Goal: Transaction & Acquisition: Purchase product/service

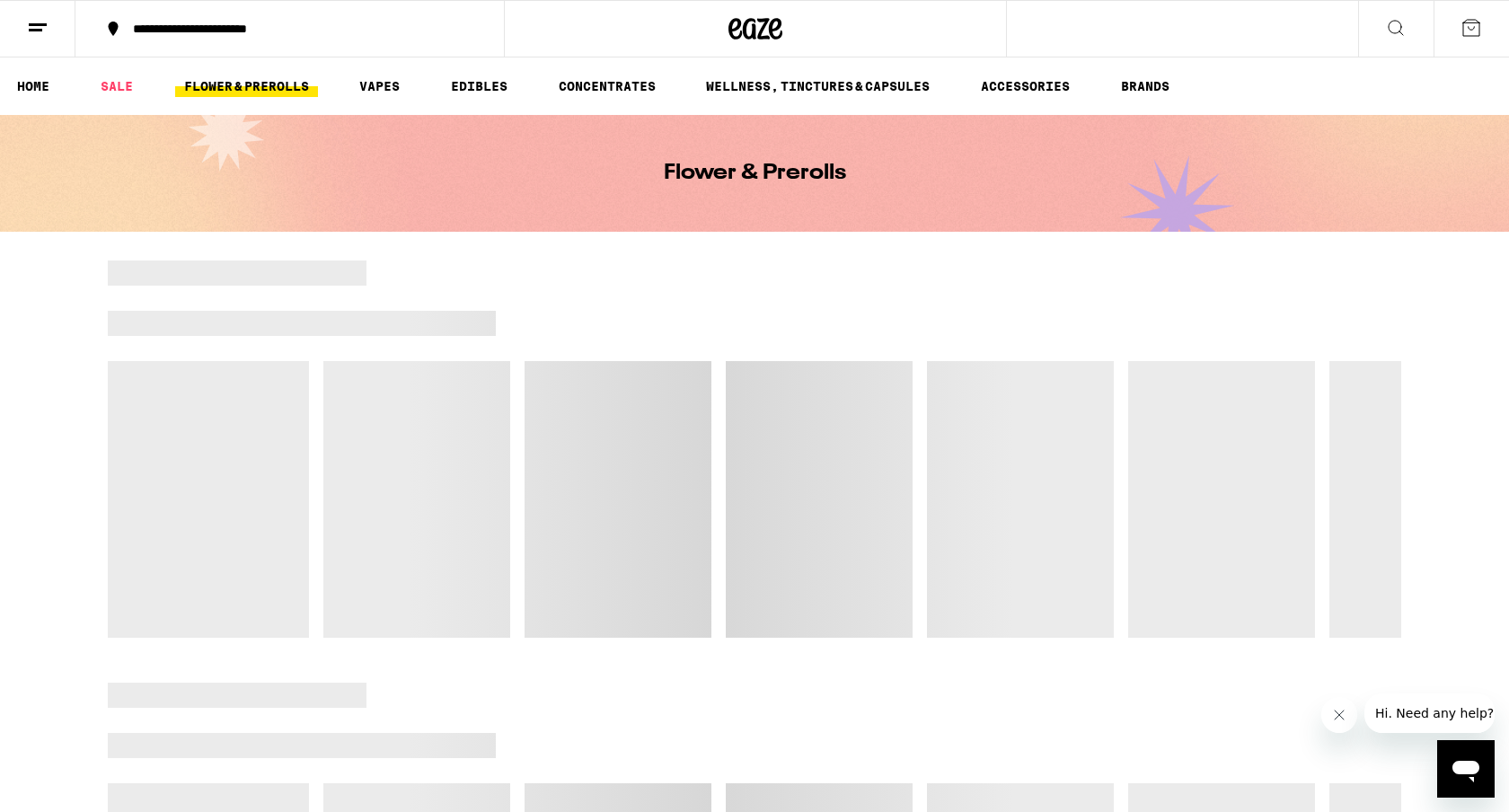
click at [245, 34] on div "**********" at bounding box center [300, 29] width 353 height 13
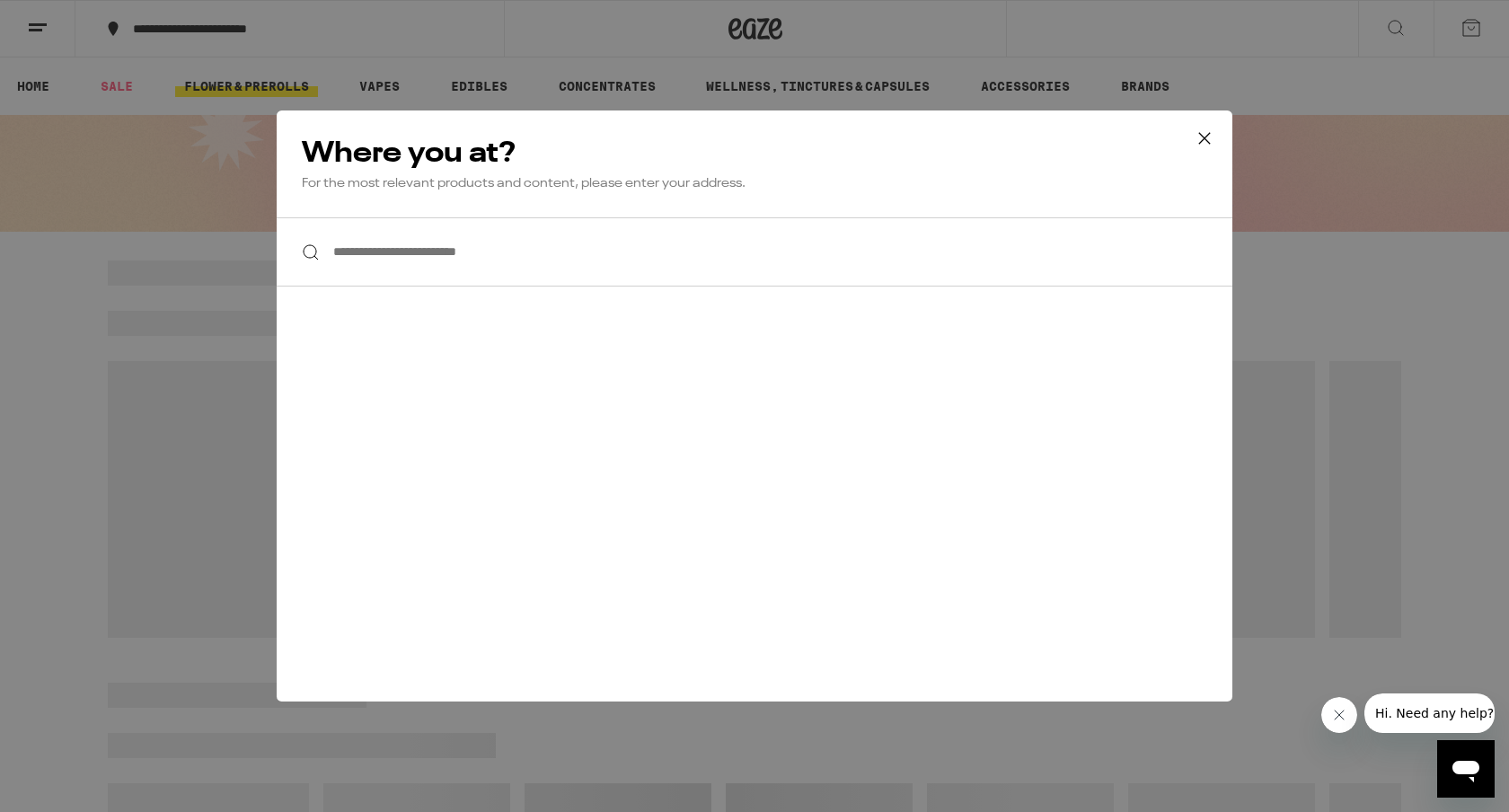
click at [387, 261] on input "**********" at bounding box center [754, 252] width 956 height 69
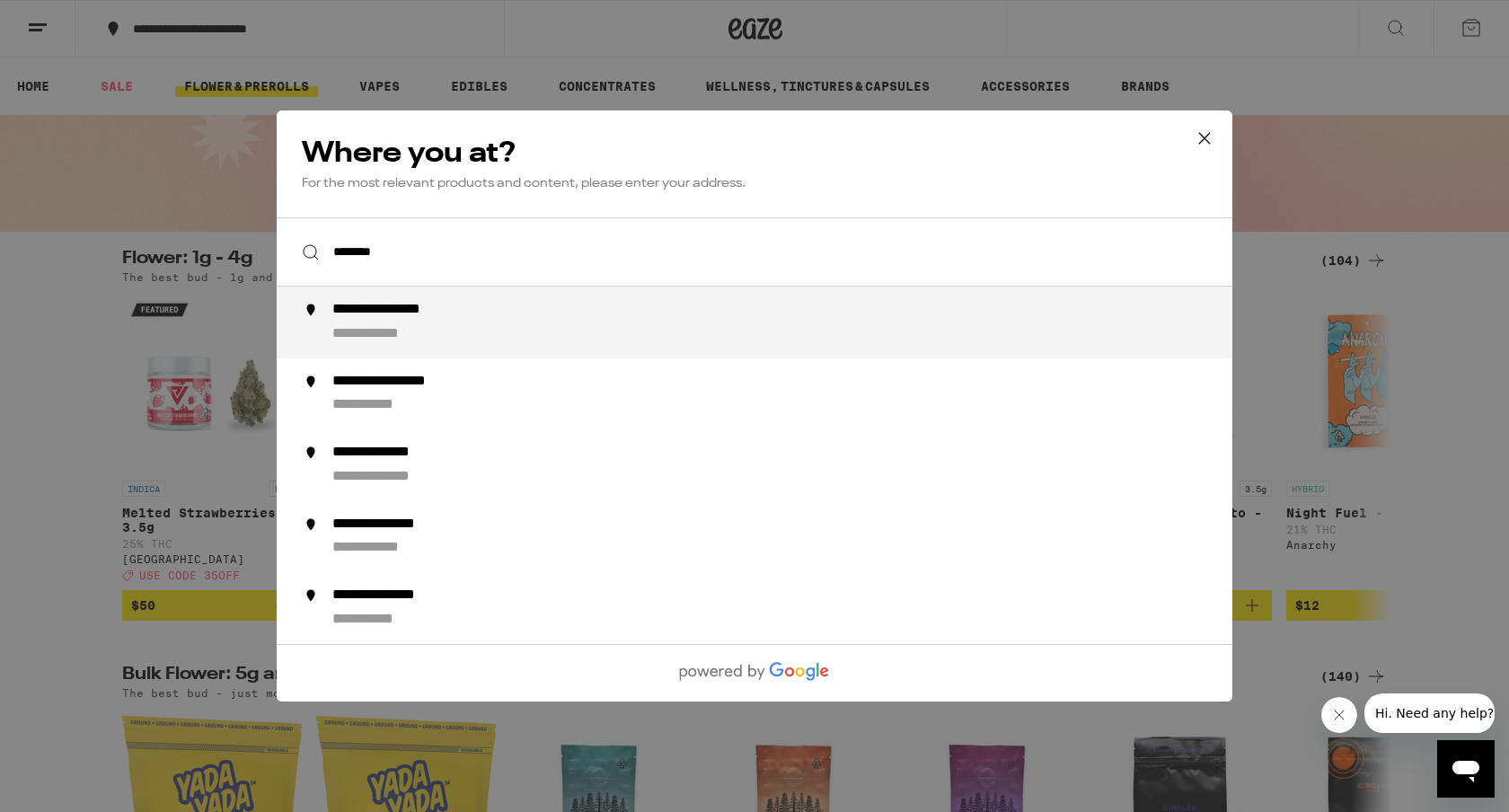
click at [397, 310] on div "**********" at bounding box center [406, 310] width 148 height 19
type input "**********"
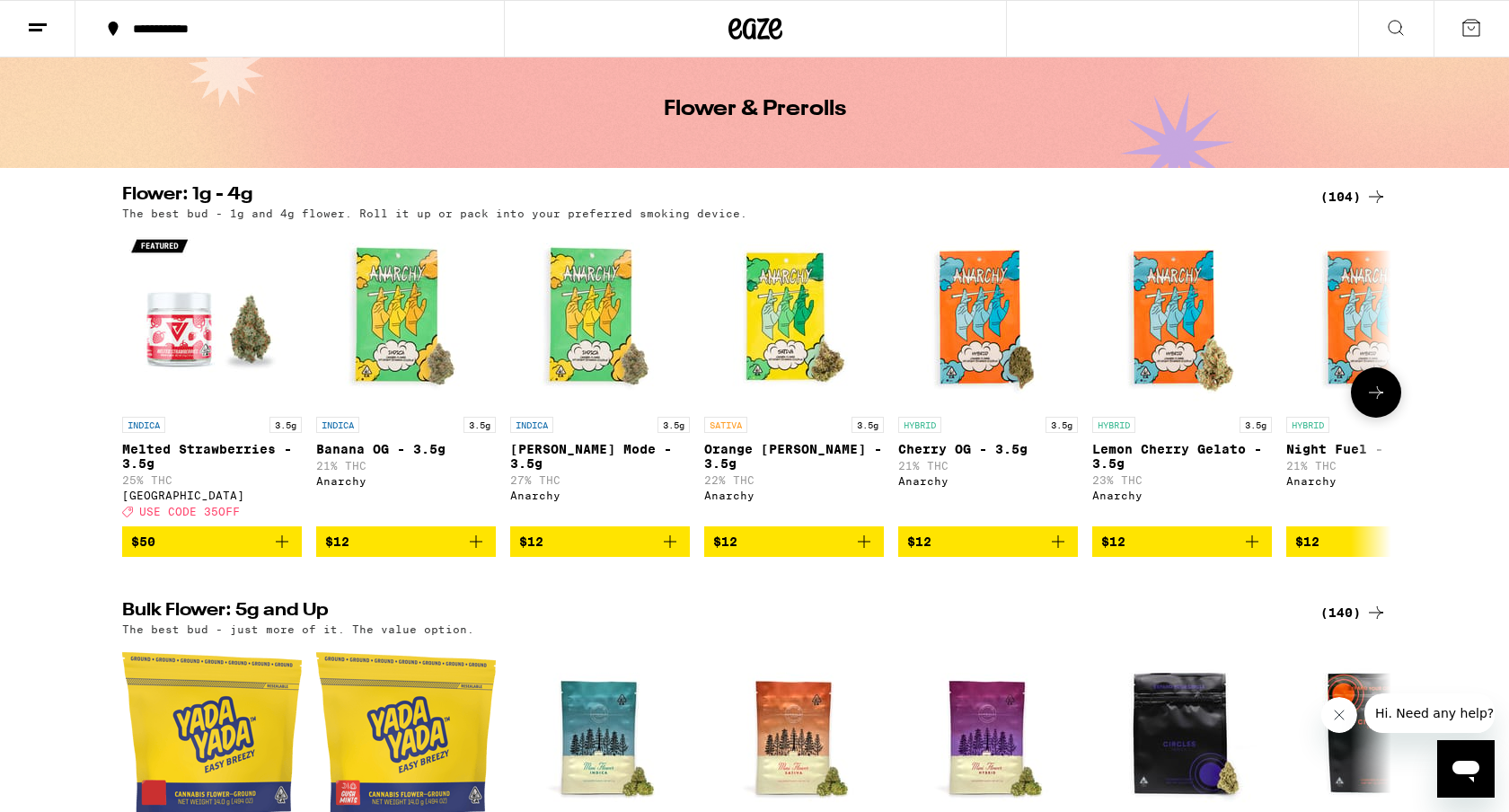
scroll to position [68, 0]
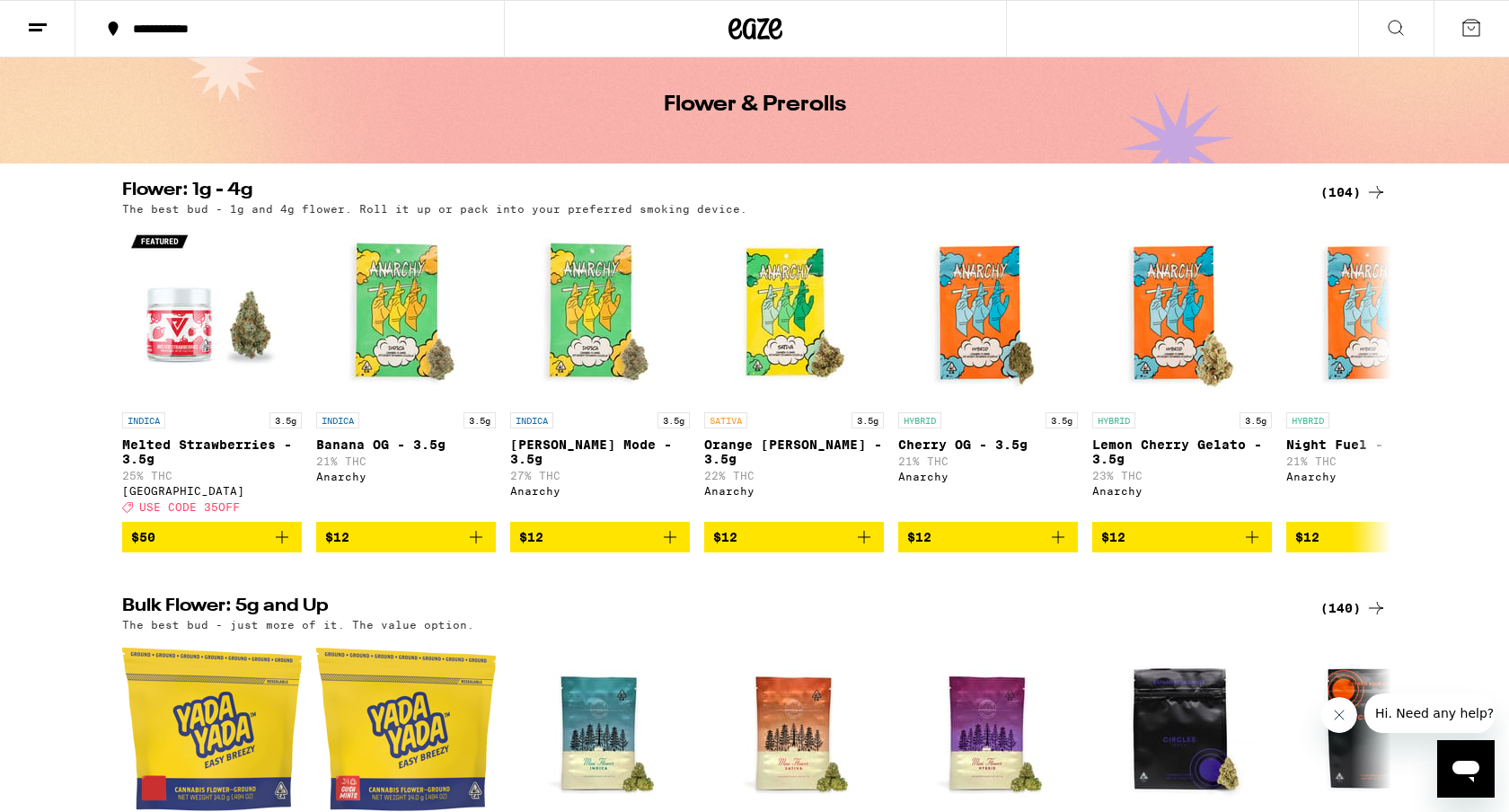
click at [1331, 189] on div "(104)" at bounding box center [1353, 192] width 67 height 22
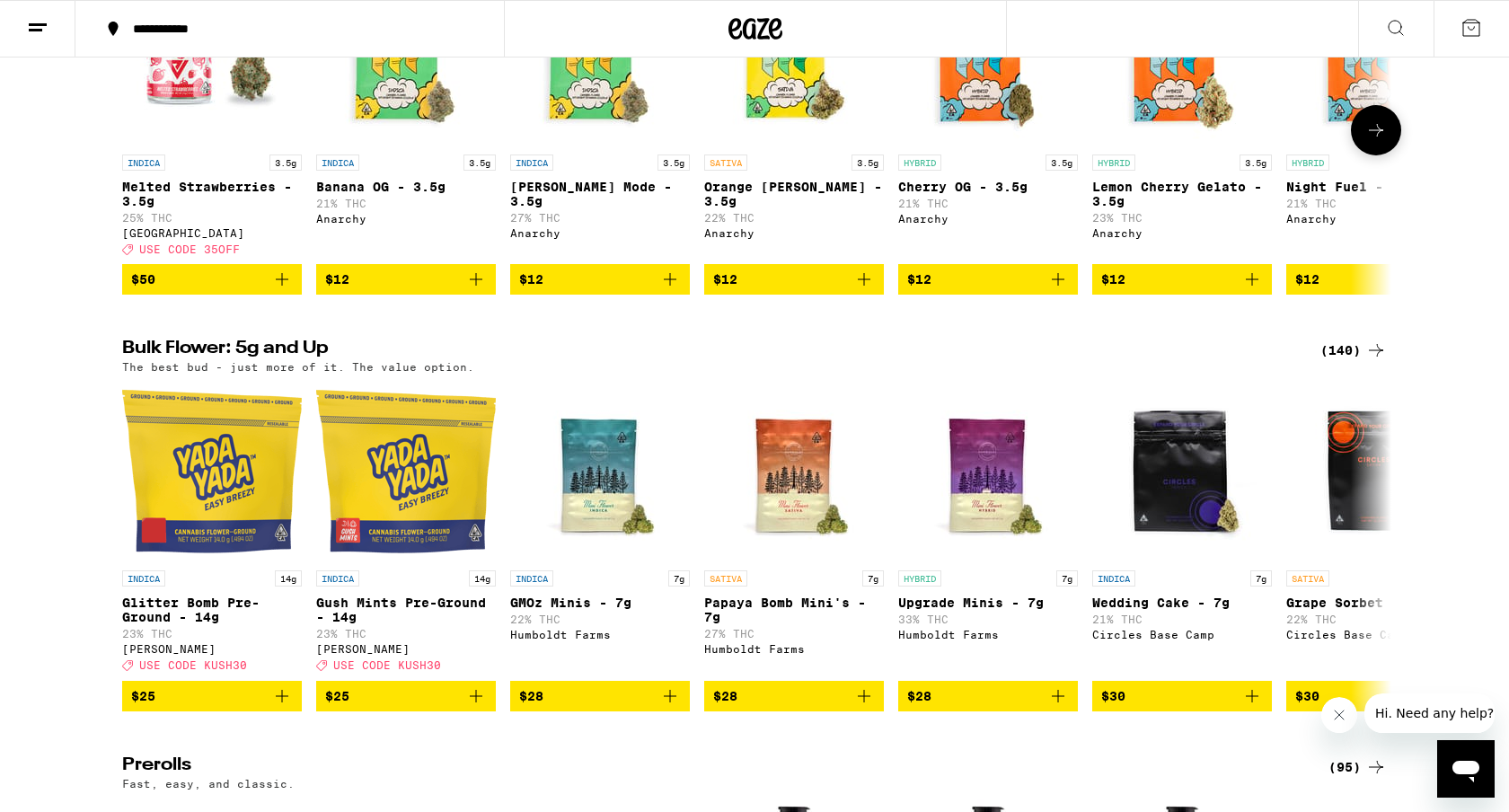
scroll to position [329, 0]
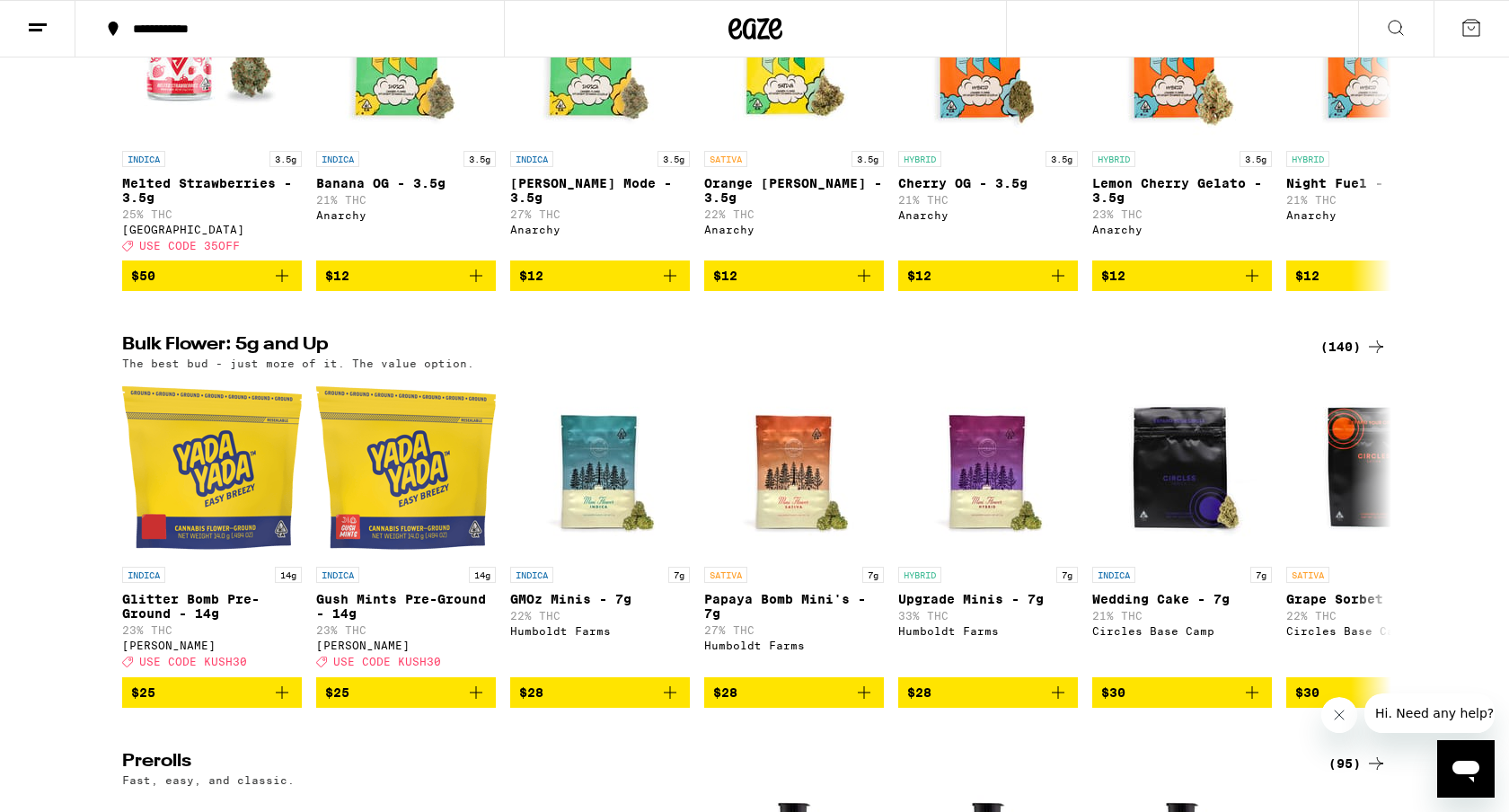
click at [1366, 357] on icon at bounding box center [1376, 346] width 22 height 22
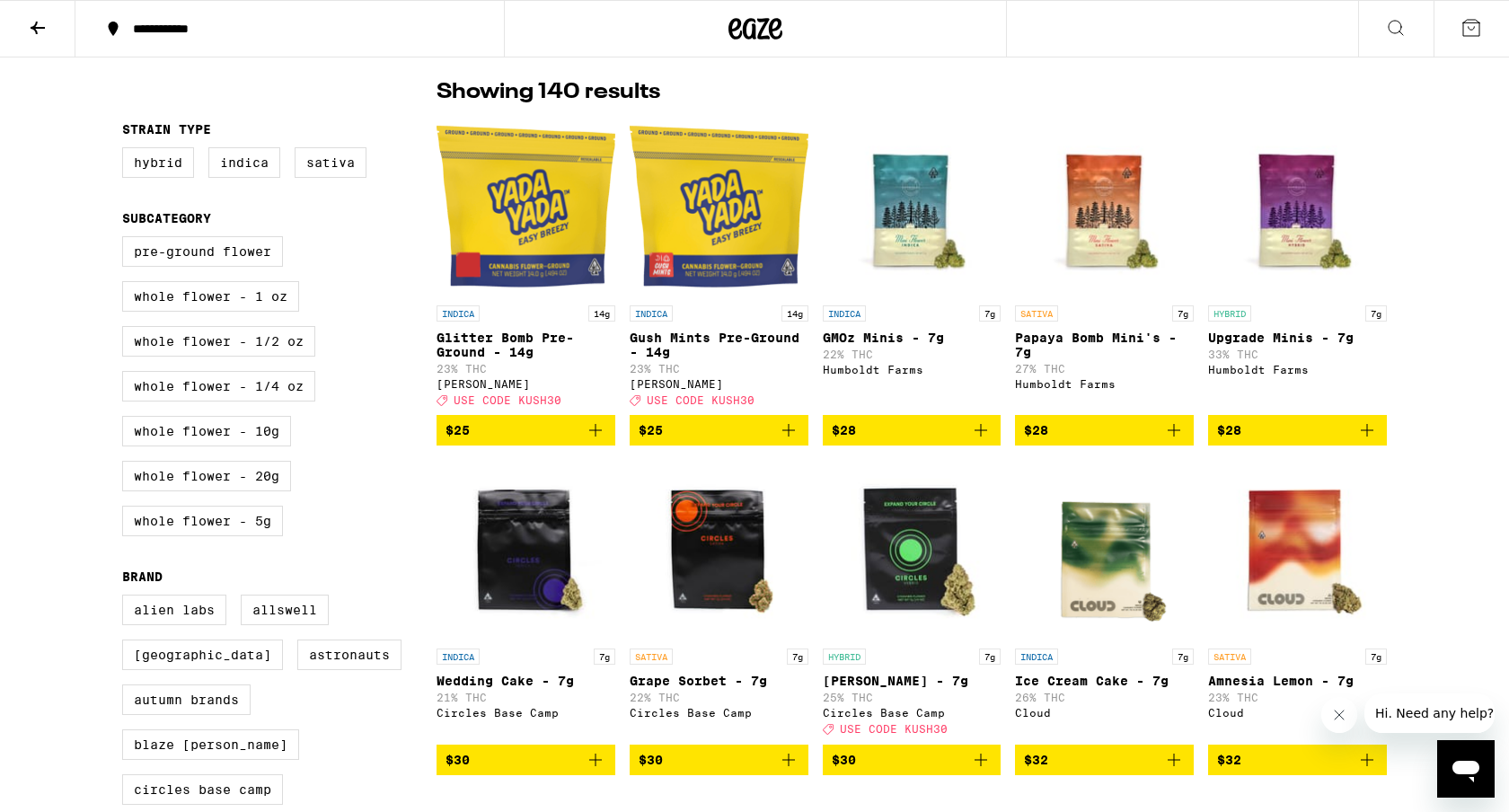
scroll to position [131, 0]
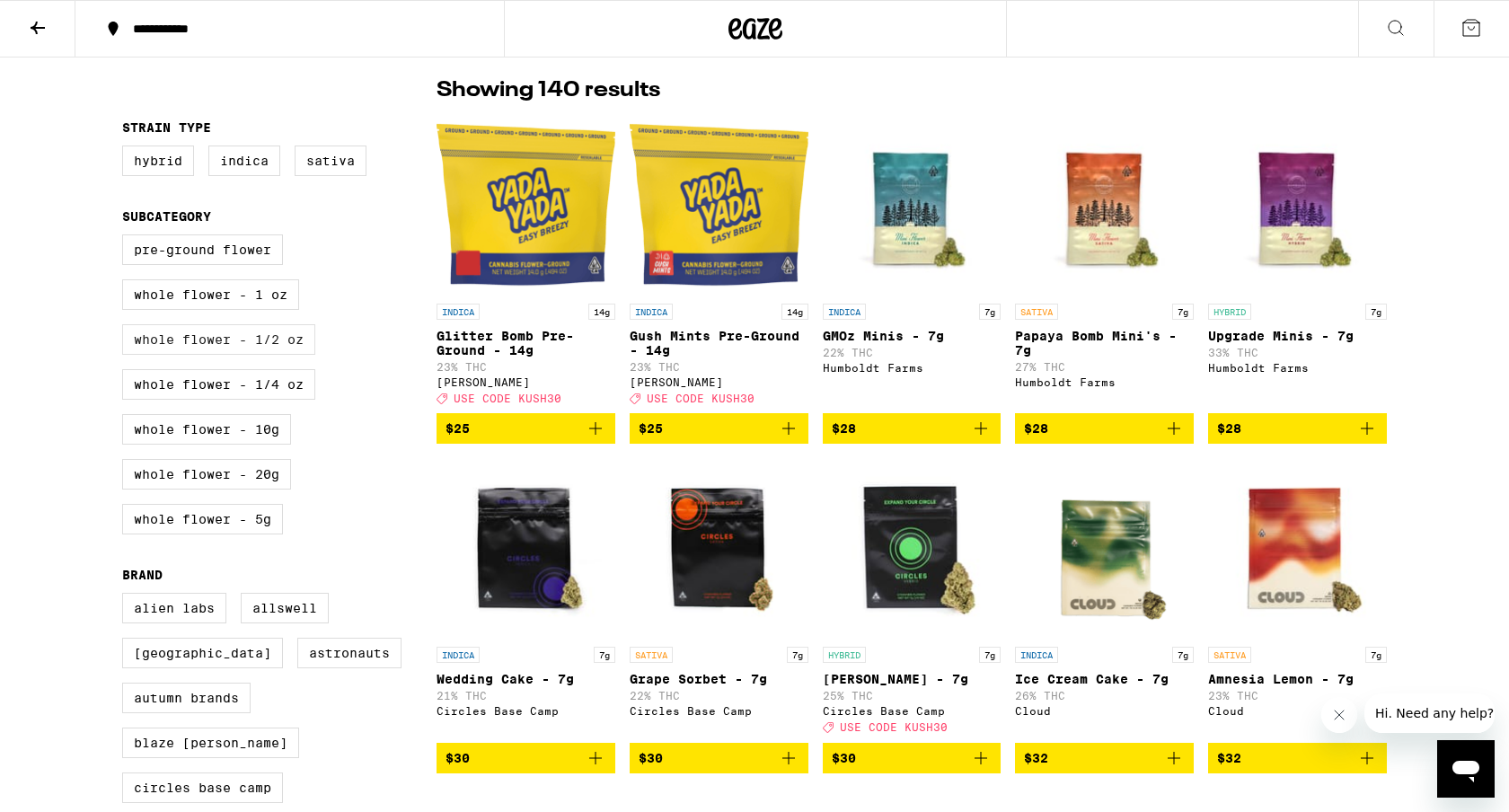
click at [163, 342] on label "Whole Flower - 1/2 oz" at bounding box center [219, 339] width 193 height 31
click at [127, 238] on input "Whole Flower - 1/2 oz" at bounding box center [126, 237] width 1 height 1
checkbox input "true"
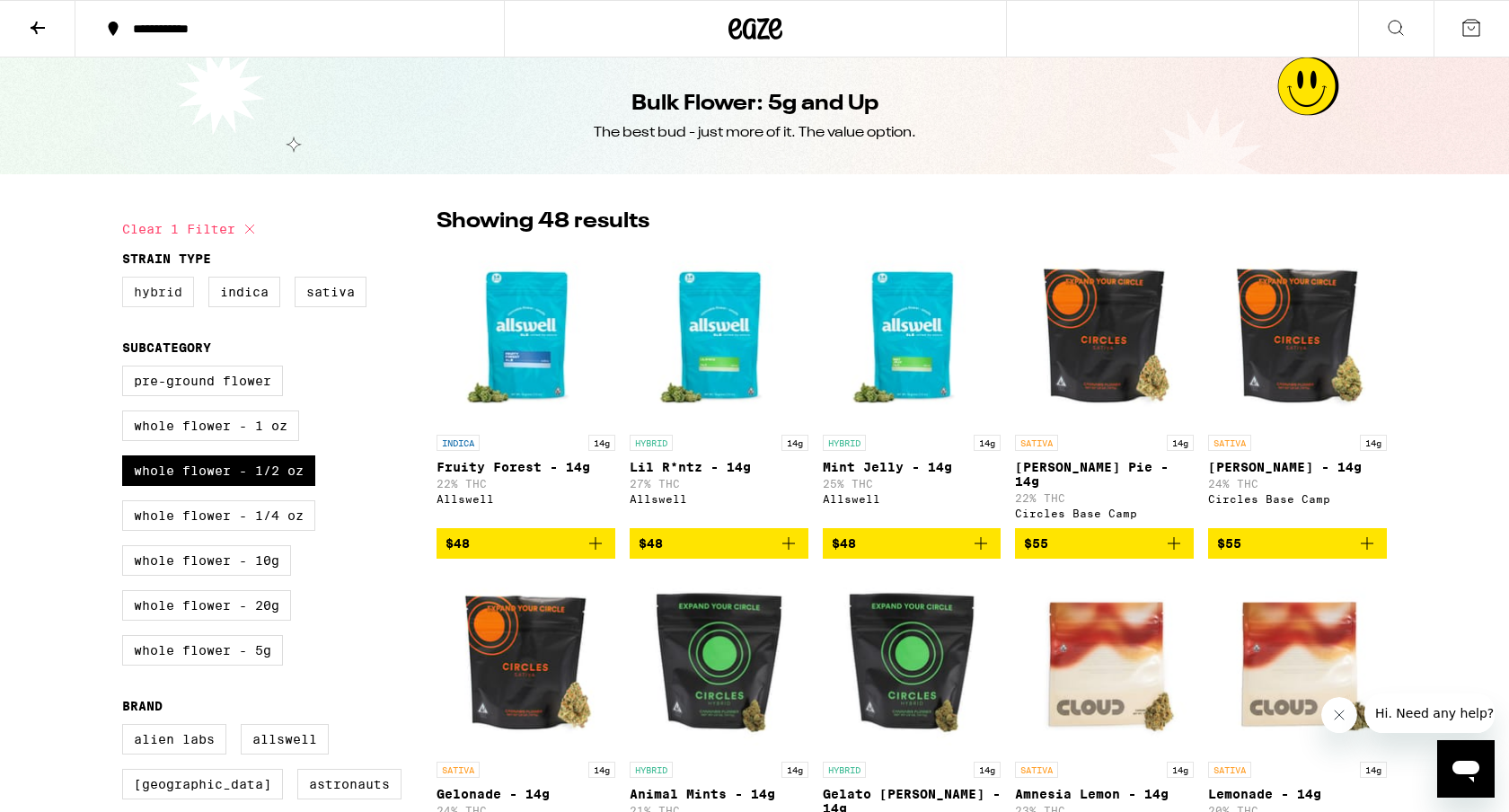
click at [173, 299] on label "Hybrid" at bounding box center [158, 292] width 72 height 31
click at [127, 281] on input "Hybrid" at bounding box center [126, 280] width 1 height 1
checkbox input "true"
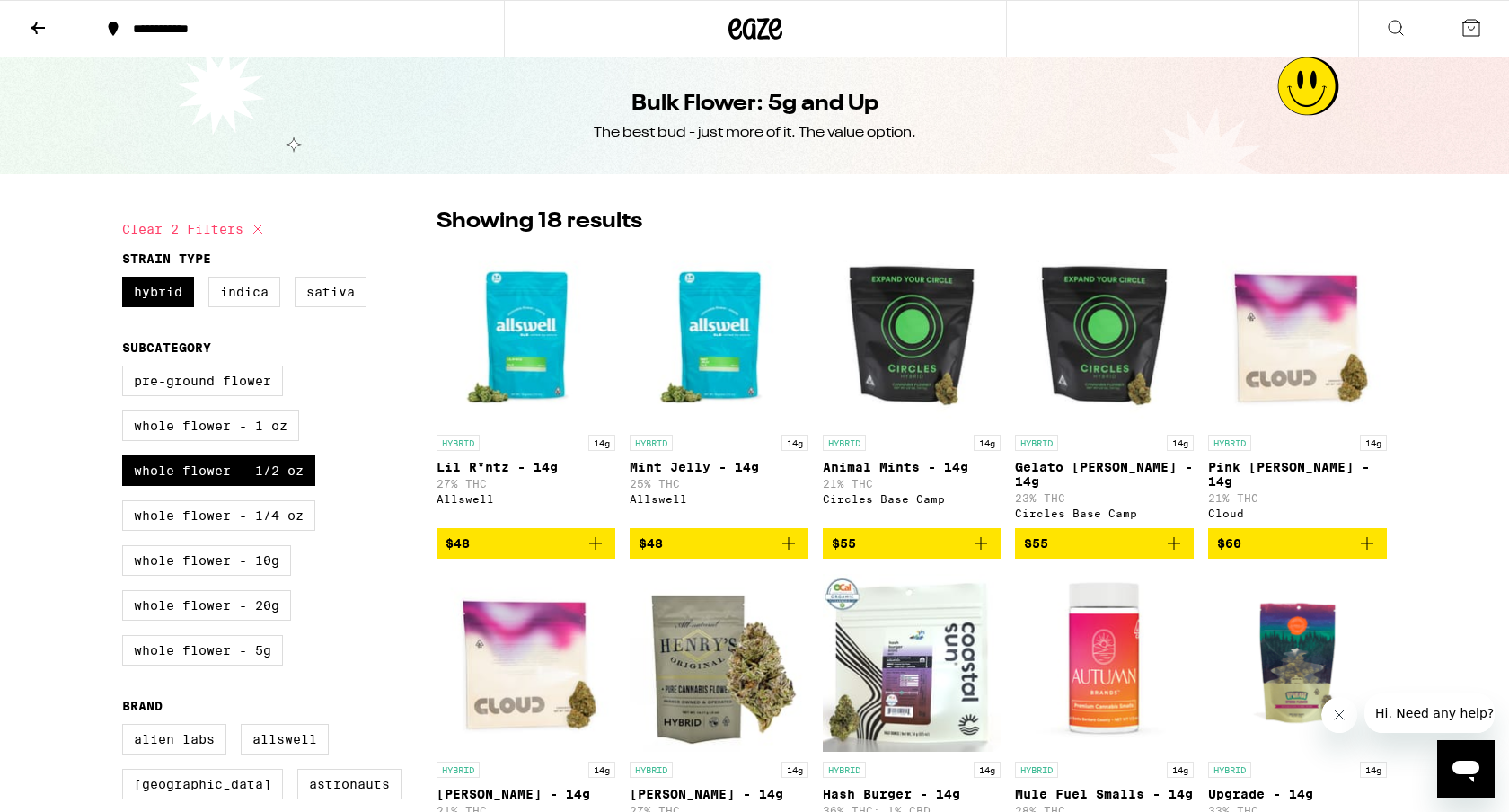
click at [1336, 723] on button "Close message from company" at bounding box center [1339, 715] width 36 height 36
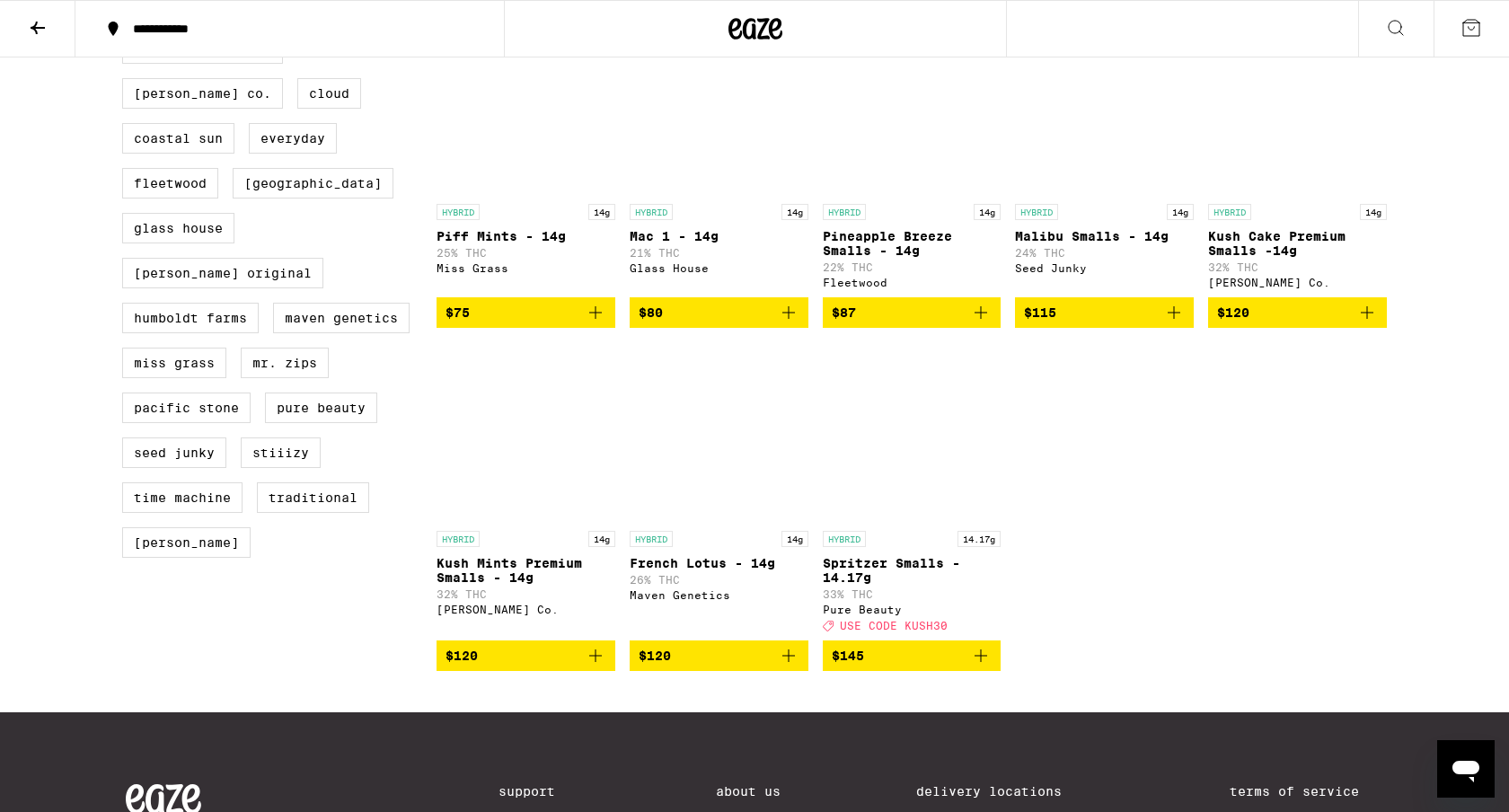
scroll to position [872, 0]
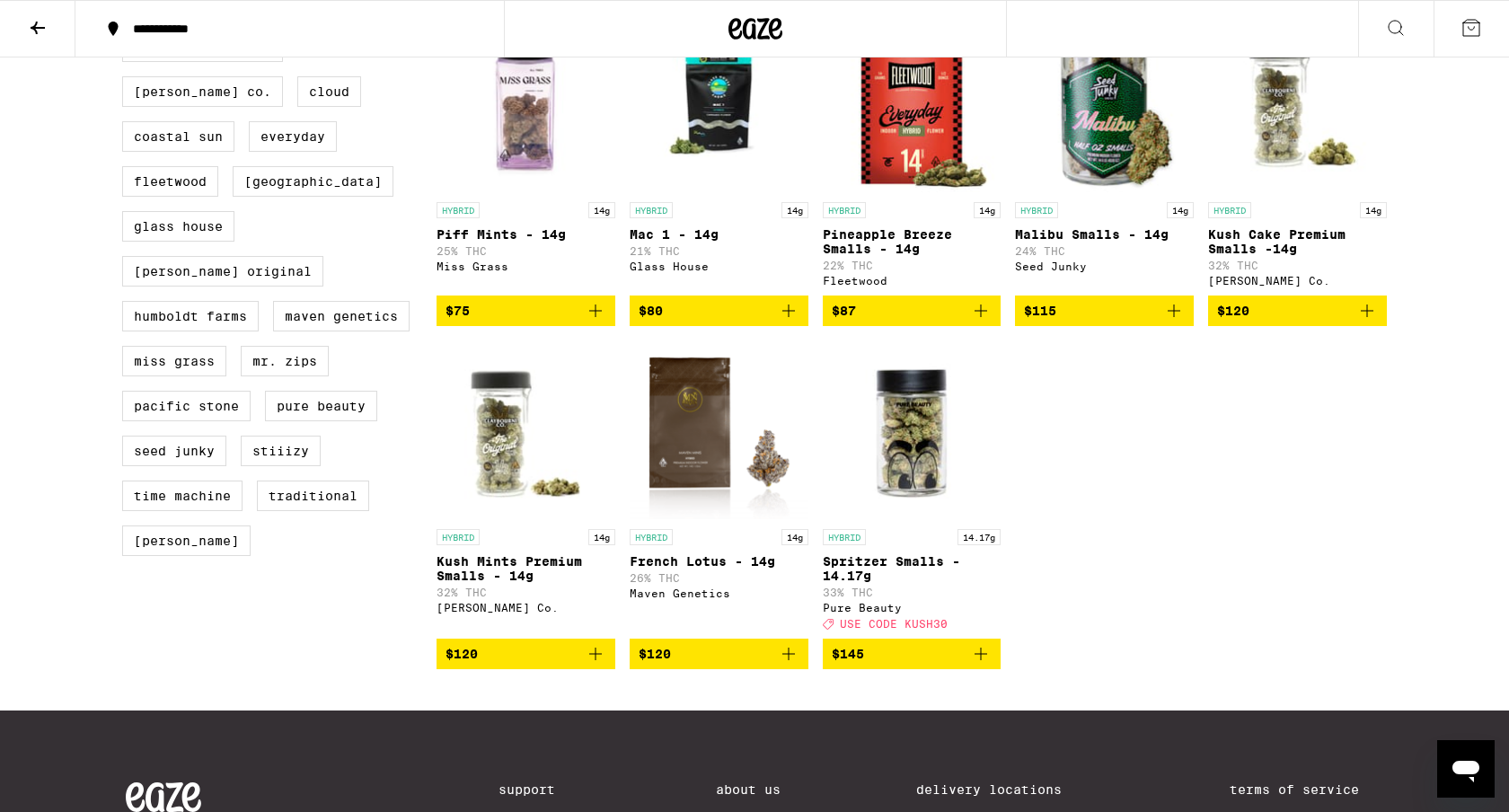
click at [1175, 322] on icon "Add to bag" at bounding box center [1174, 311] width 22 height 22
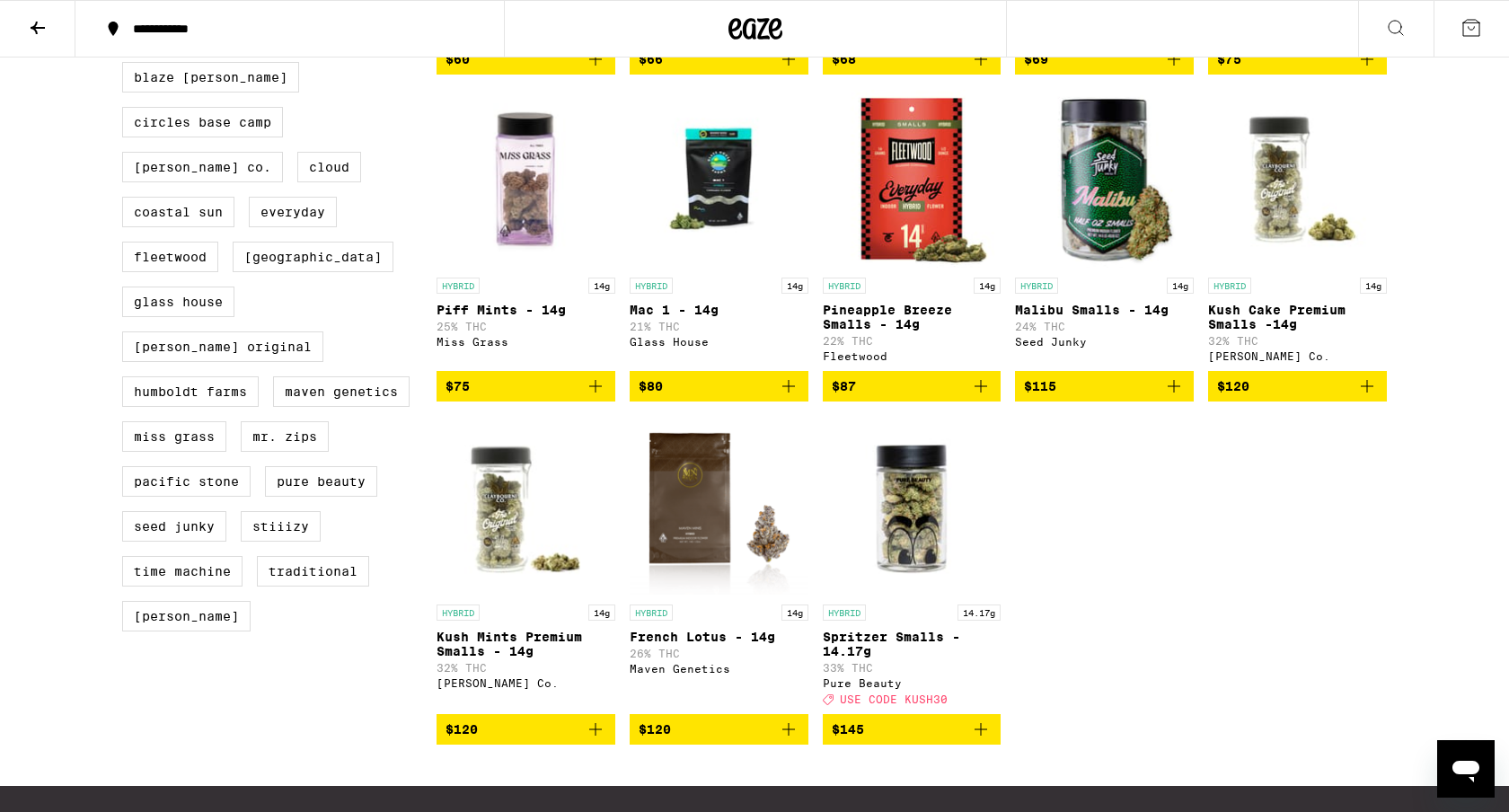
scroll to position [1102, 0]
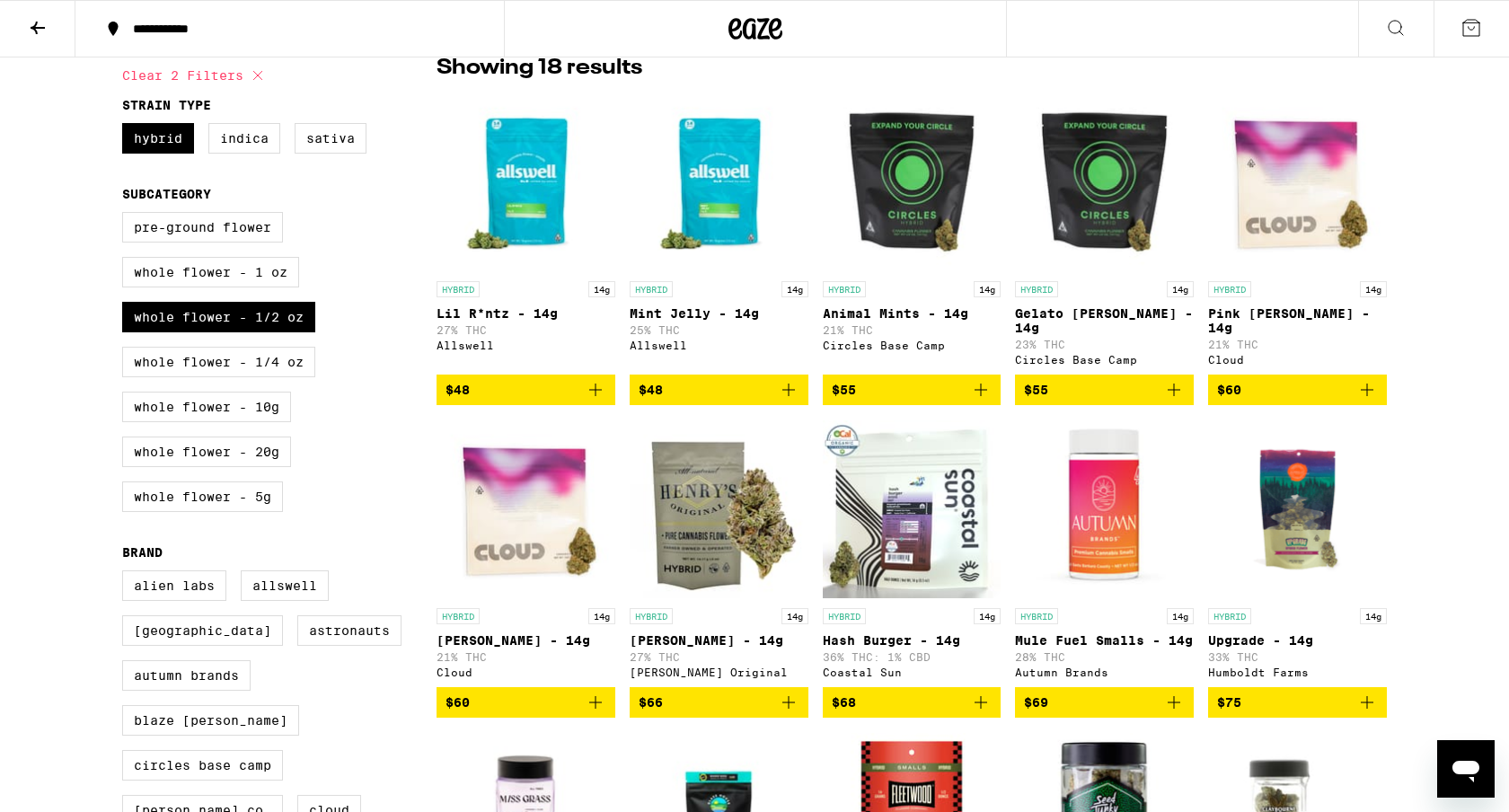
scroll to position [152, 0]
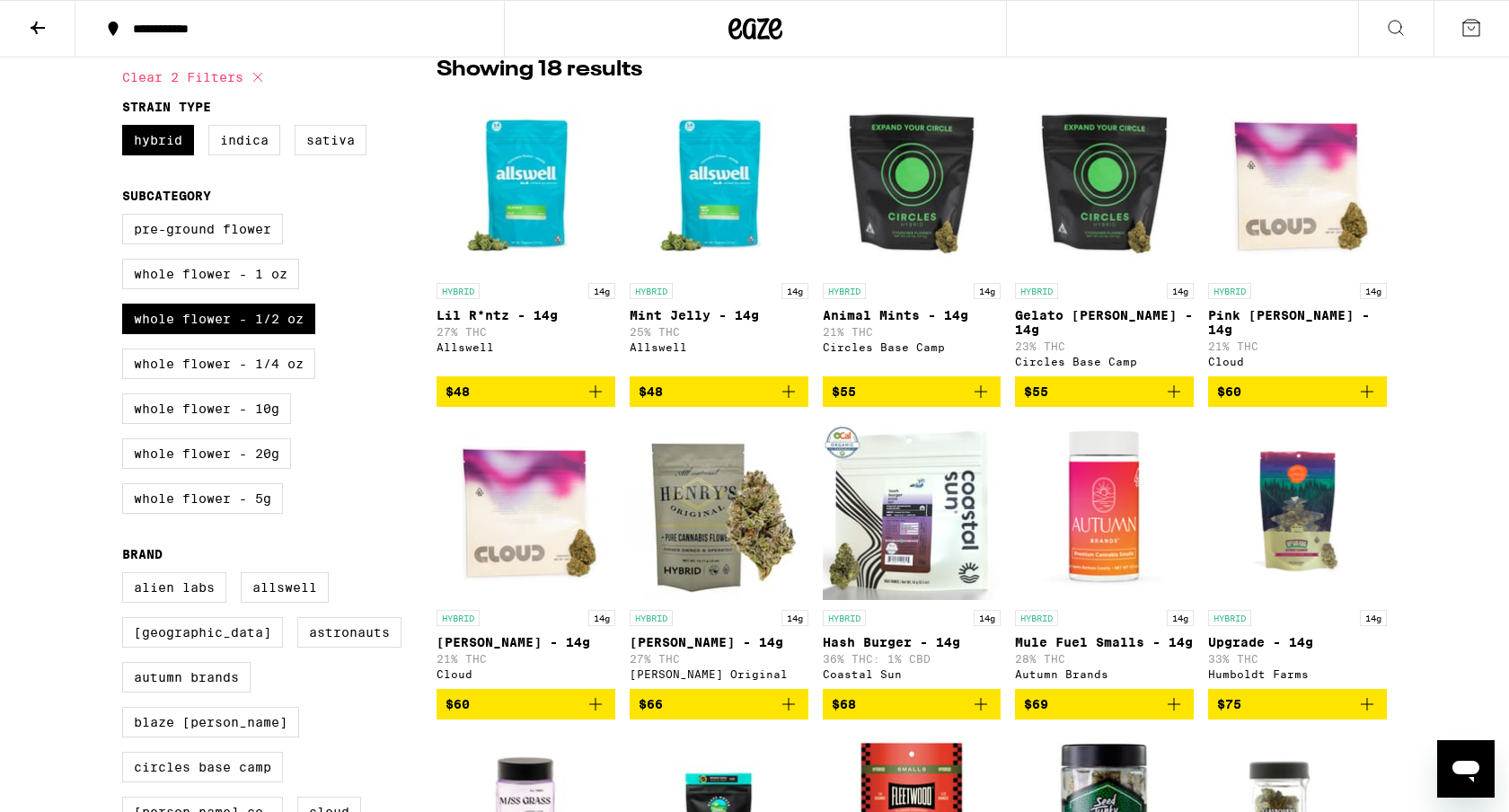
click at [710, 210] on img "Open page for Mint Jelly - 14g from Allswell" at bounding box center [719, 184] width 179 height 180
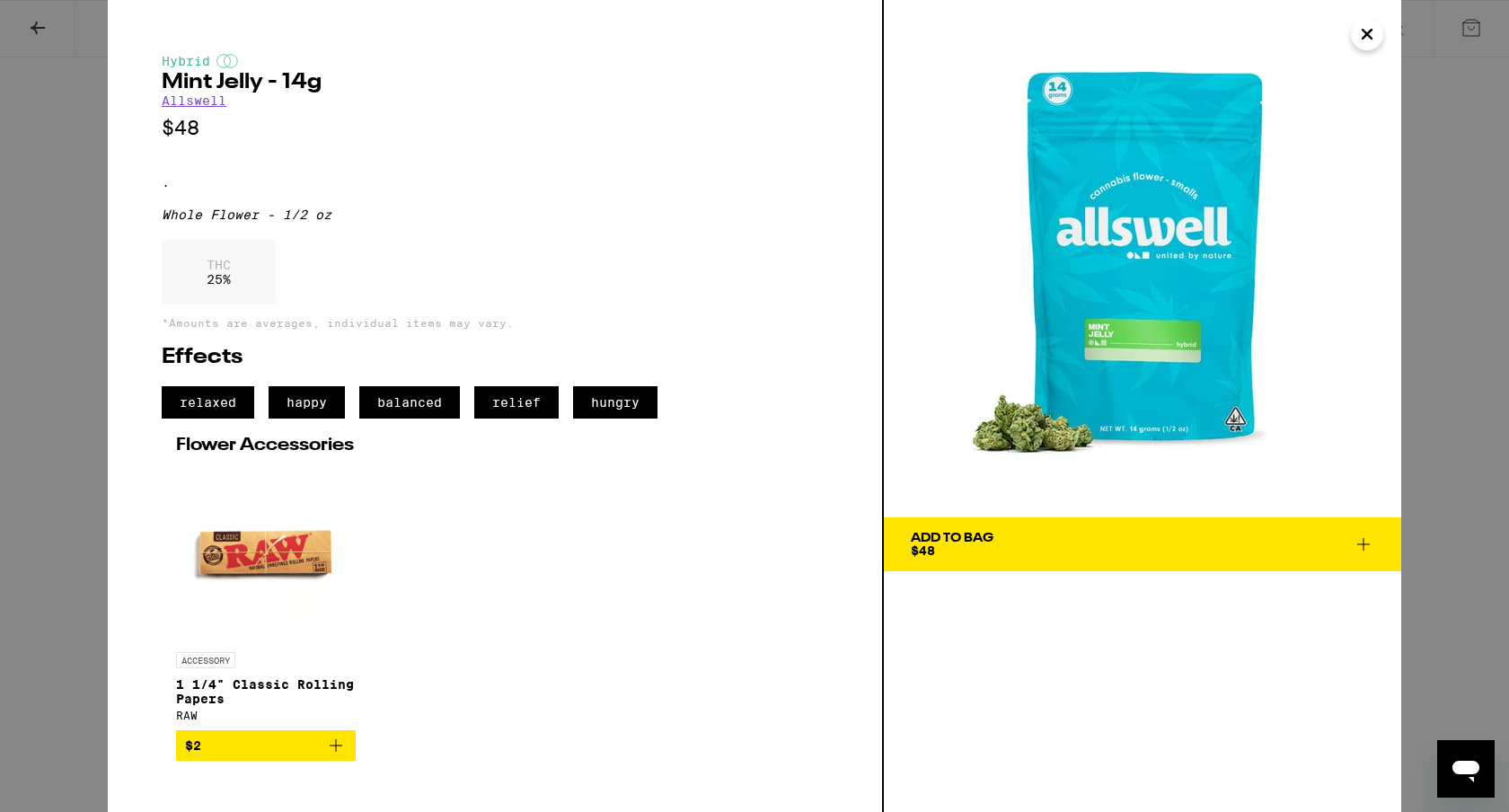
click at [1149, 540] on span "Add To Bag $48" at bounding box center [1142, 544] width 463 height 25
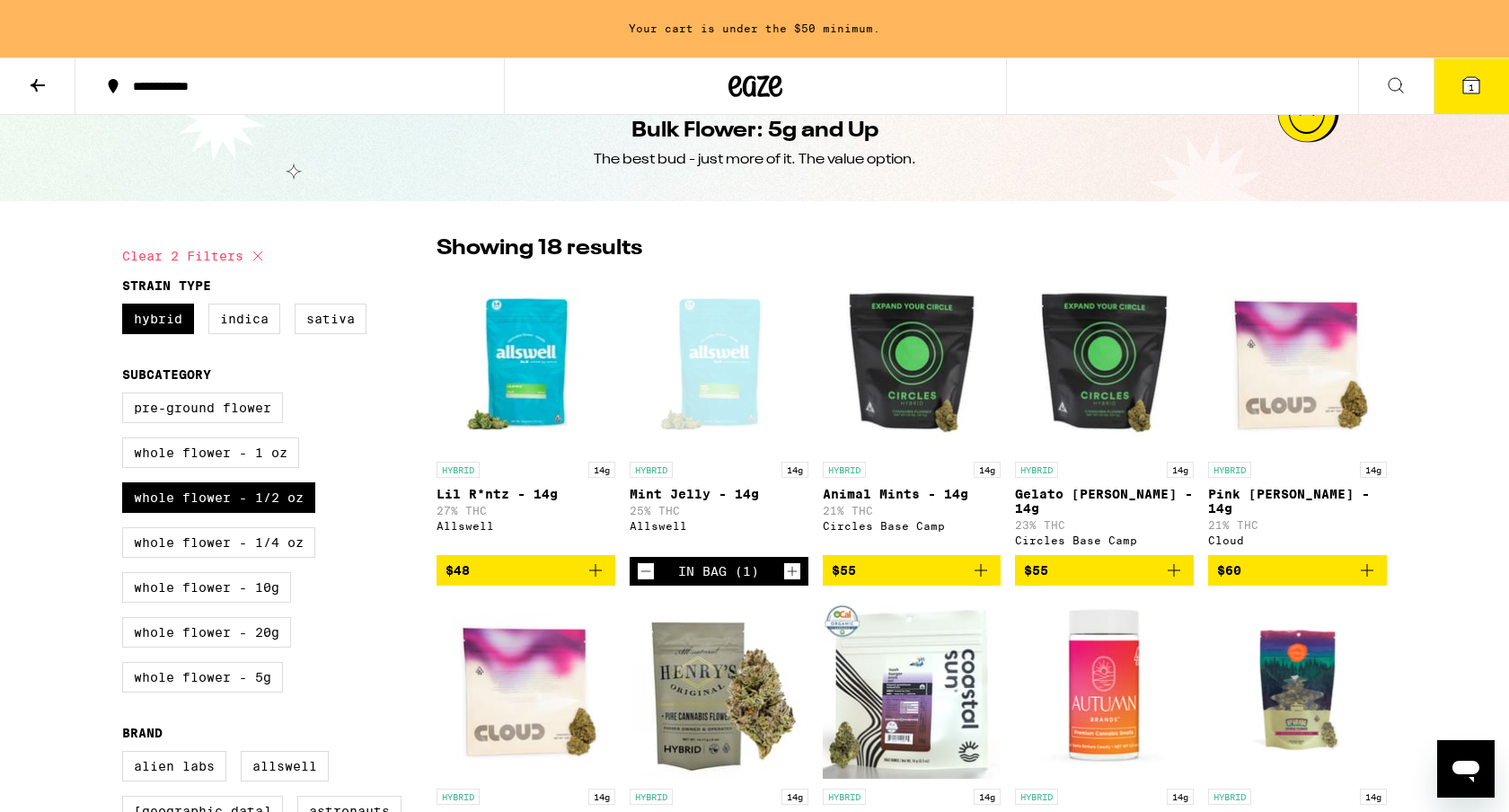
scroll to position [31, 0]
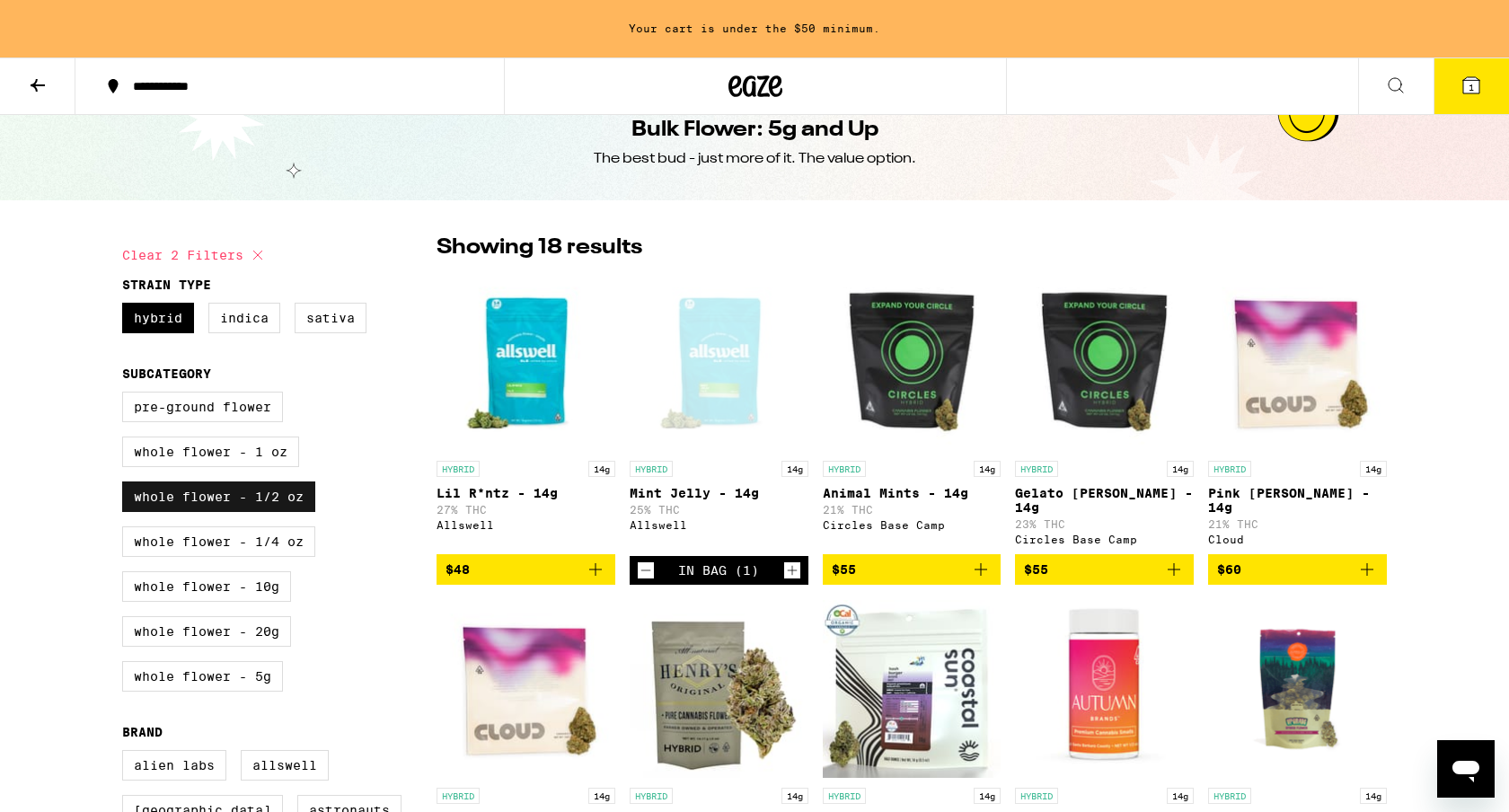
click at [227, 508] on label "Whole Flower - 1/2 oz" at bounding box center [219, 496] width 193 height 31
click at [127, 395] on input "Whole Flower - 1/2 oz" at bounding box center [126, 394] width 1 height 1
checkbox input "false"
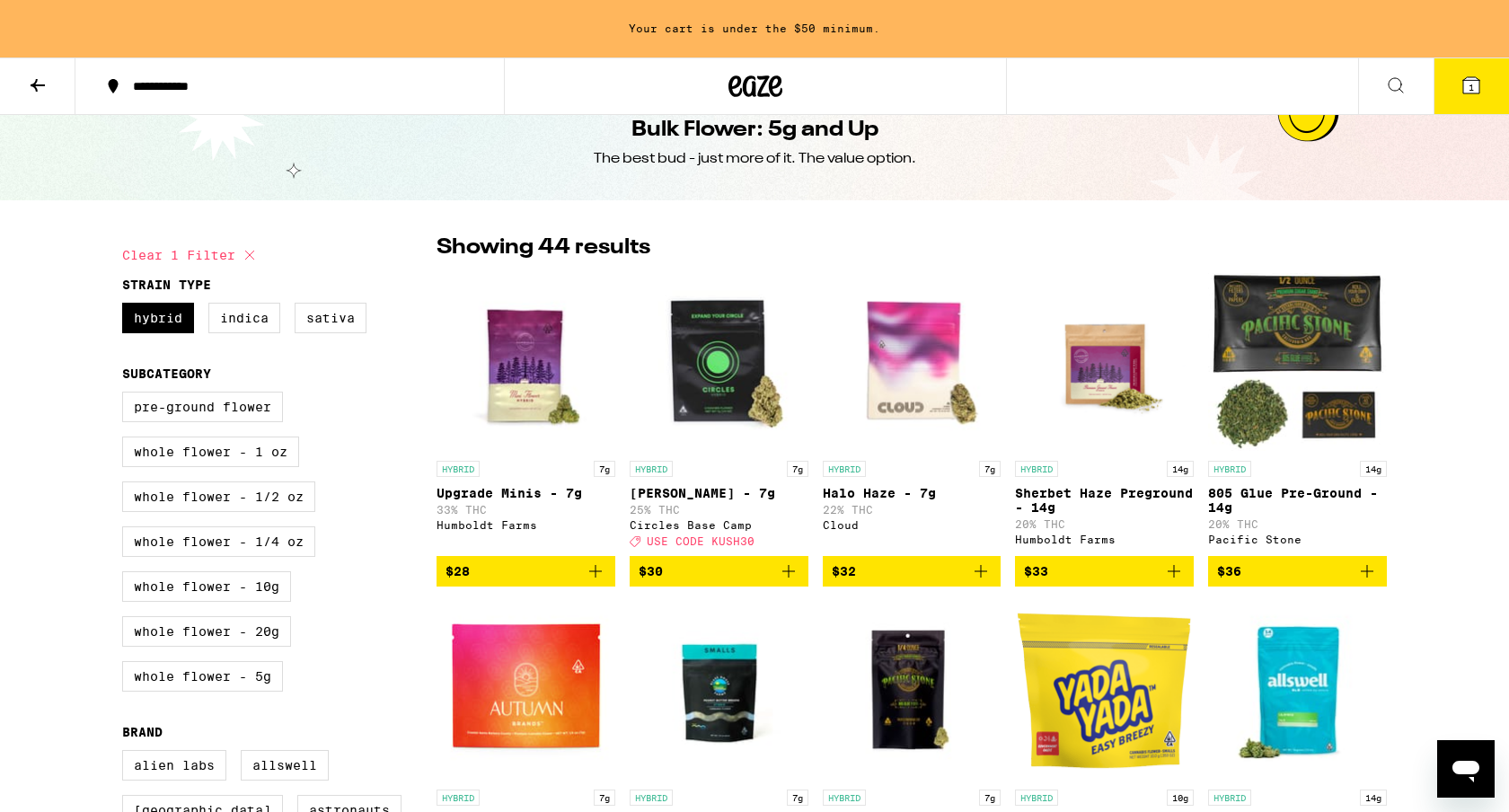
click at [25, 86] on button at bounding box center [38, 86] width 76 height 57
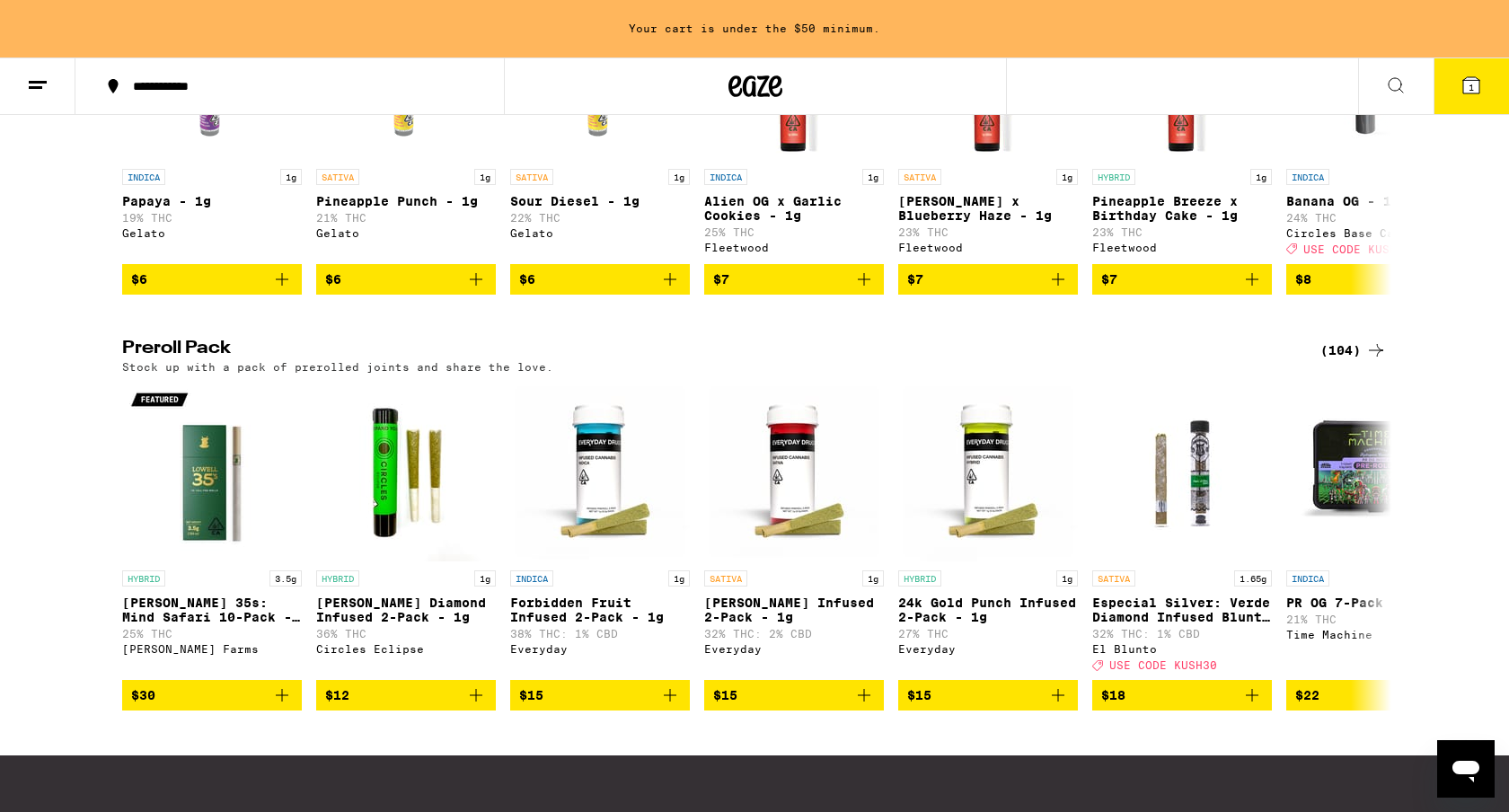
scroll to position [1200, 0]
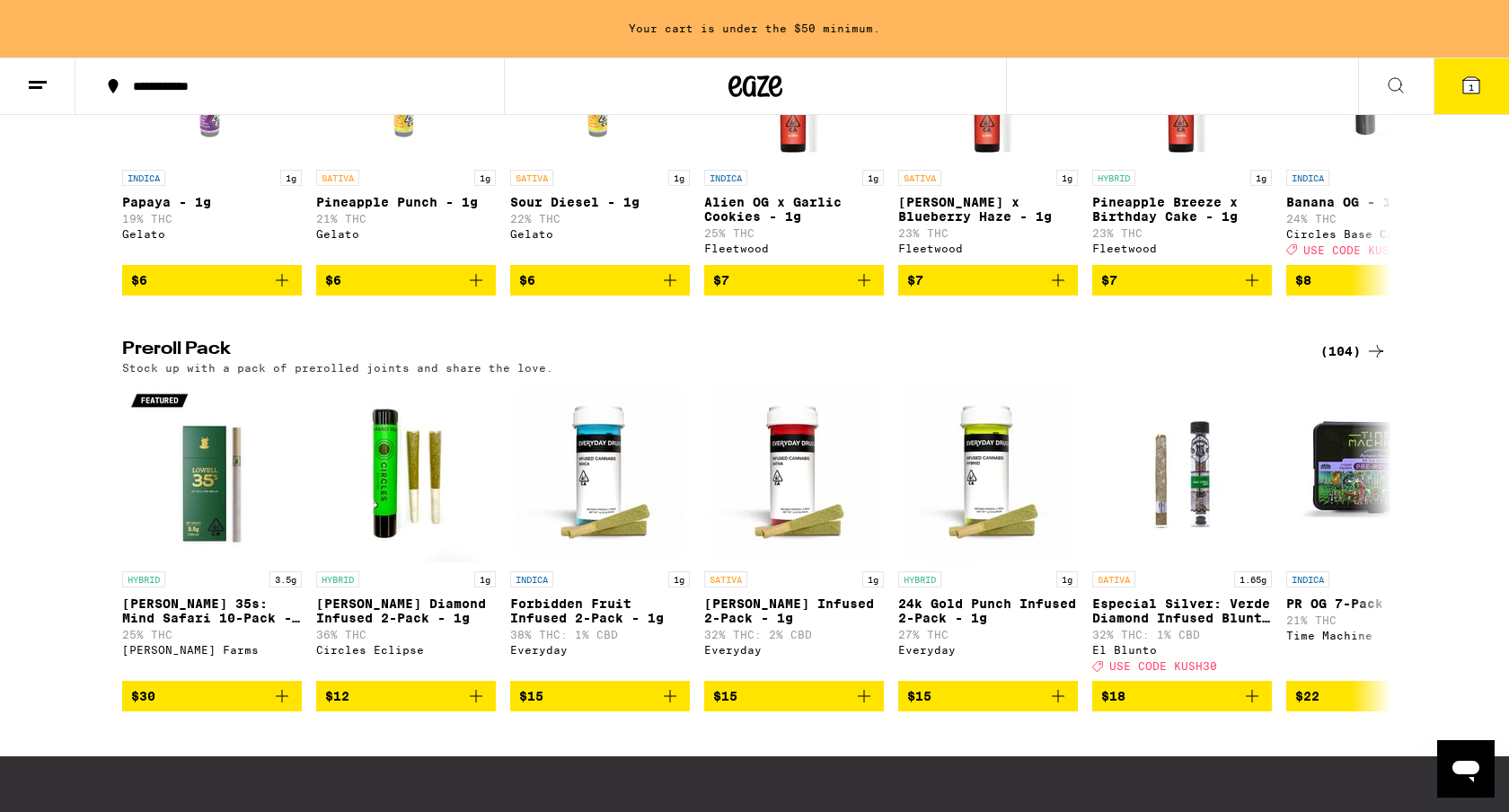
click at [1353, 361] on div "(104)" at bounding box center [1353, 351] width 67 height 22
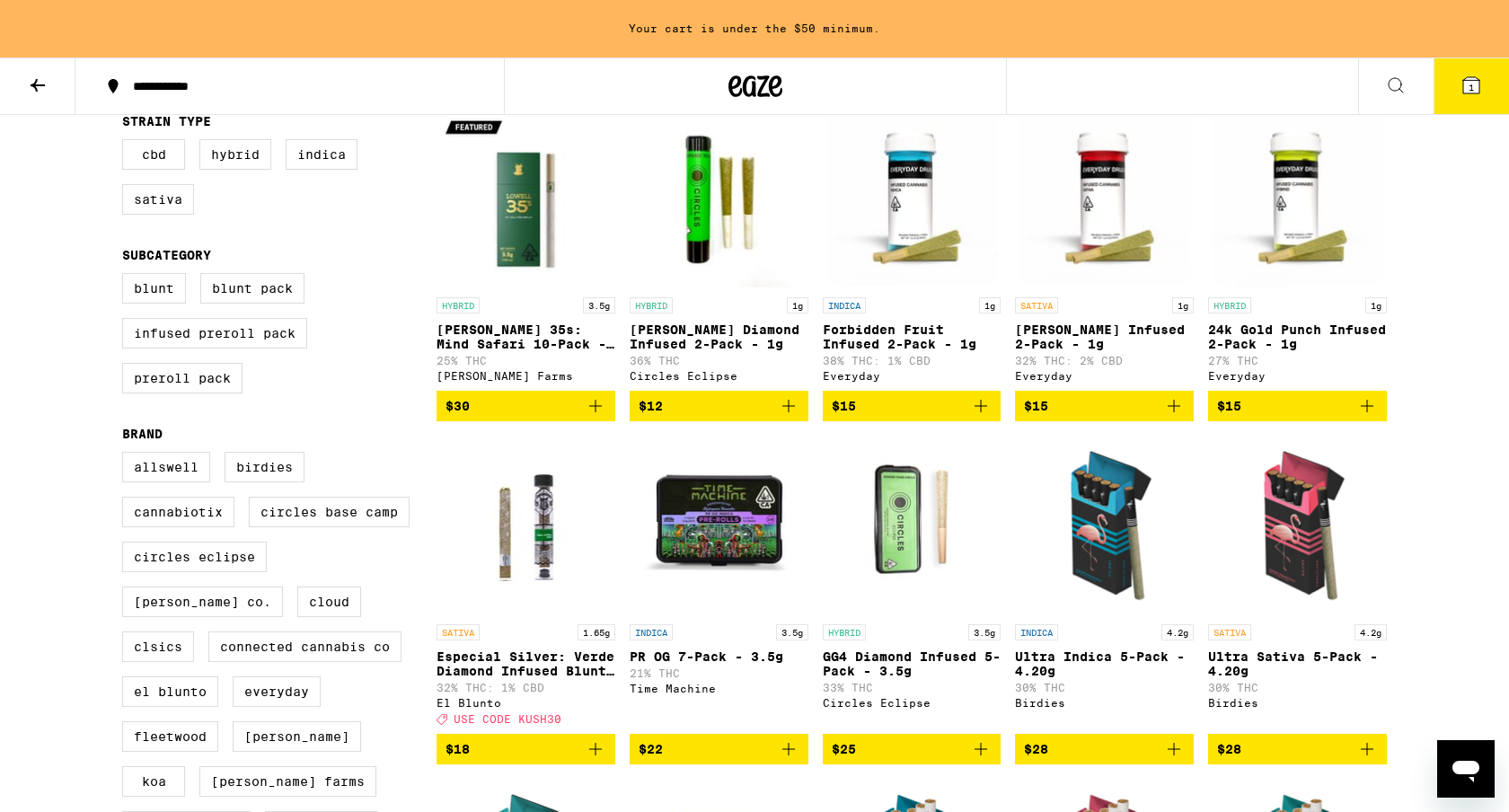
scroll to position [196, 0]
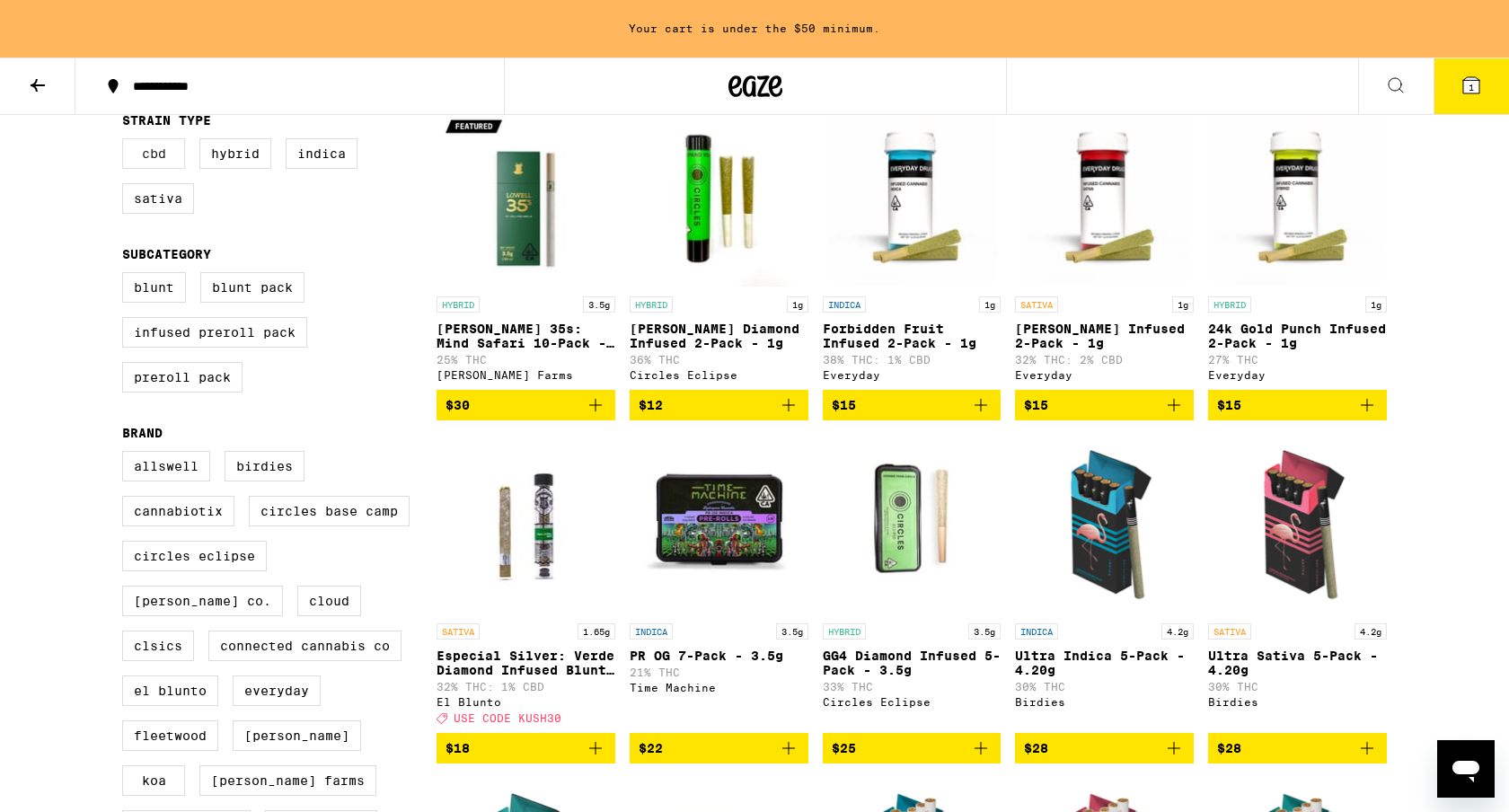
click at [128, 169] on label "CBD" at bounding box center [154, 154] width 63 height 31
click at [127, 142] on input "CBD" at bounding box center [126, 141] width 1 height 1
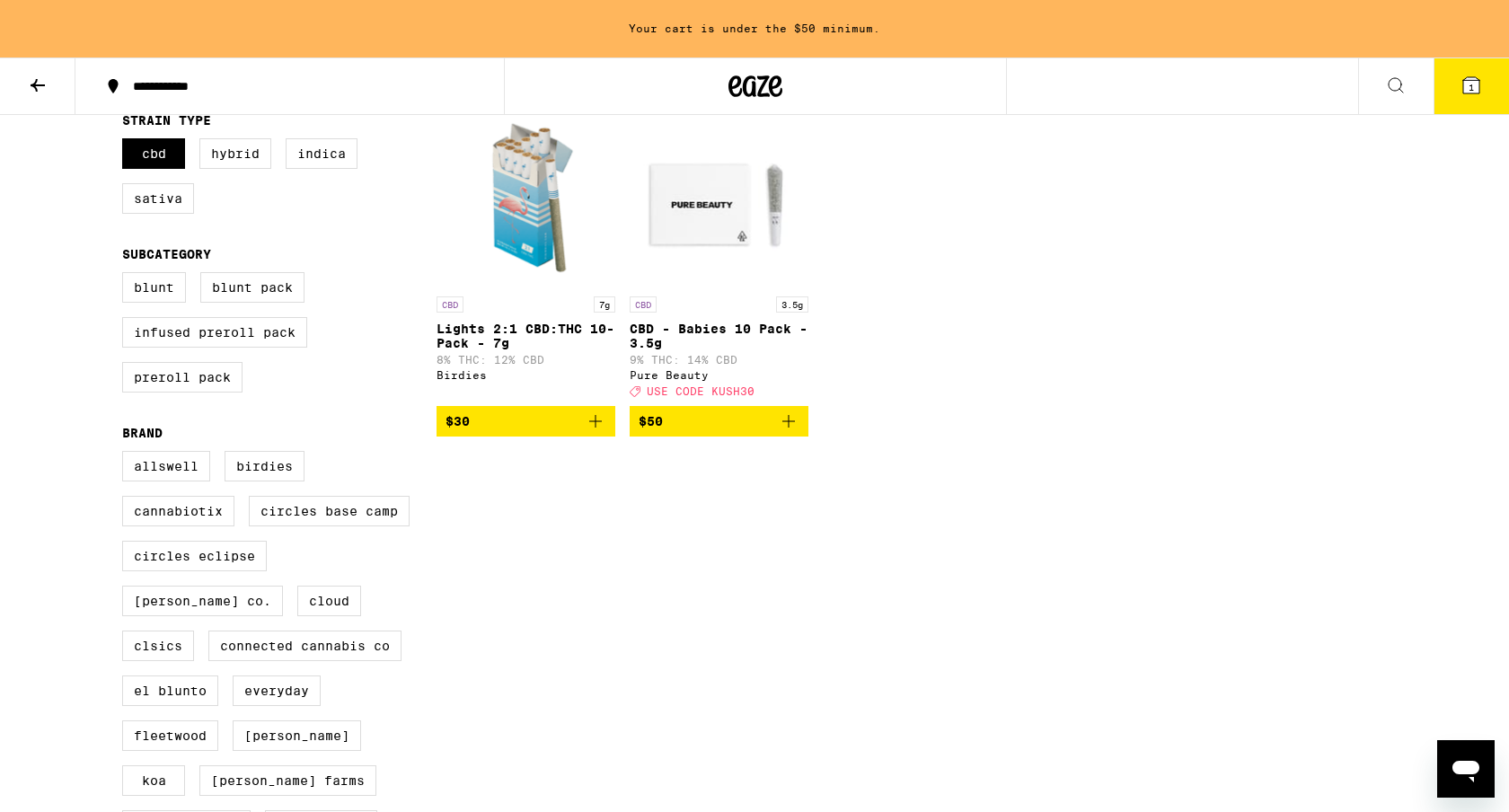
click at [787, 432] on icon "Add to bag" at bounding box center [789, 421] width 22 height 22
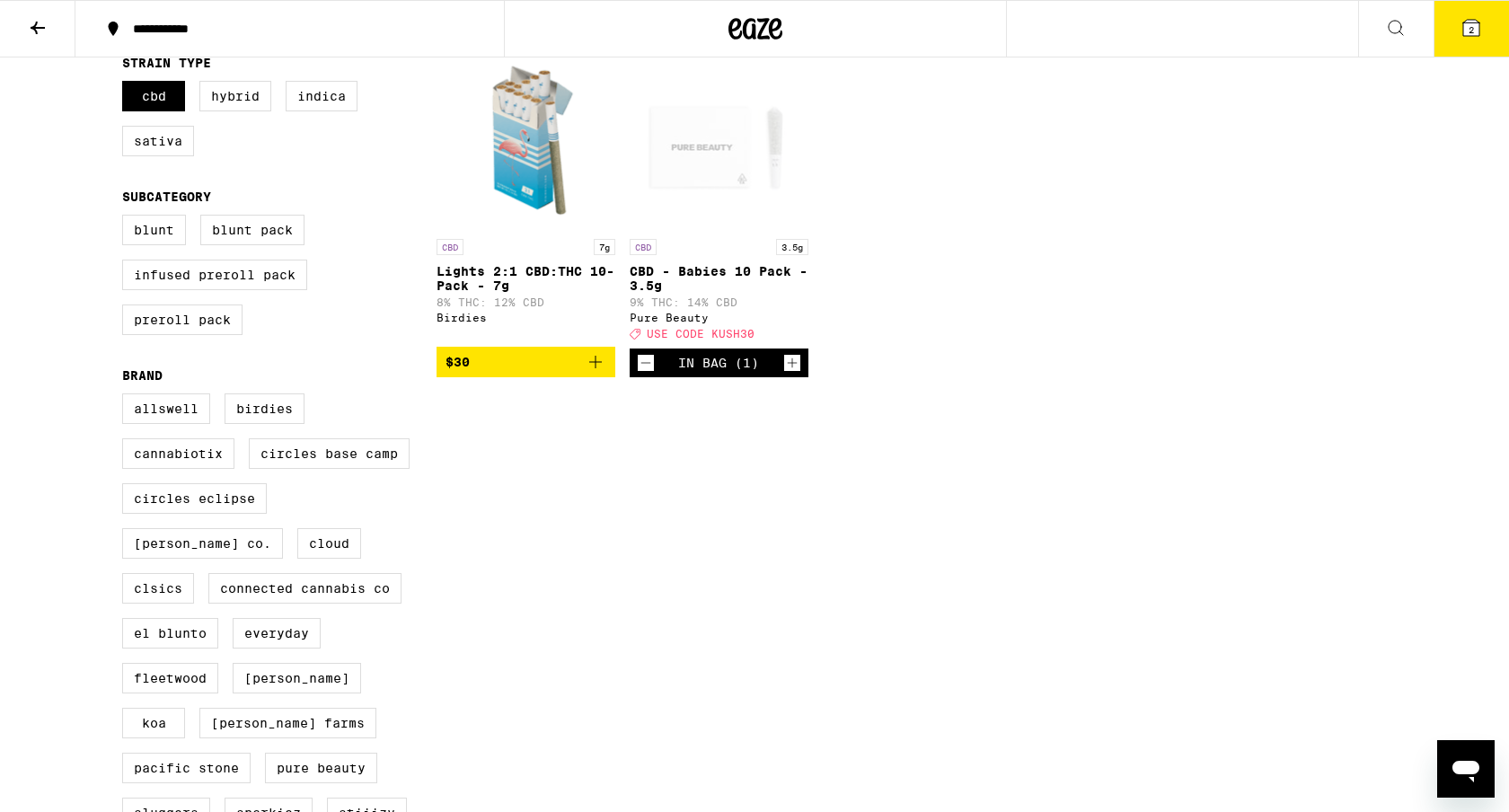
scroll to position [138, 0]
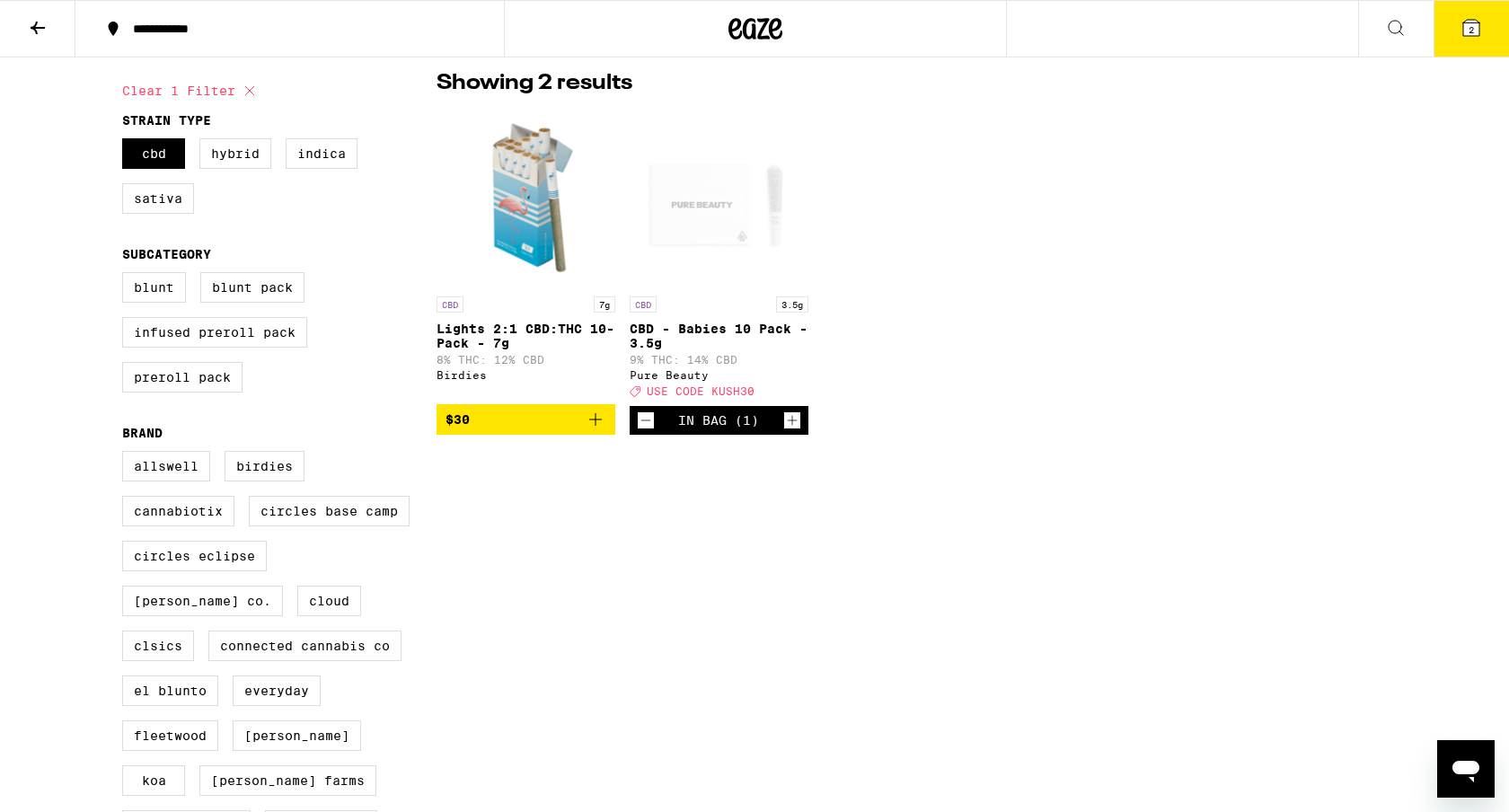
click at [601, 430] on icon "Add to bag" at bounding box center [595, 419] width 22 height 22
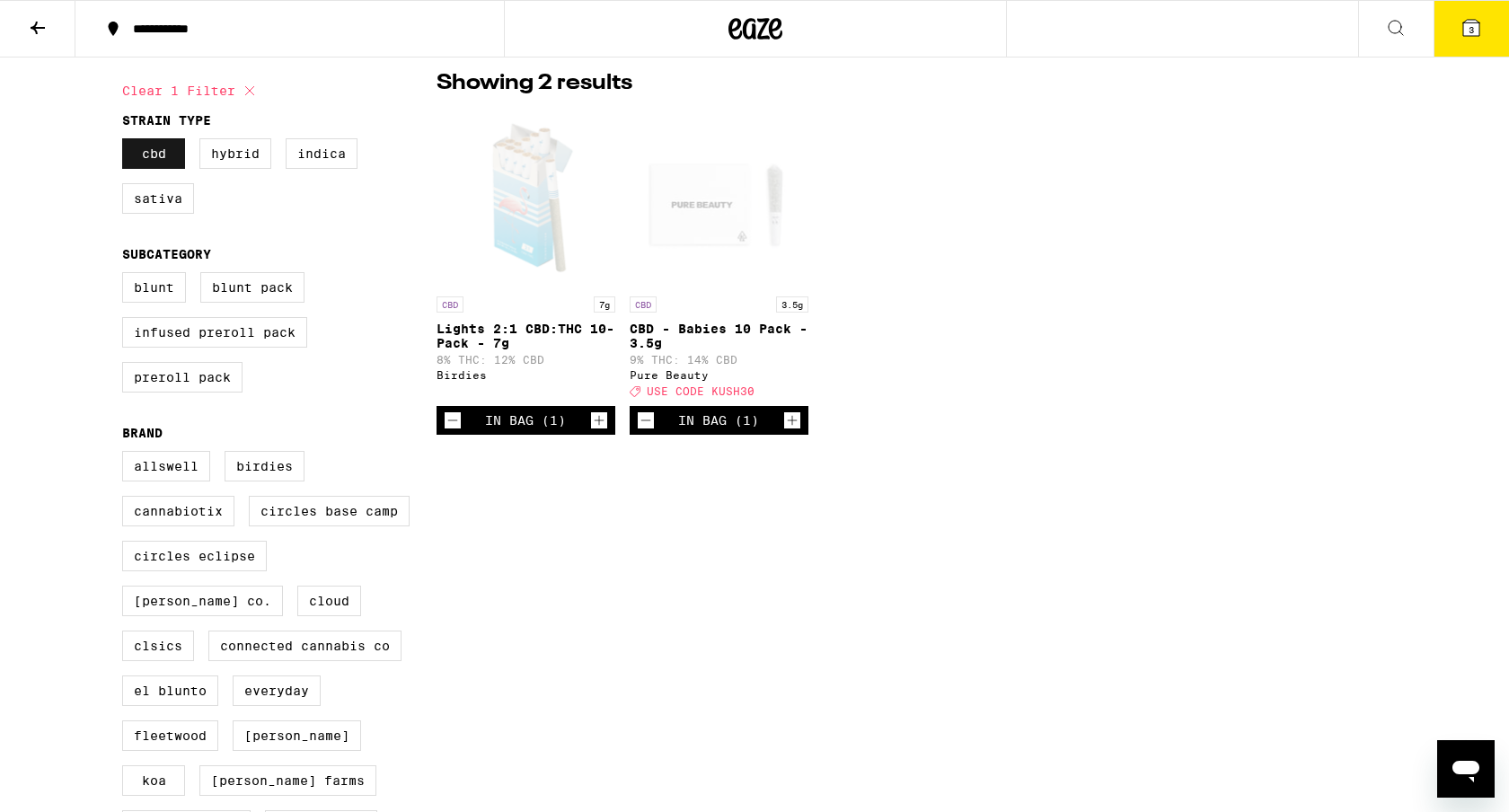
click at [164, 165] on label "CBD" at bounding box center [154, 154] width 63 height 31
click at [127, 142] on input "CBD" at bounding box center [126, 141] width 1 height 1
checkbox input "false"
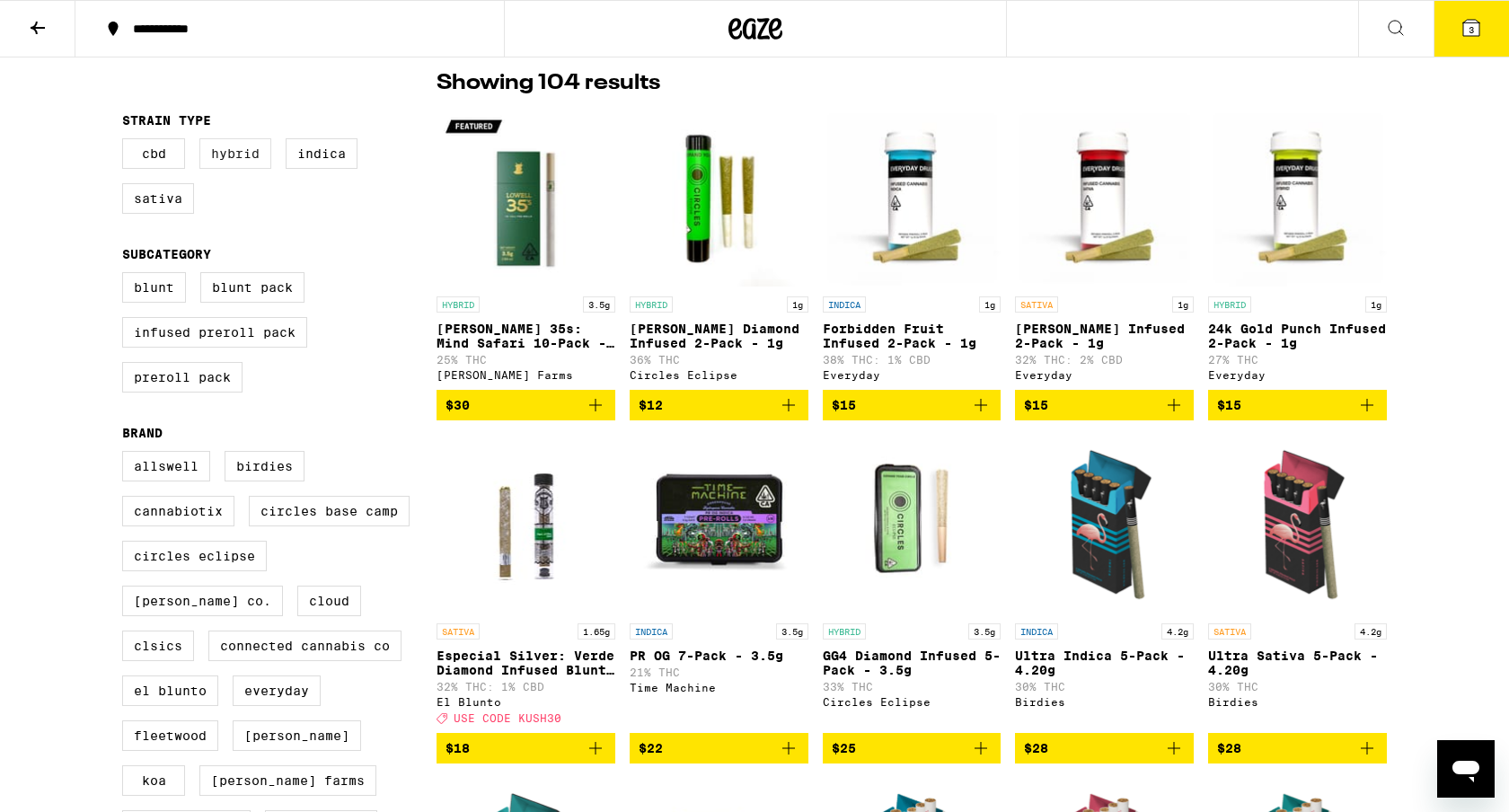
click at [219, 166] on label "Hybrid" at bounding box center [236, 154] width 72 height 31
click at [127, 142] on input "Hybrid" at bounding box center [126, 141] width 1 height 1
checkbox input "true"
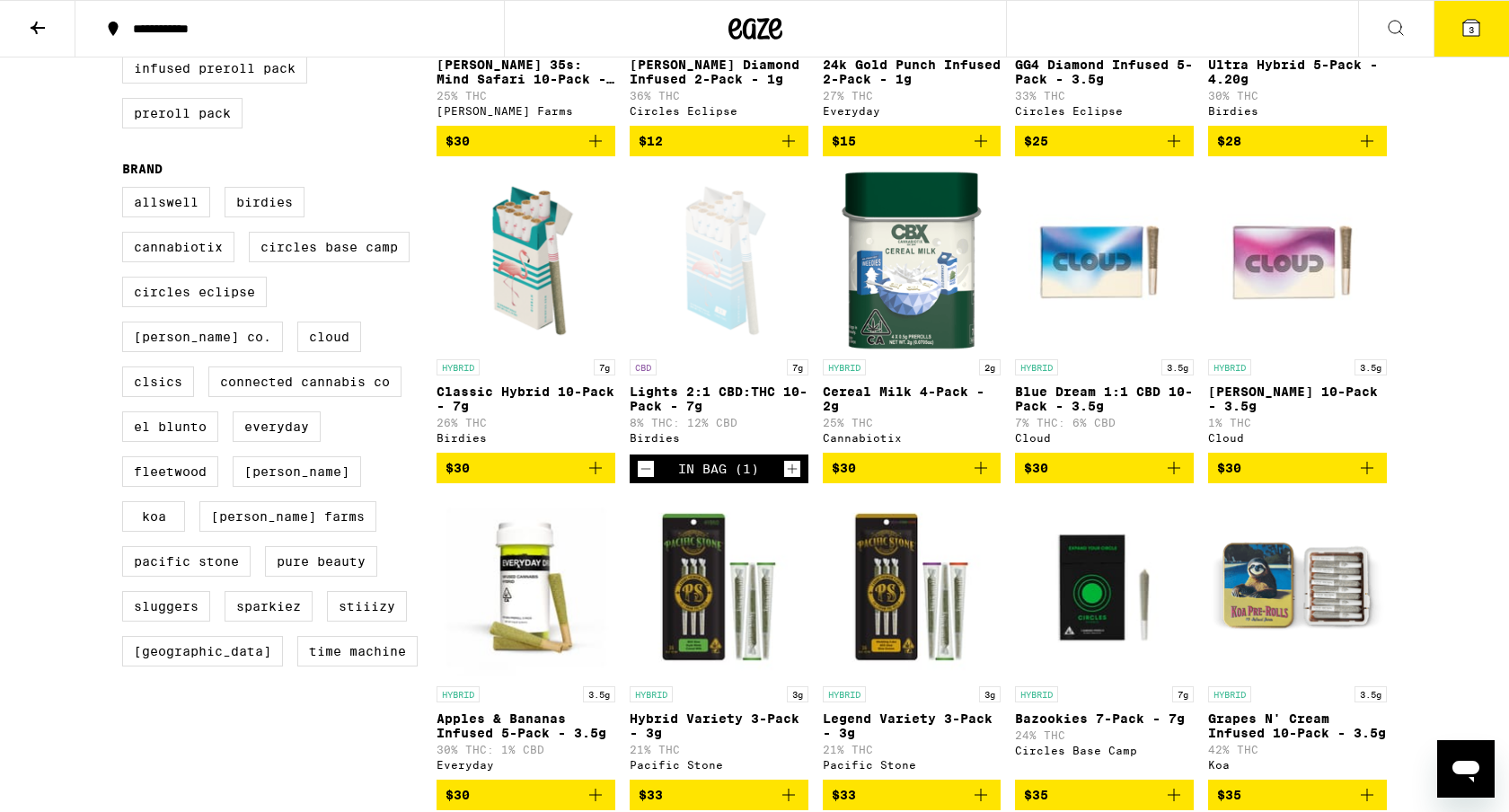
scroll to position [410, 0]
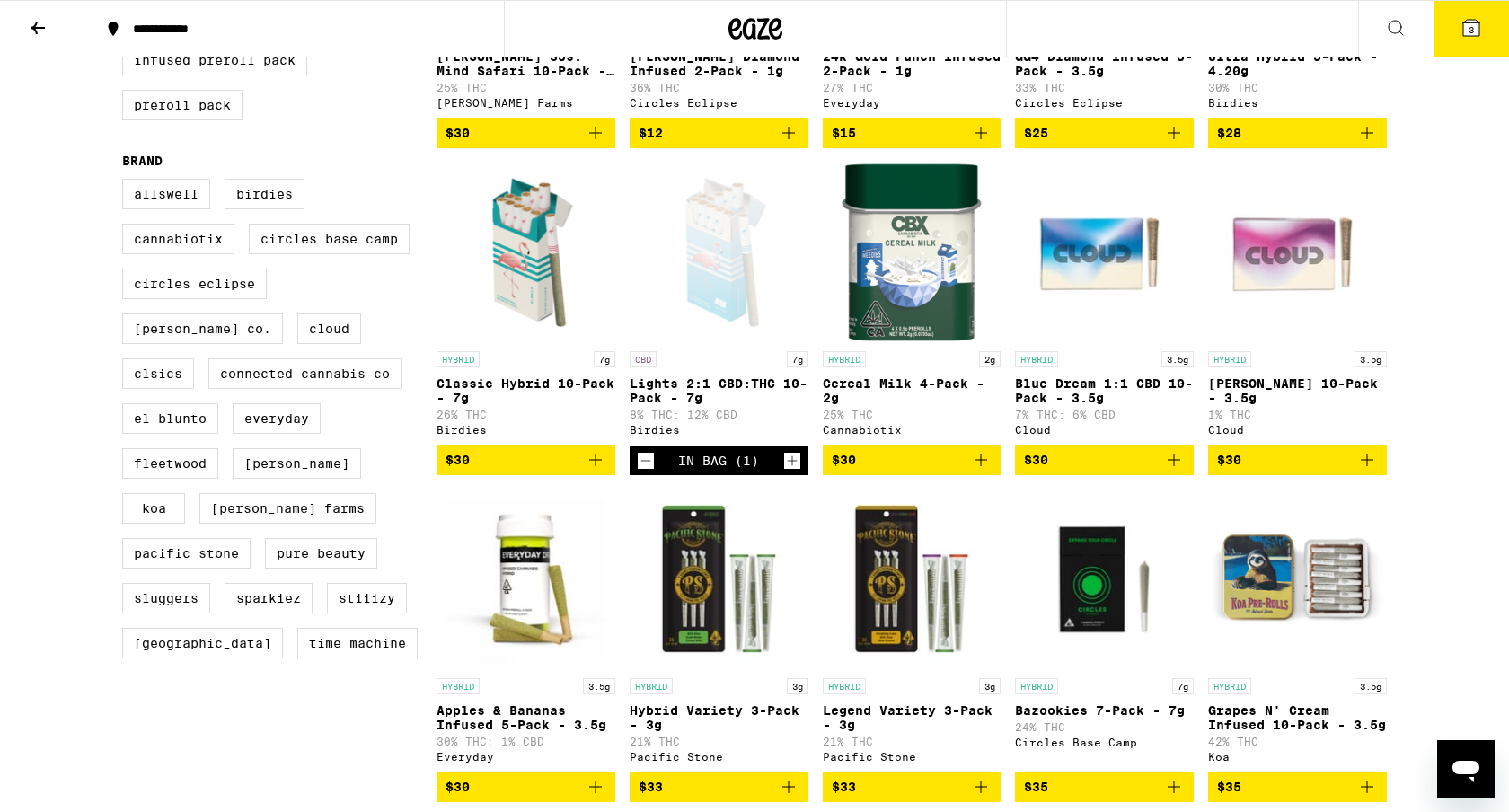
click at [598, 470] on icon "Add to bag" at bounding box center [595, 460] width 22 height 22
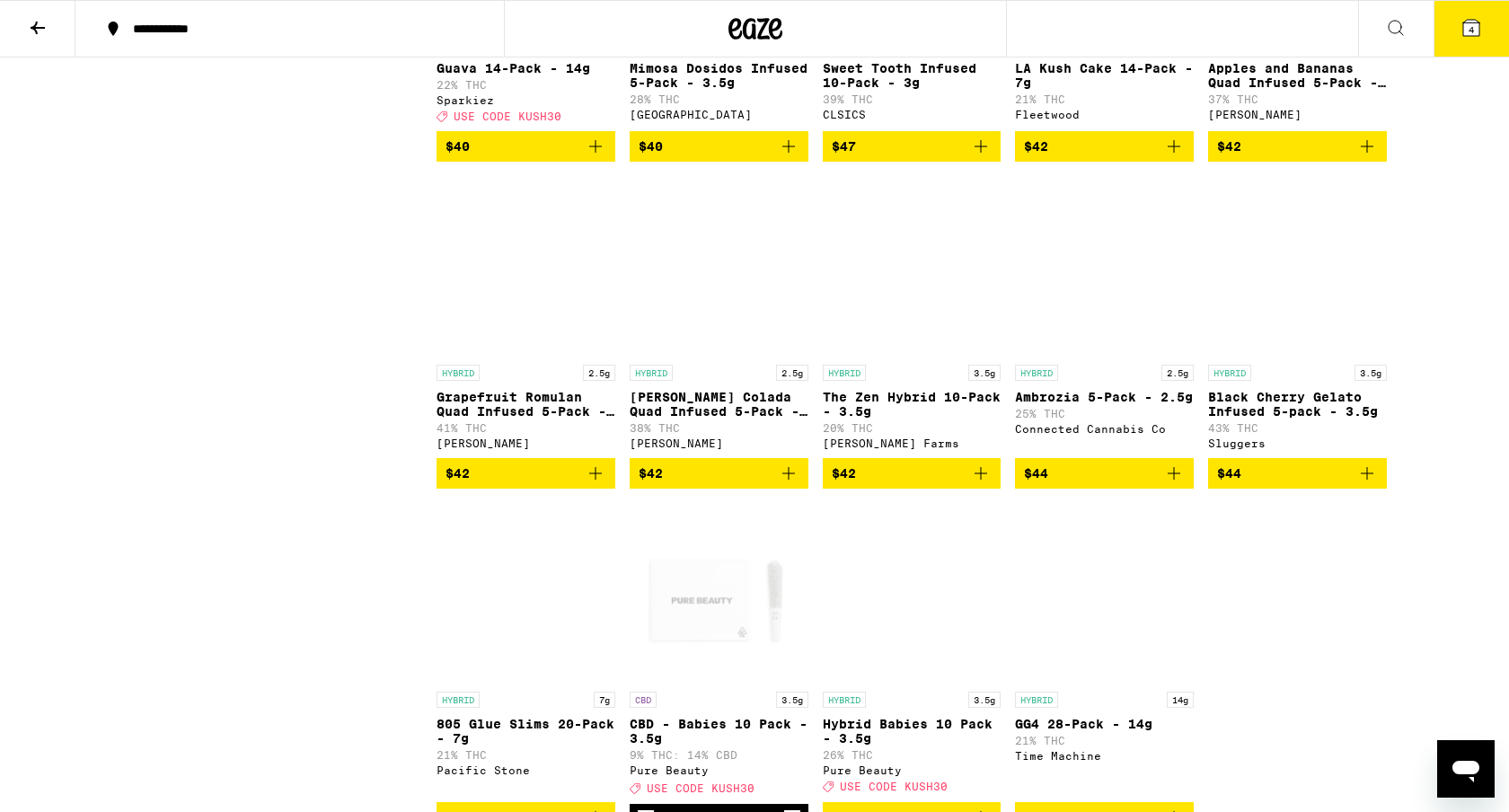
scroll to position [2050, 0]
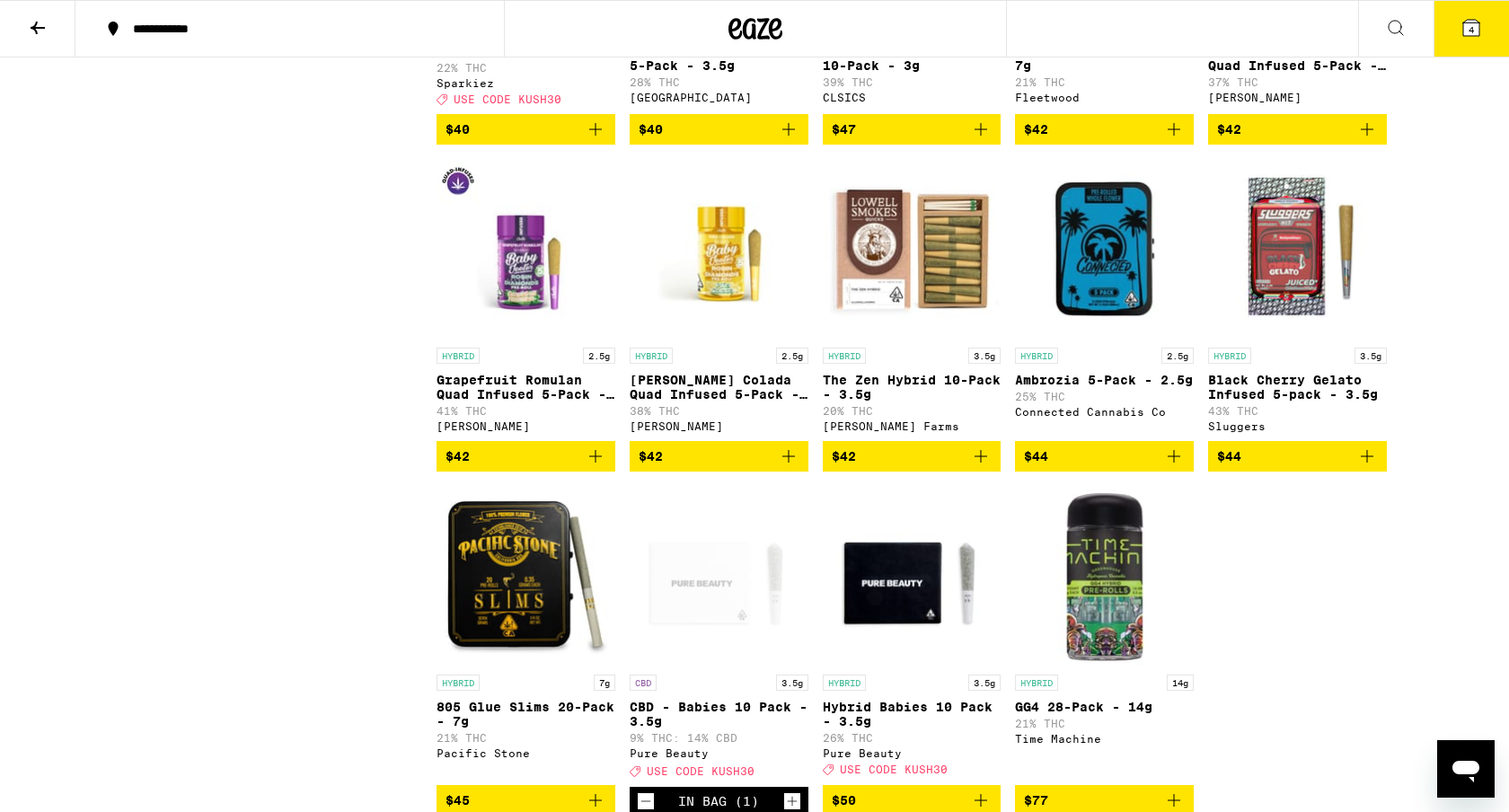
click at [987, 467] on icon "Add to bag" at bounding box center [980, 456] width 22 height 22
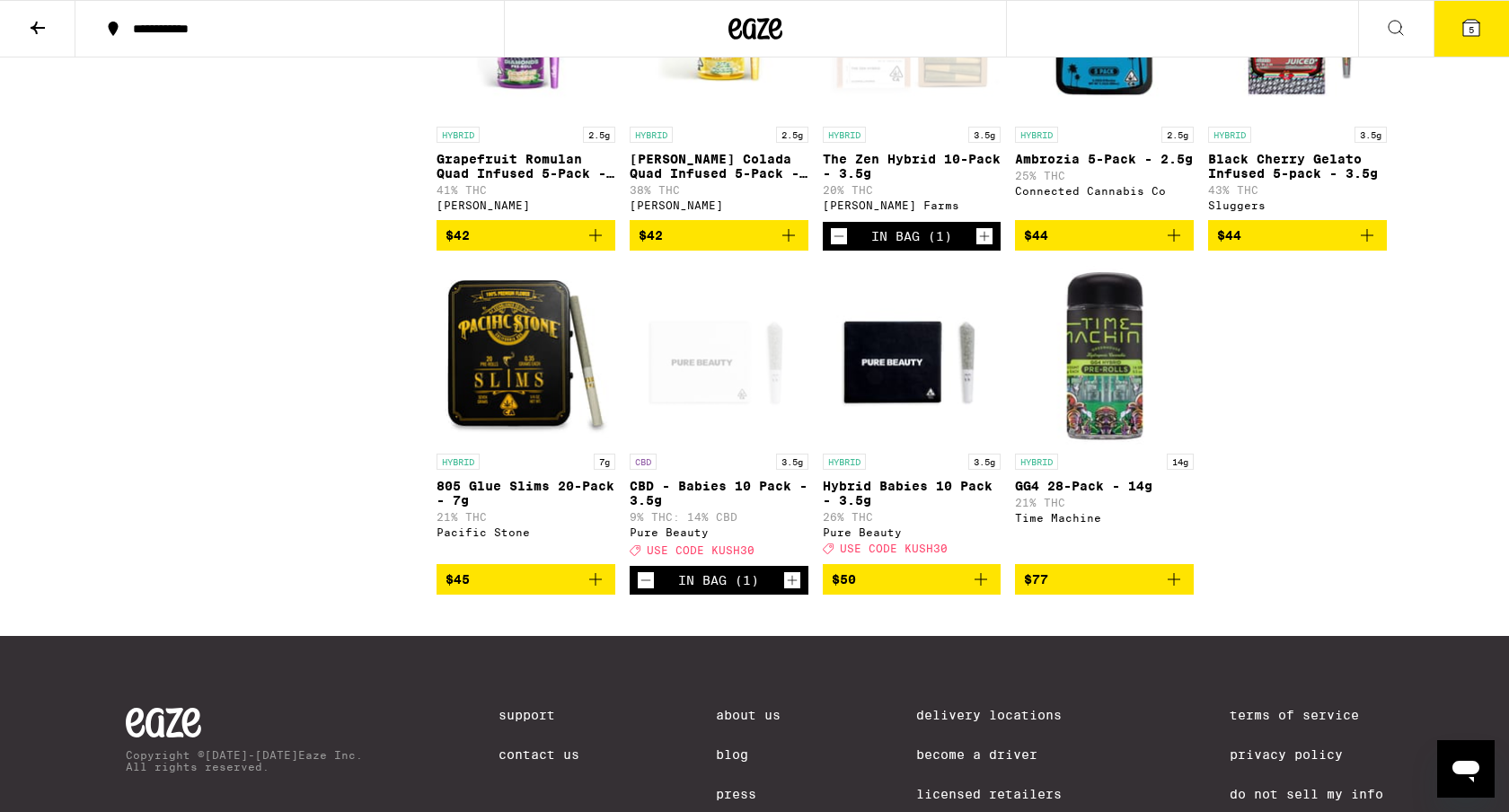
scroll to position [2271, 0]
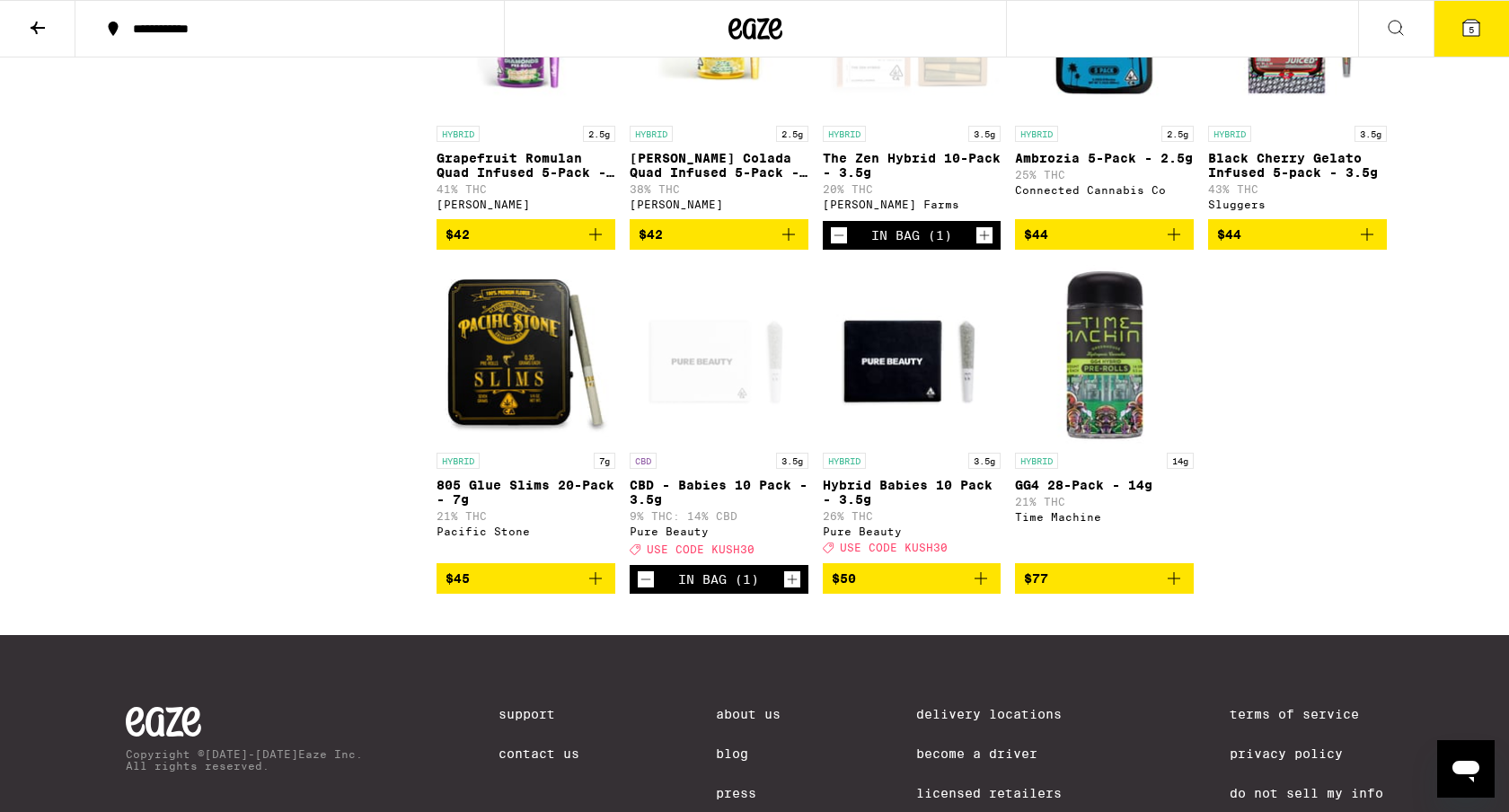
click at [983, 589] on icon "Add to bag" at bounding box center [980, 578] width 22 height 22
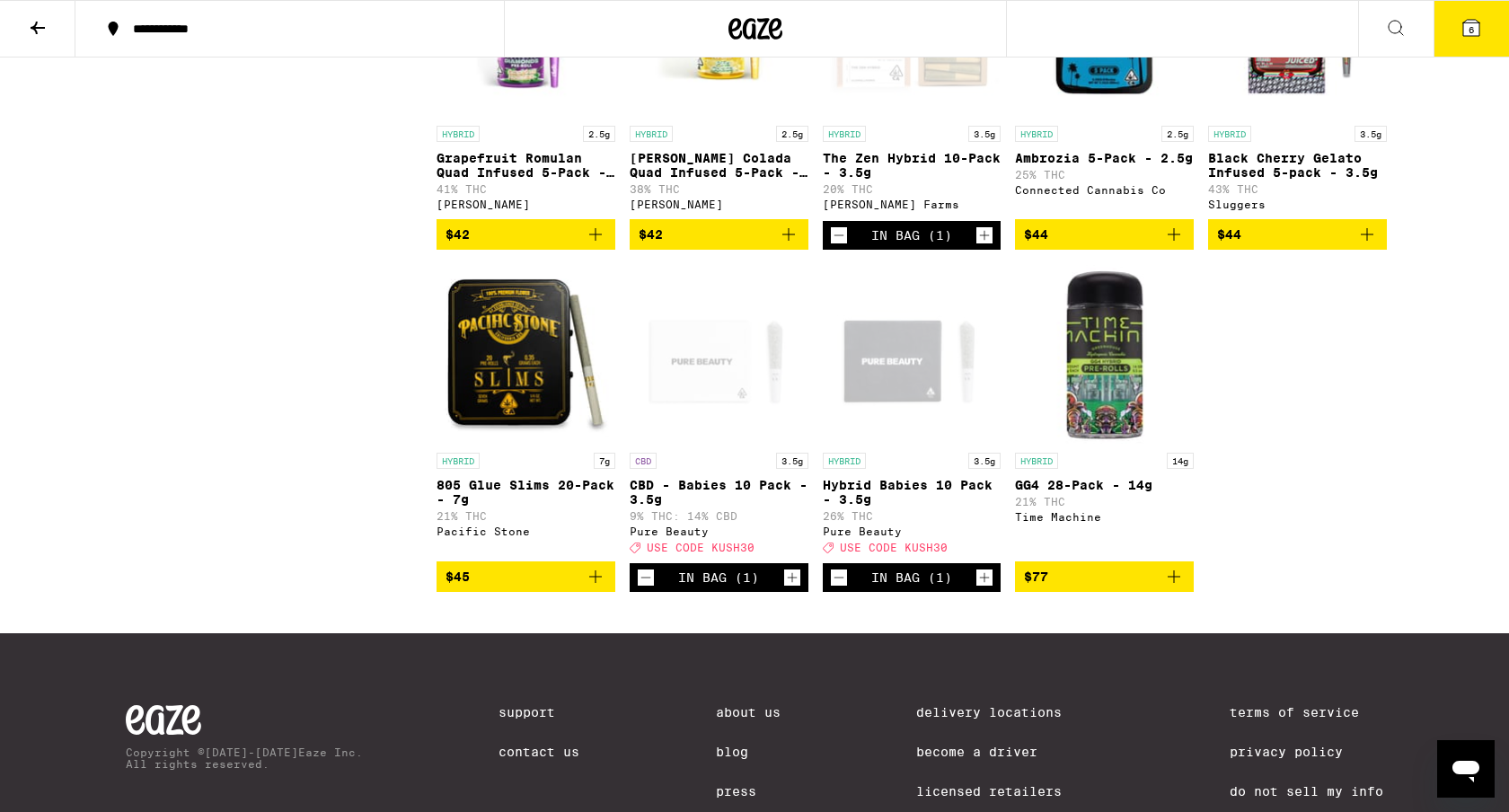
click at [39, 22] on icon at bounding box center [38, 28] width 22 height 22
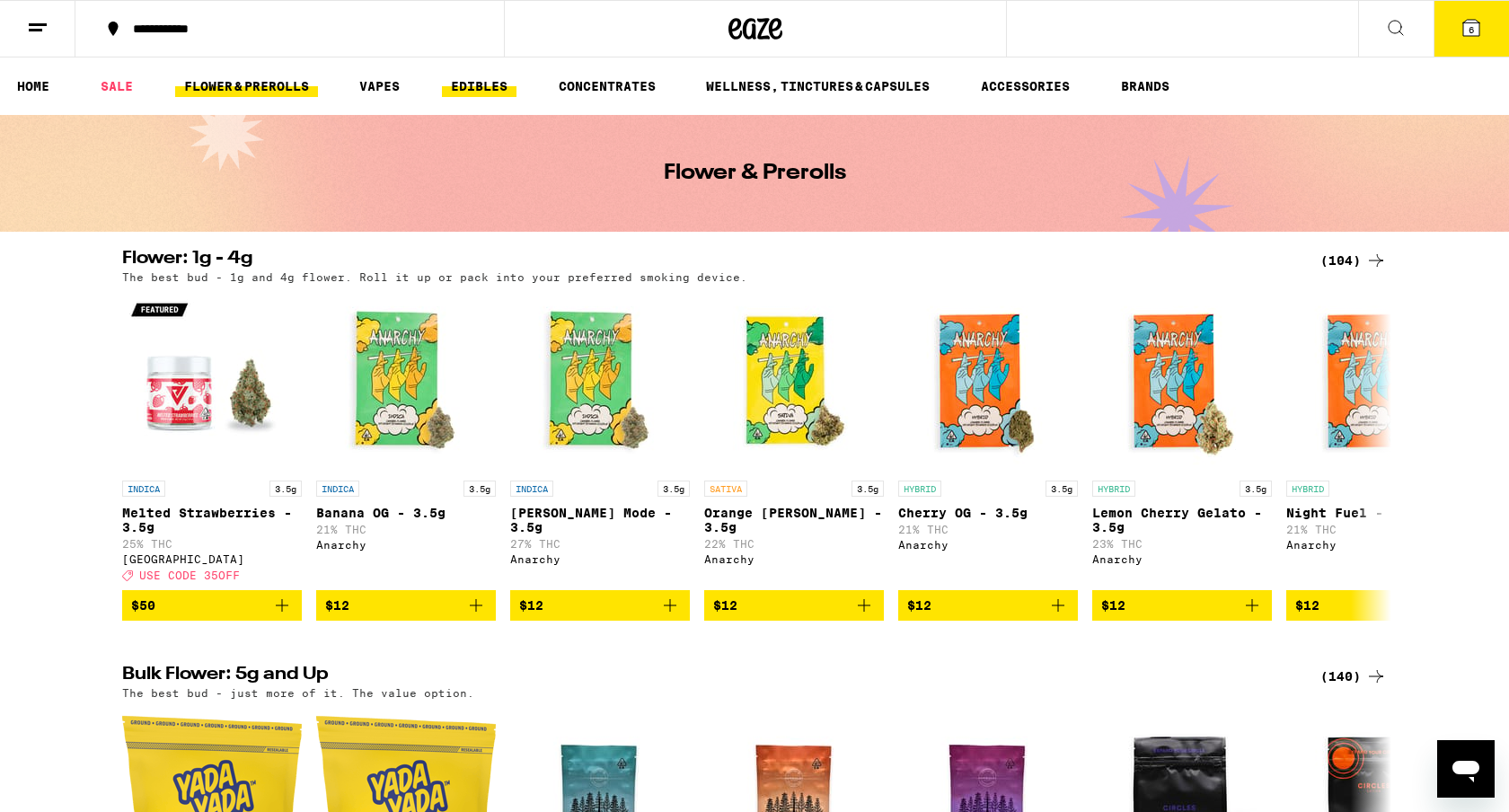
click at [468, 82] on link "EDIBLES" at bounding box center [478, 86] width 75 height 22
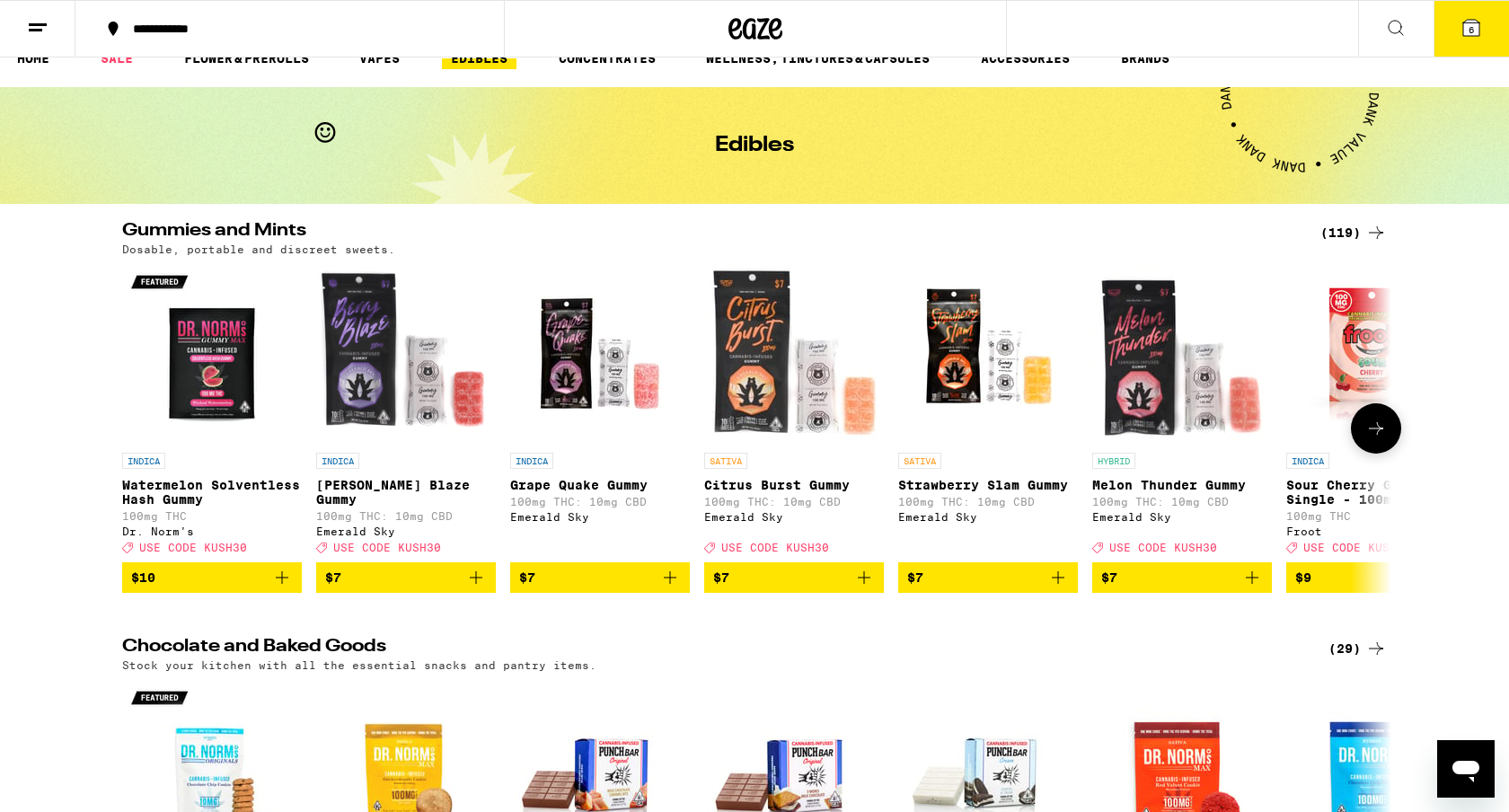
scroll to position [30, 0]
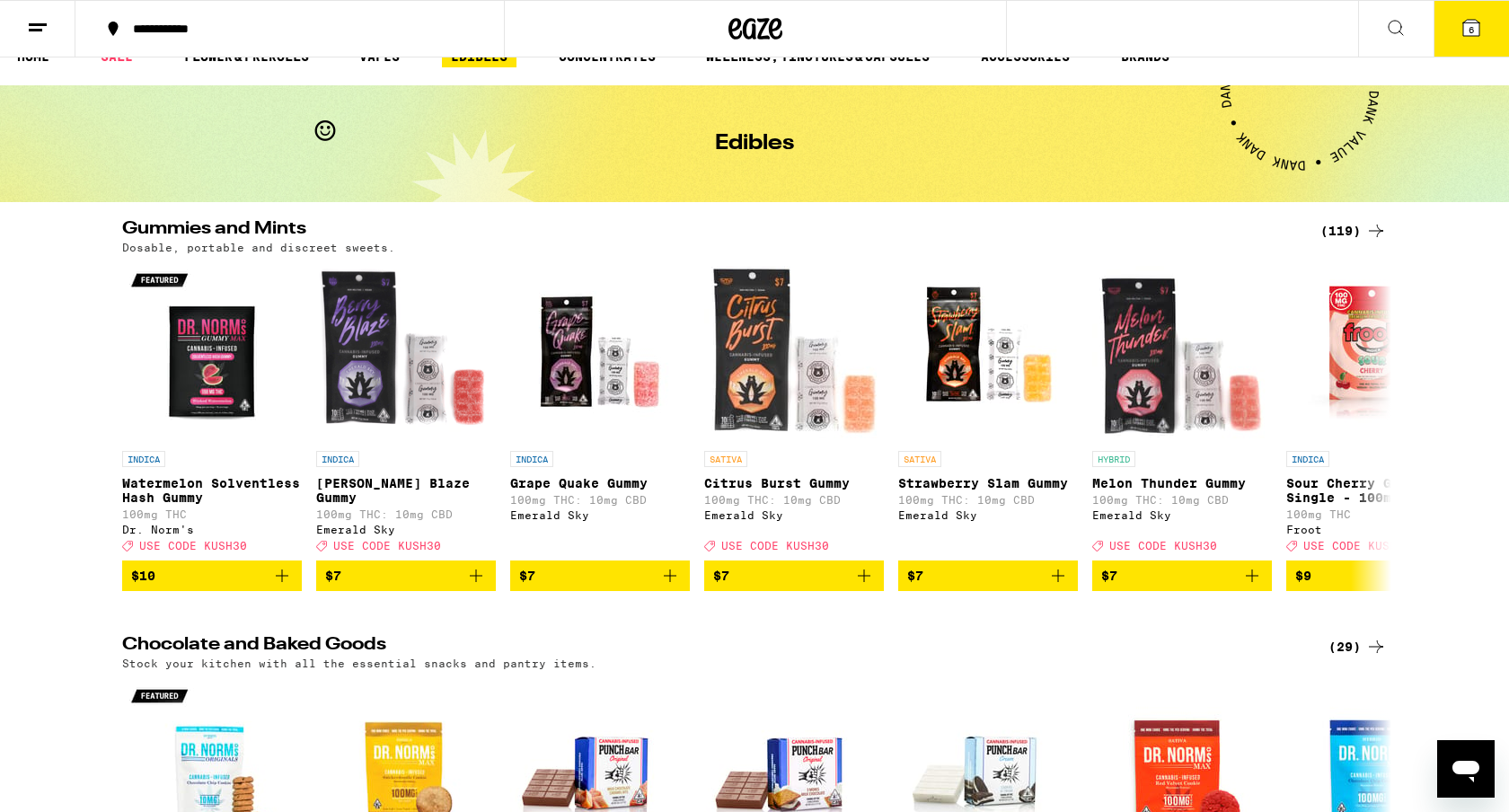
click at [1334, 227] on div "(119)" at bounding box center [1353, 231] width 67 height 22
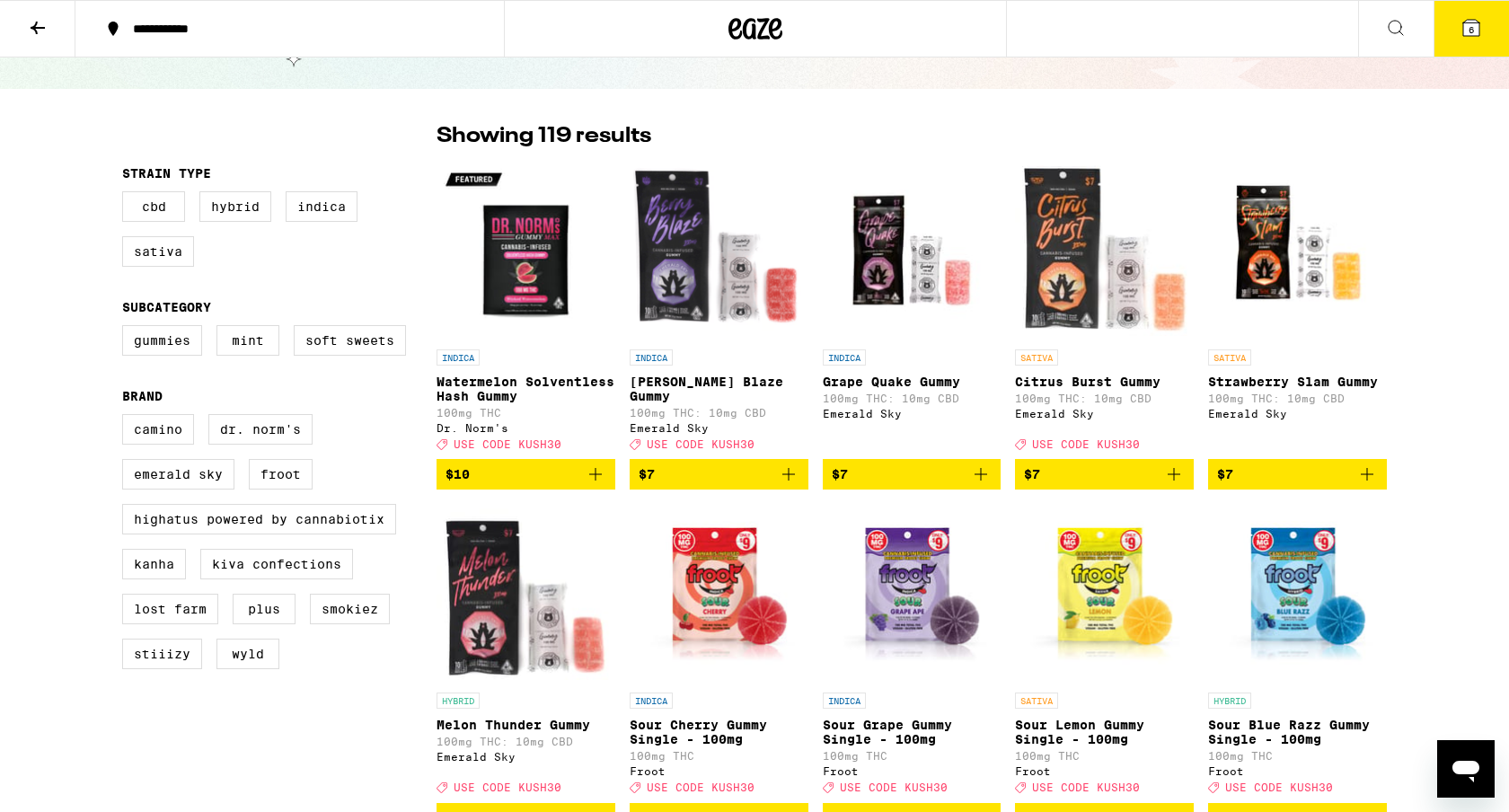
scroll to position [86, 0]
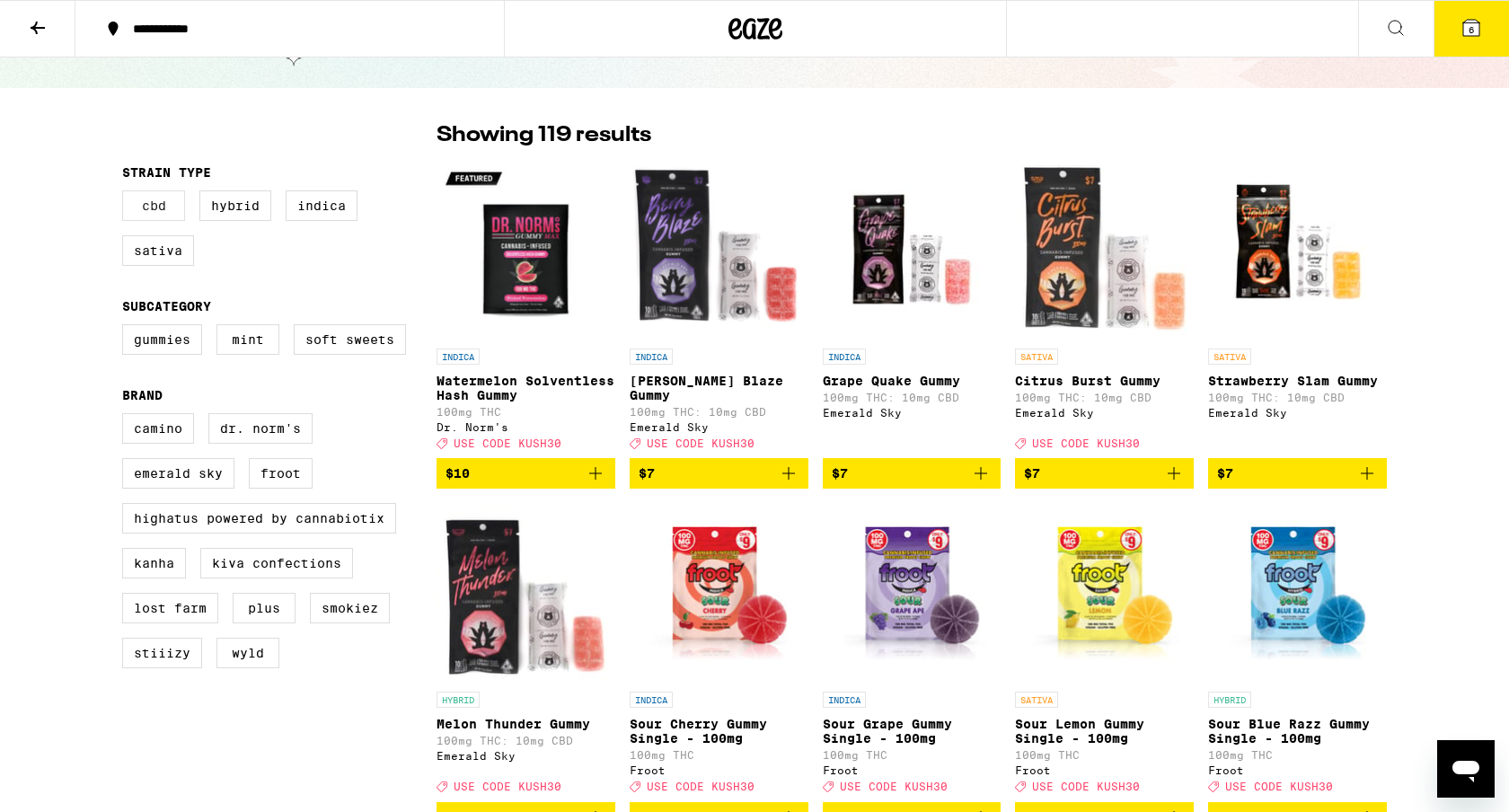
click at [146, 208] on label "CBD" at bounding box center [154, 206] width 63 height 31
click at [127, 194] on input "CBD" at bounding box center [126, 193] width 1 height 1
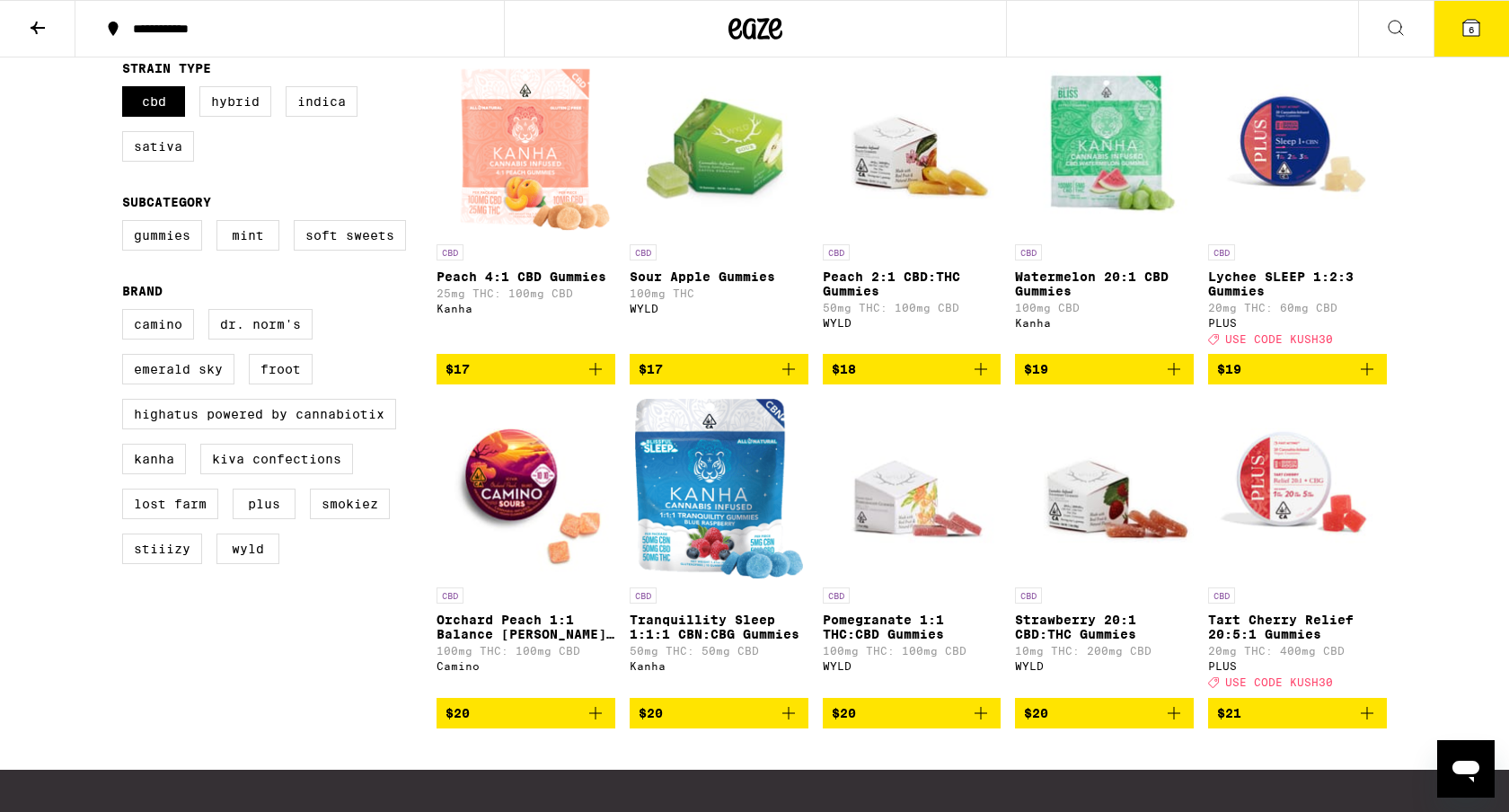
scroll to position [197, 0]
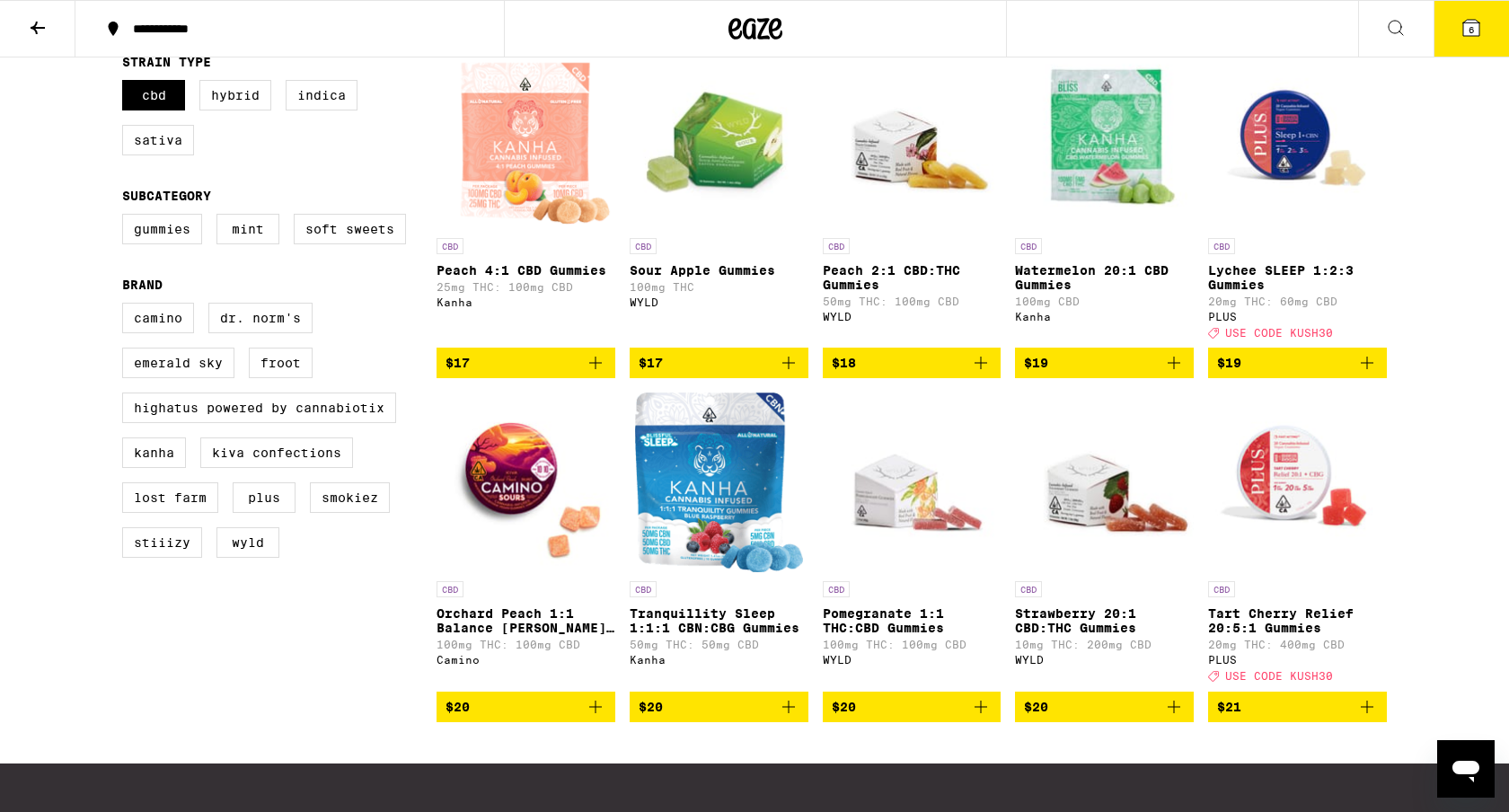
click at [599, 718] on icon "Add to bag" at bounding box center [595, 707] width 22 height 22
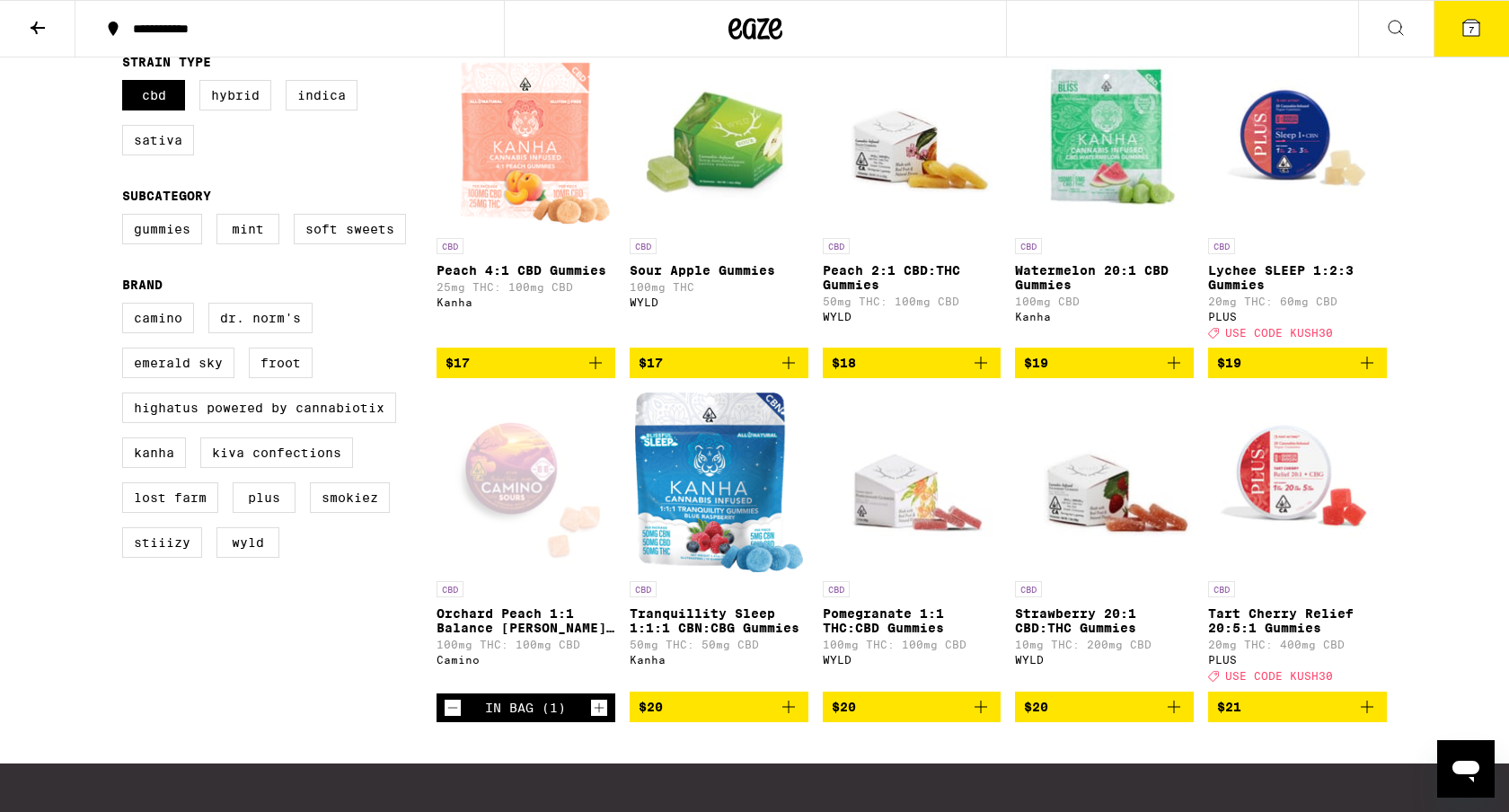
click at [599, 718] on icon "Increment" at bounding box center [599, 708] width 16 height 22
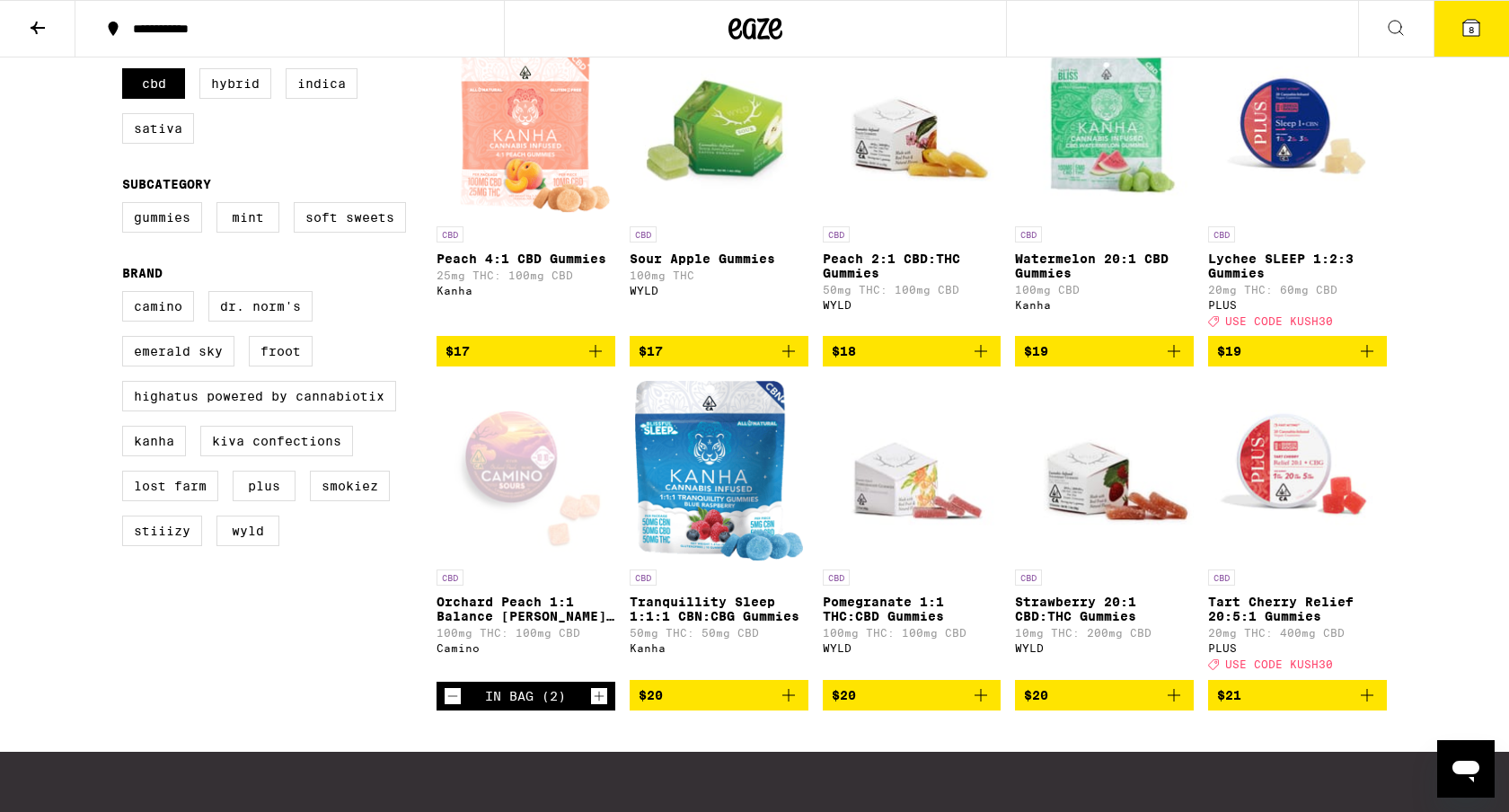
scroll to position [0, 0]
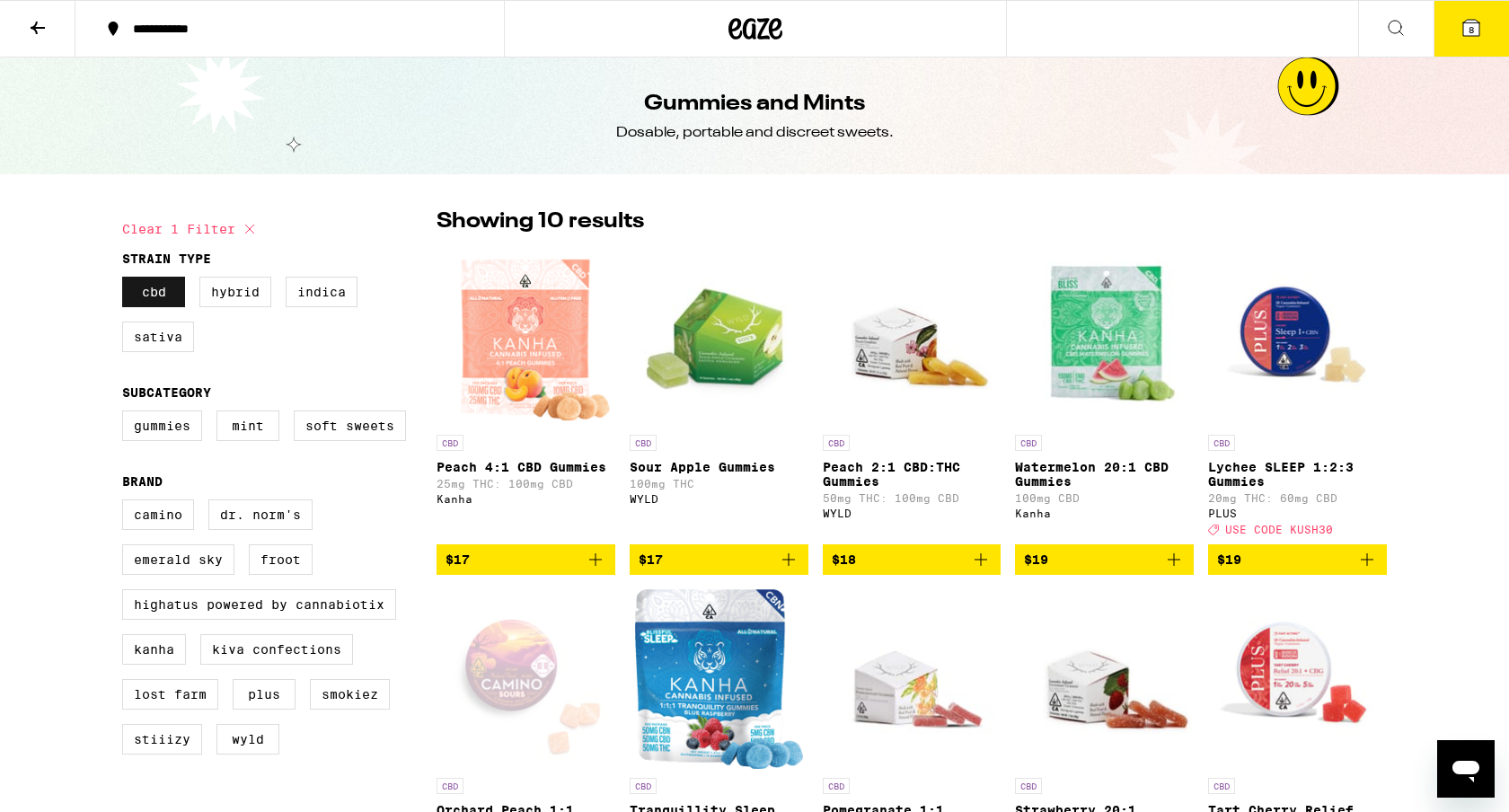
click at [148, 298] on label "CBD" at bounding box center [154, 292] width 63 height 31
click at [127, 281] on input "CBD" at bounding box center [126, 280] width 1 height 1
checkbox input "false"
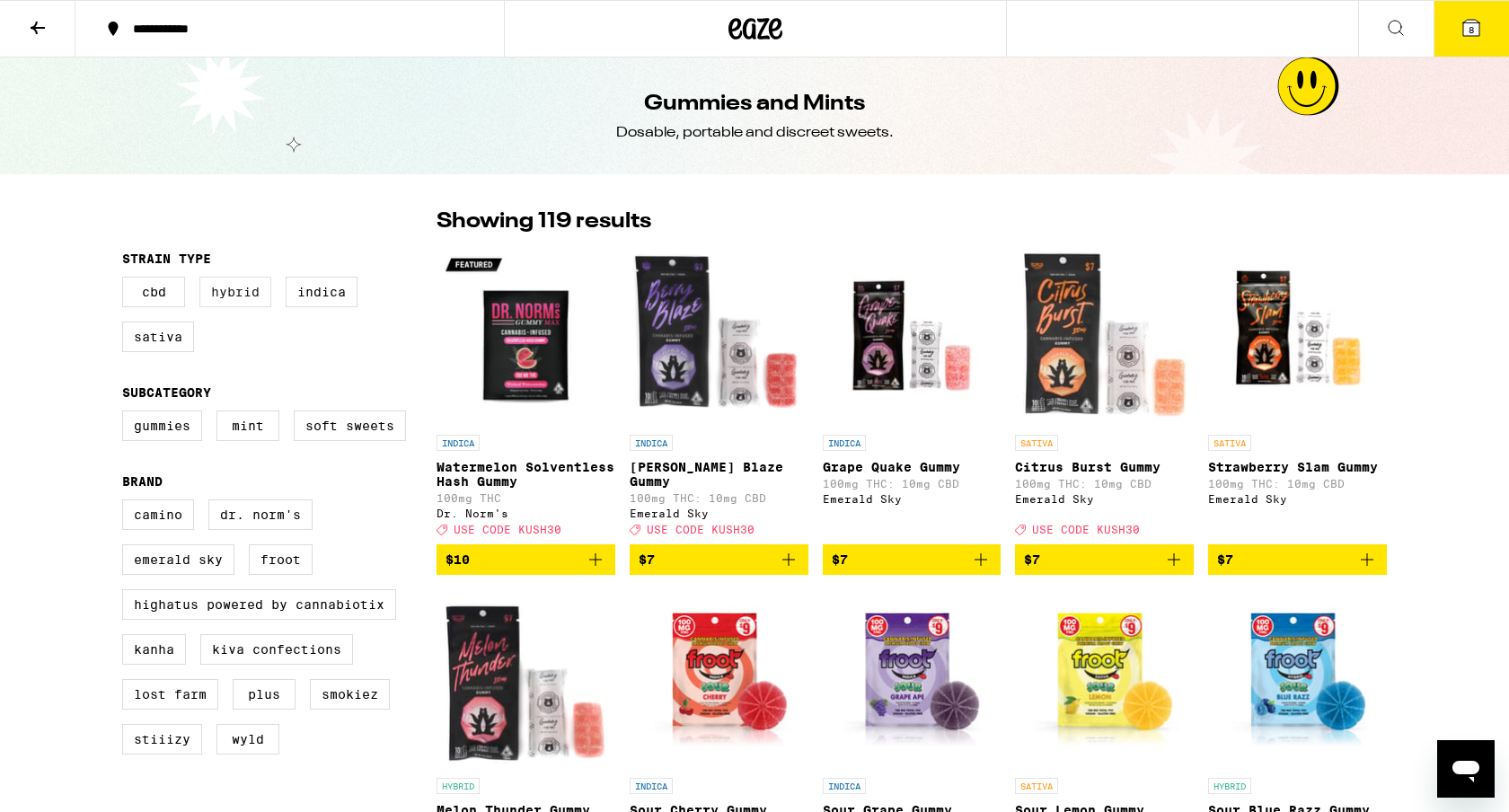
click at [233, 300] on label "Hybrid" at bounding box center [236, 292] width 72 height 31
click at [127, 281] on input "Hybrid" at bounding box center [126, 280] width 1 height 1
checkbox input "true"
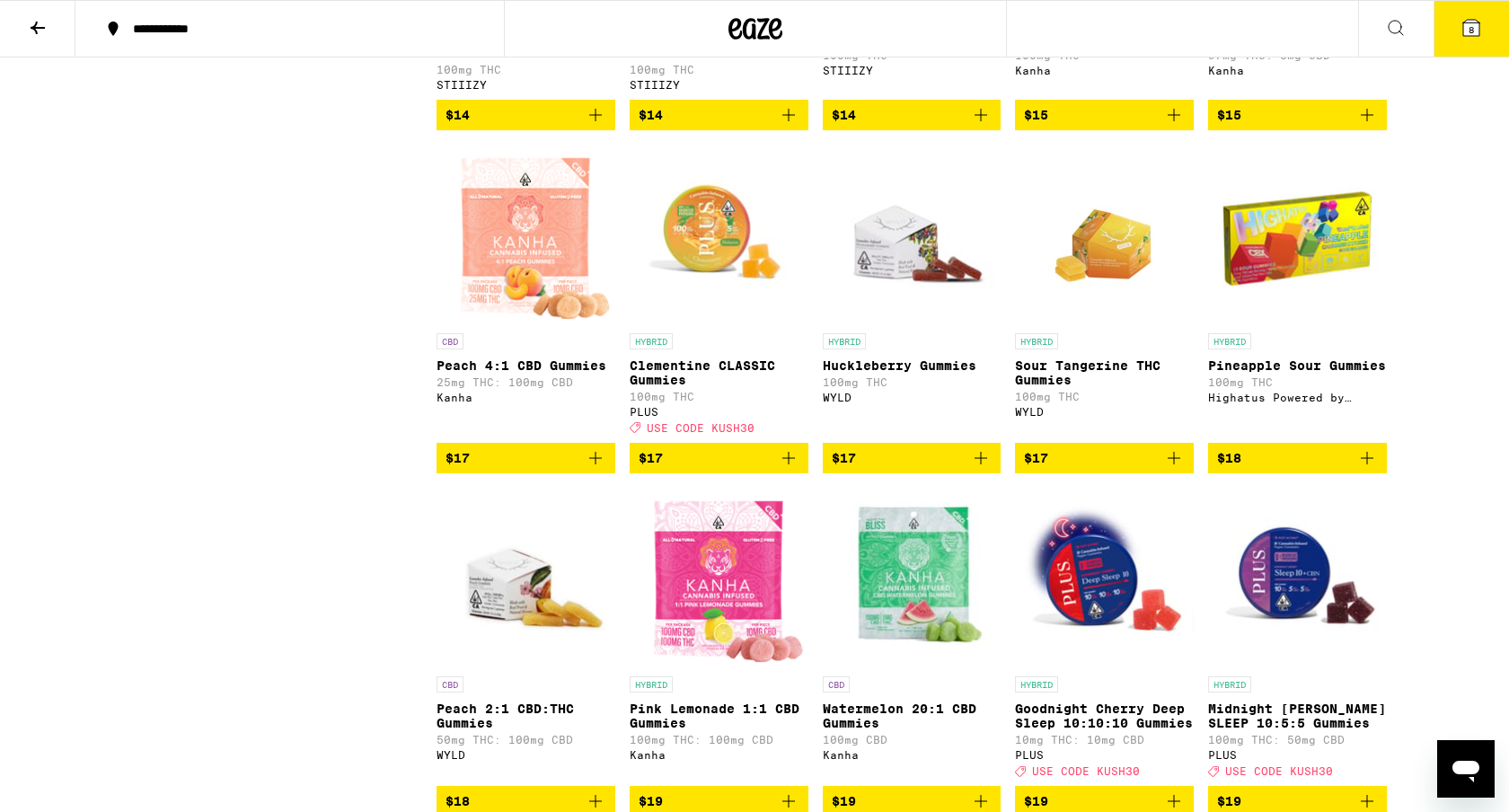
scroll to position [1133, 0]
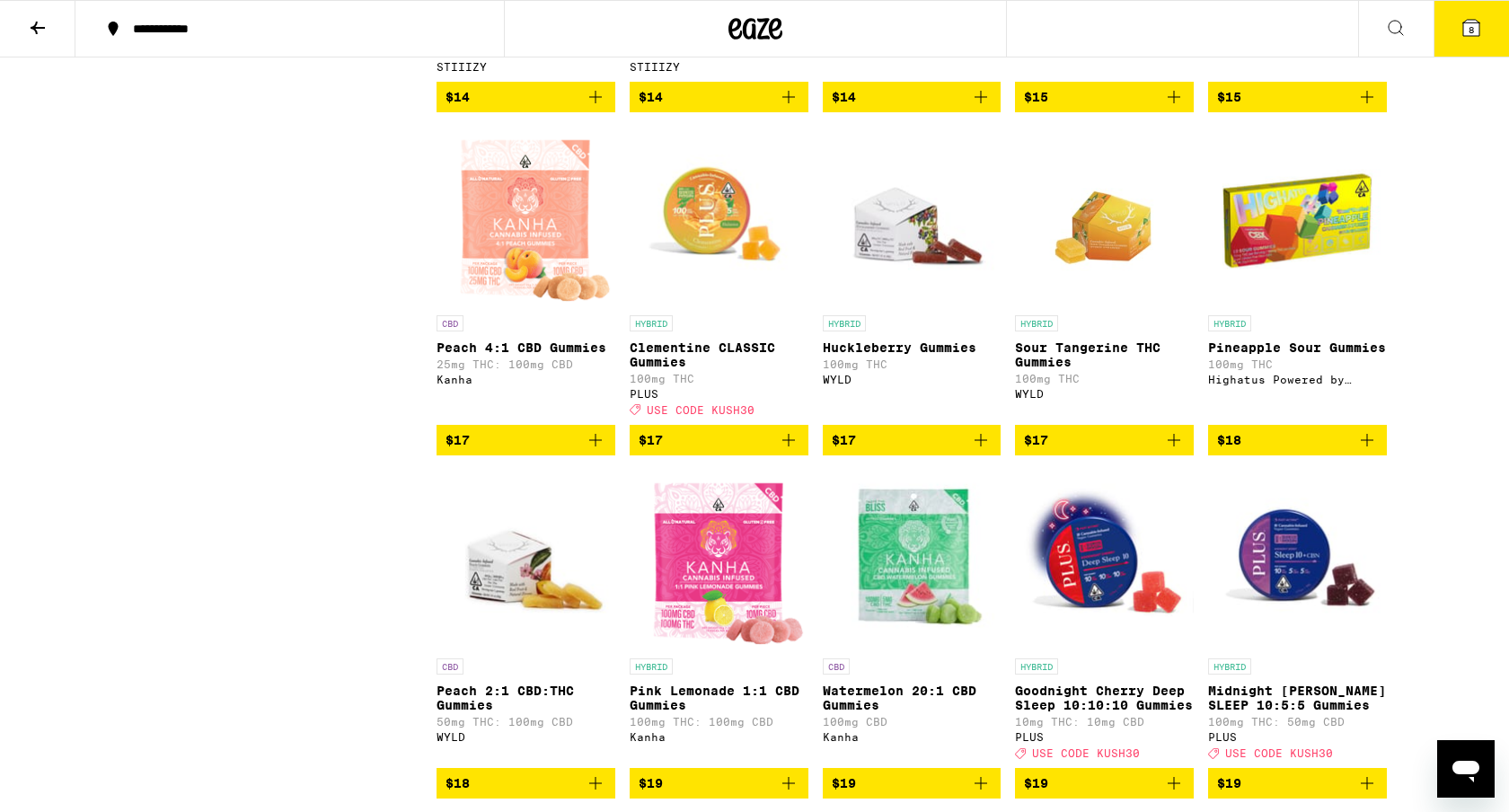
click at [794, 451] on icon "Add to bag" at bounding box center [789, 440] width 22 height 22
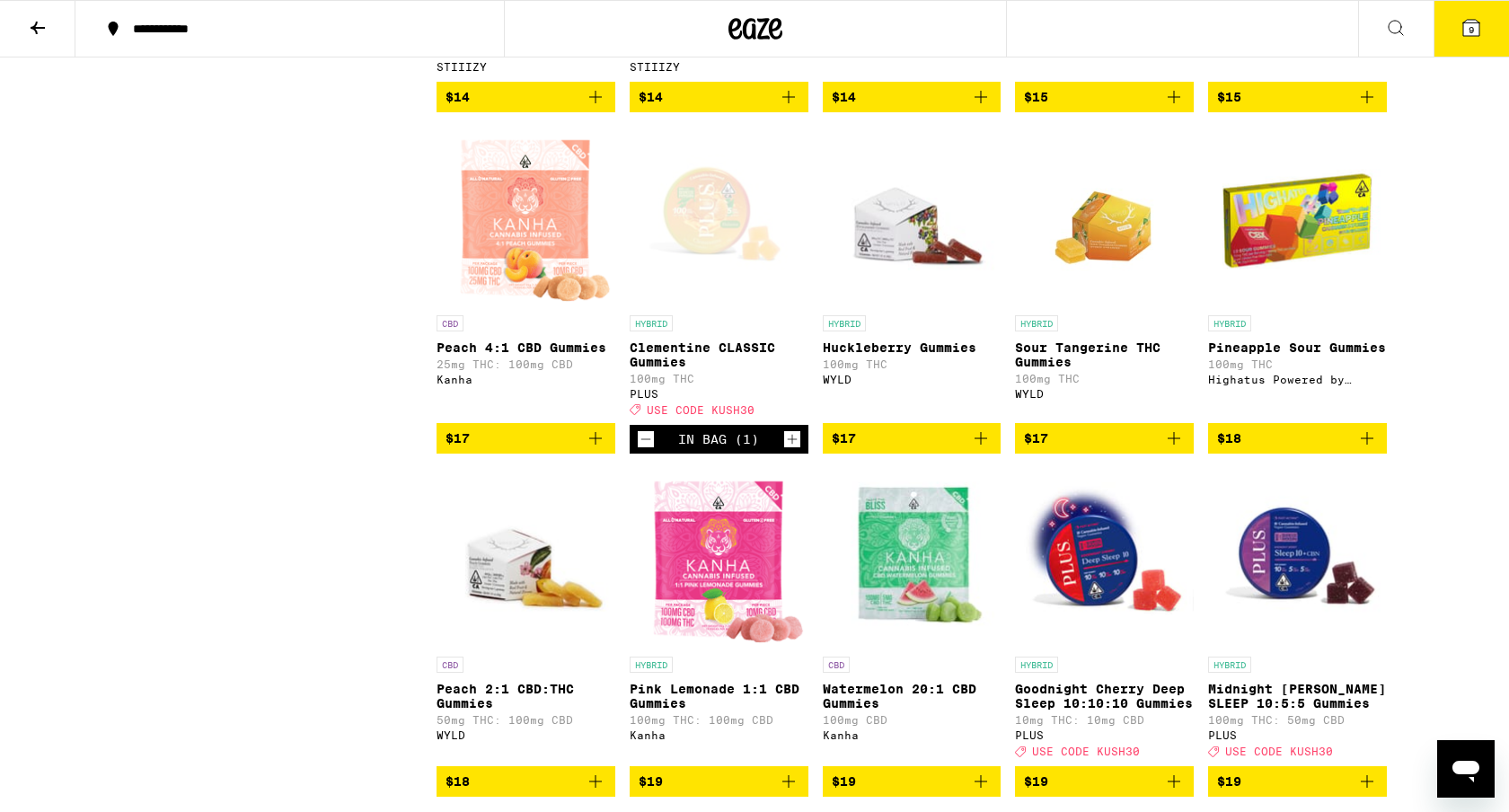
click at [794, 450] on icon "Increment" at bounding box center [792, 439] width 16 height 22
click at [1459, 24] on button "10" at bounding box center [1471, 29] width 76 height 56
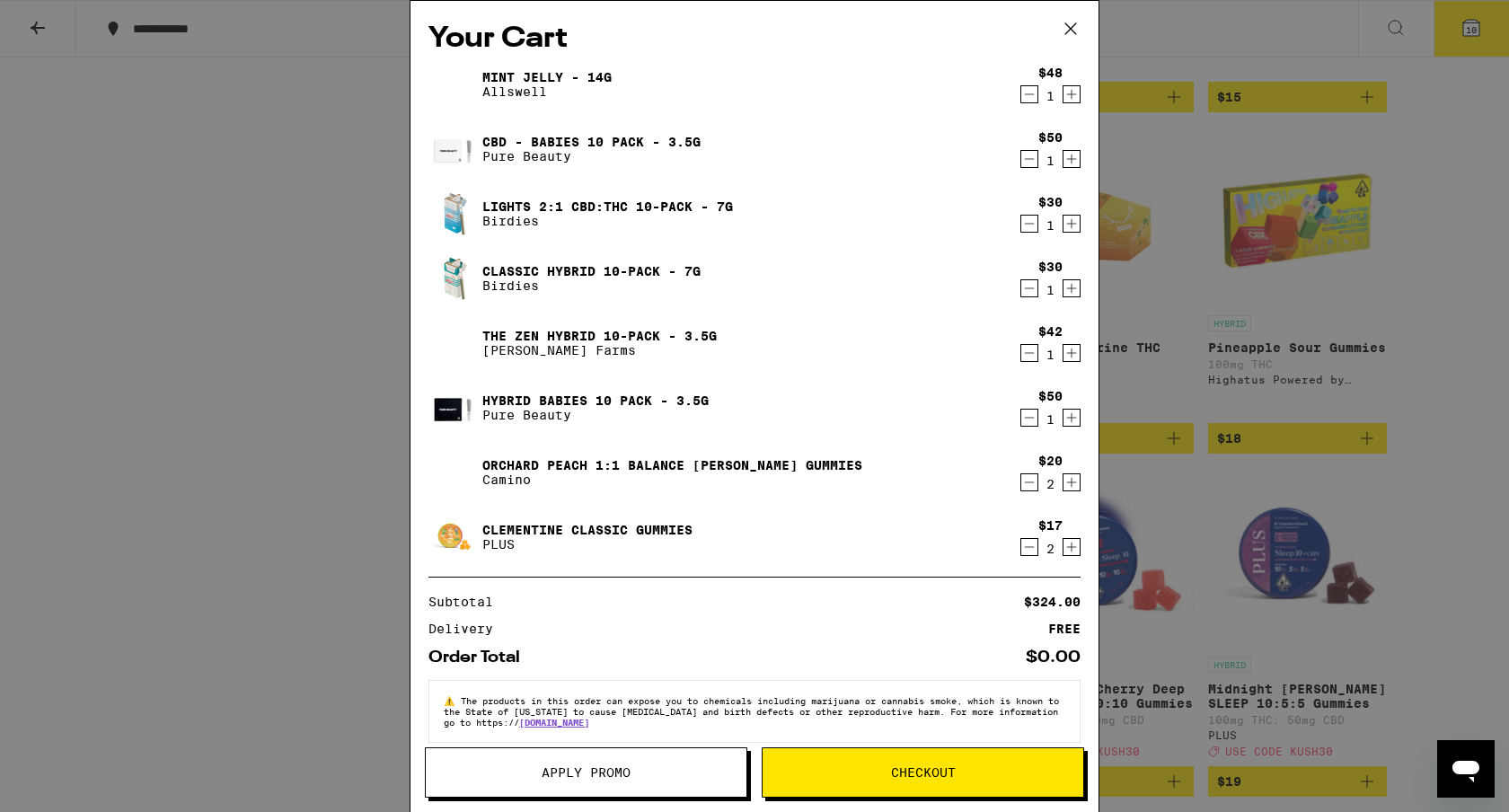
click at [948, 773] on span "Checkout" at bounding box center [924, 772] width 65 height 13
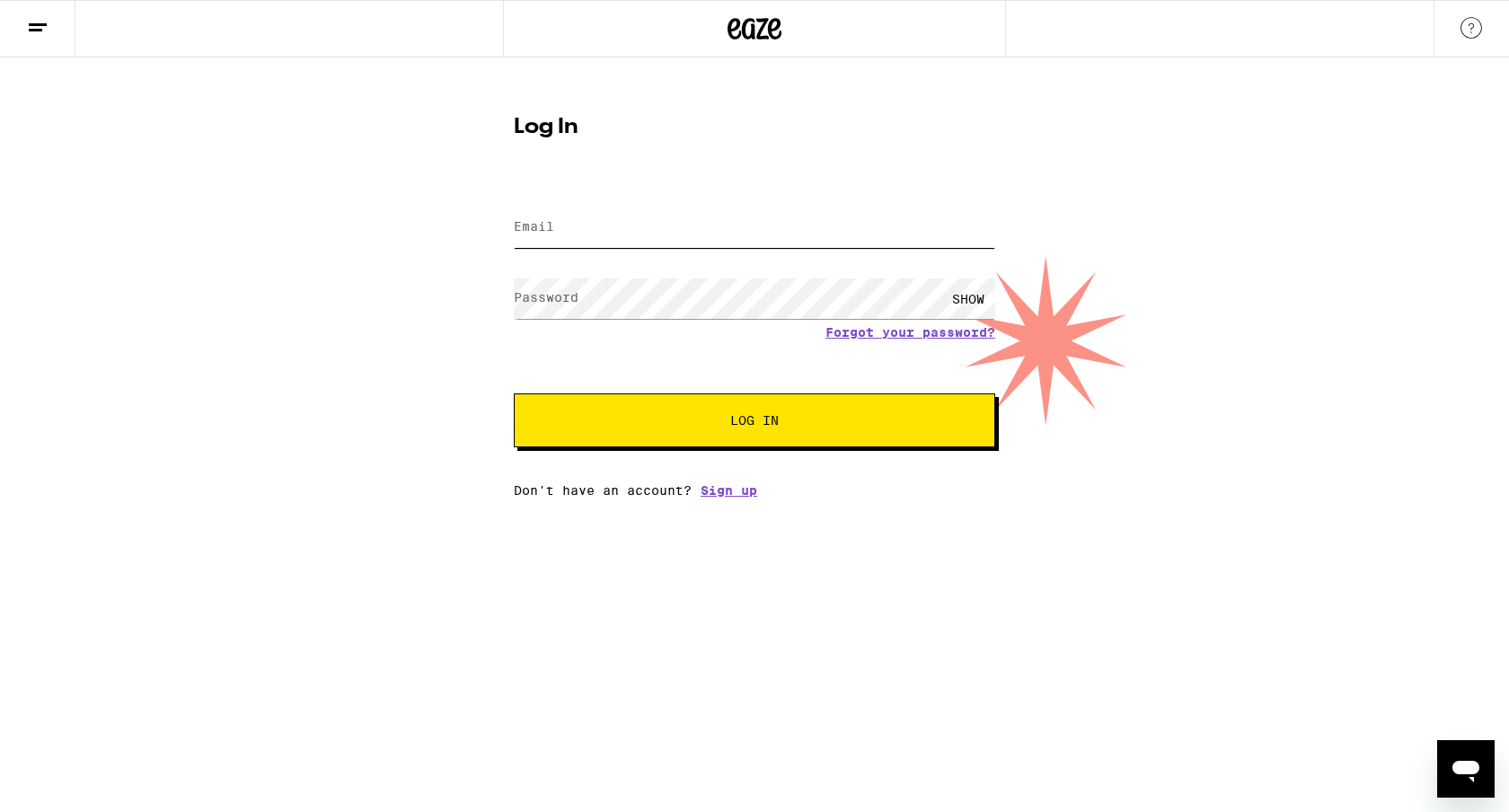
type input "[EMAIL_ADDRESS][DOMAIN_NAME]"
click at [683, 433] on button "Log In" at bounding box center [754, 420] width 481 height 54
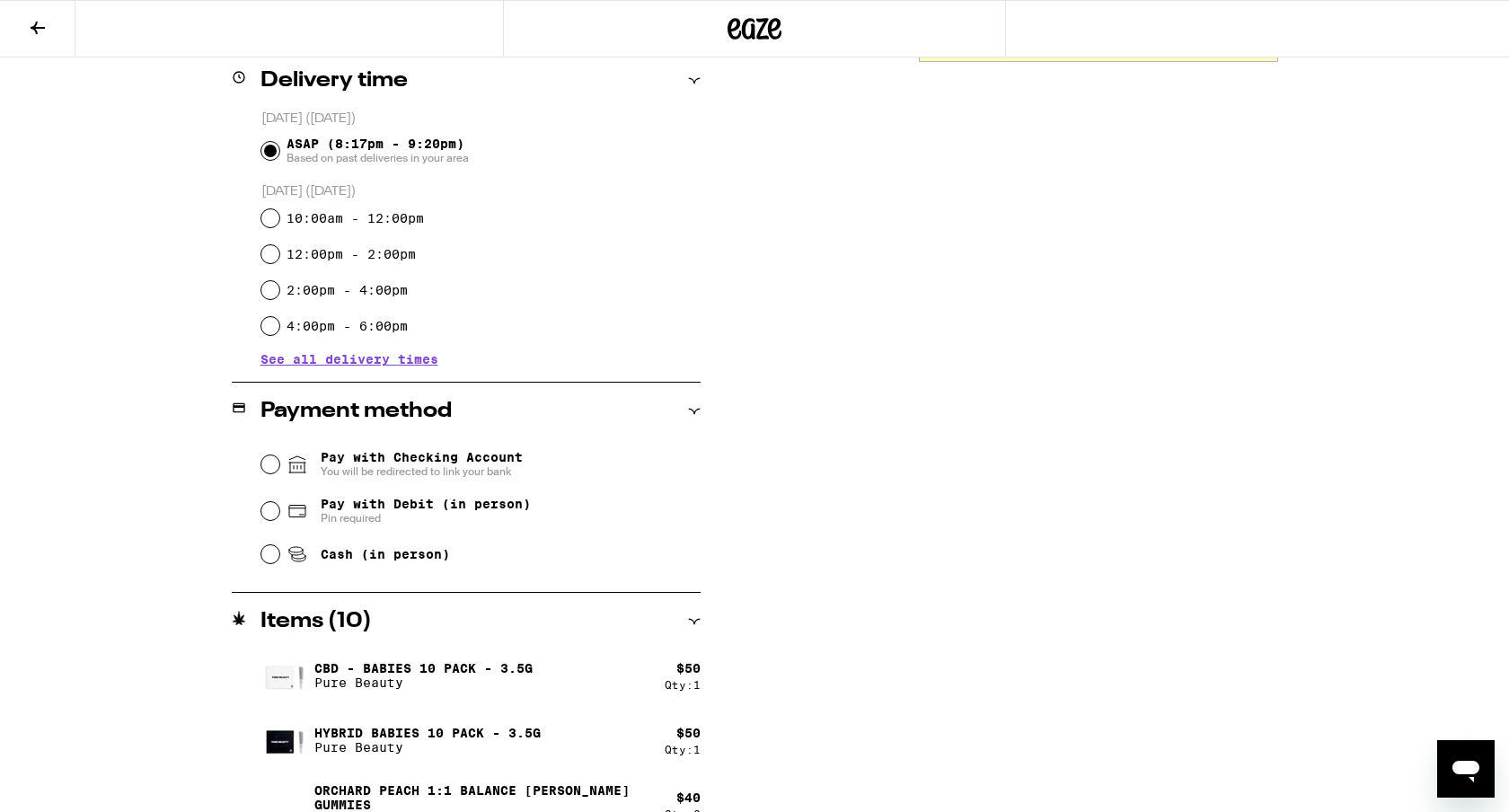
scroll to position [446, 0]
click at [453, 518] on span "Pin required" at bounding box center [426, 520] width 210 height 14
click at [280, 518] on input "Pay with Debit (in person) Pin required" at bounding box center [271, 513] width 18 height 18
radio input "true"
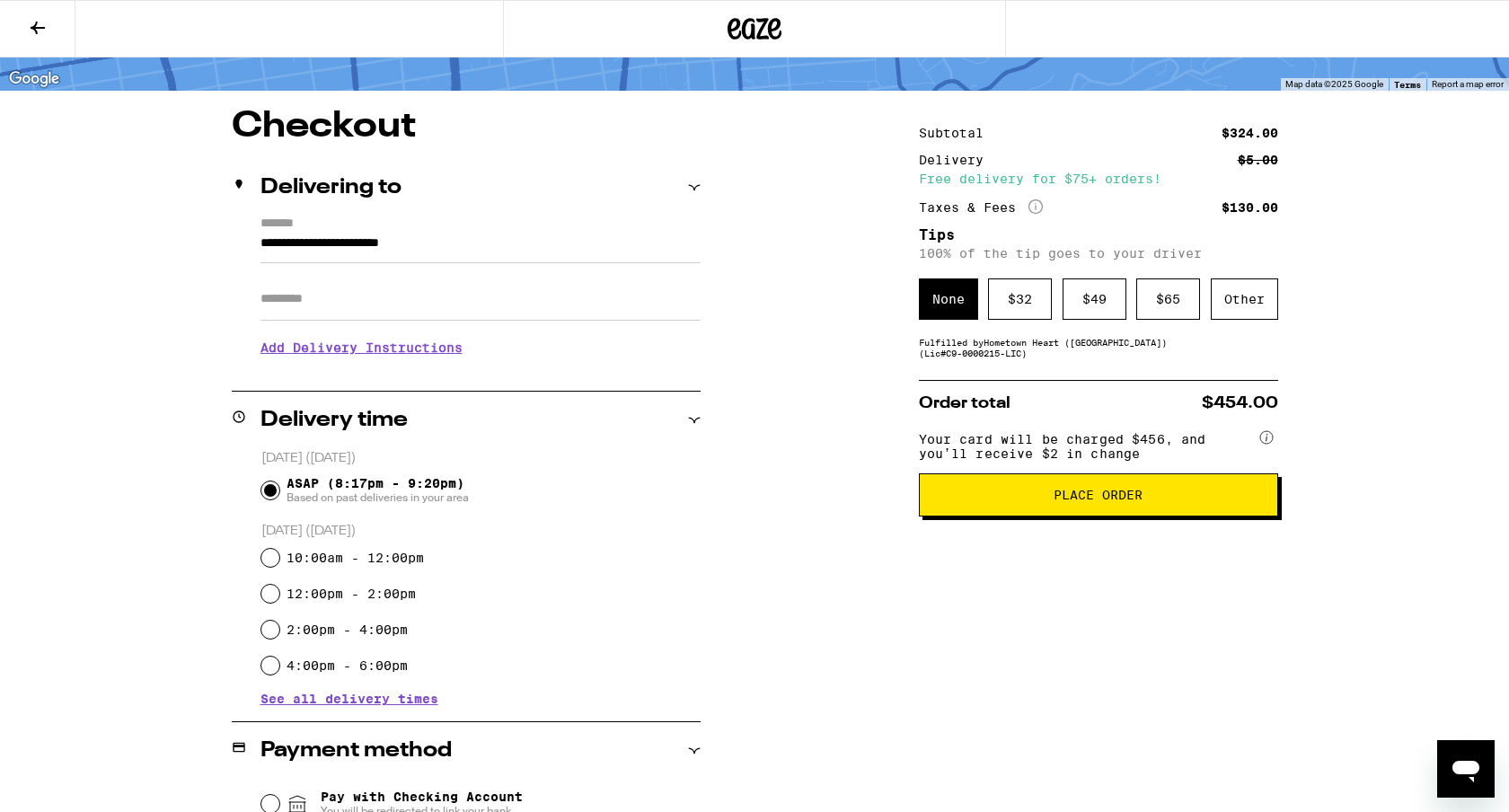
scroll to position [115, 0]
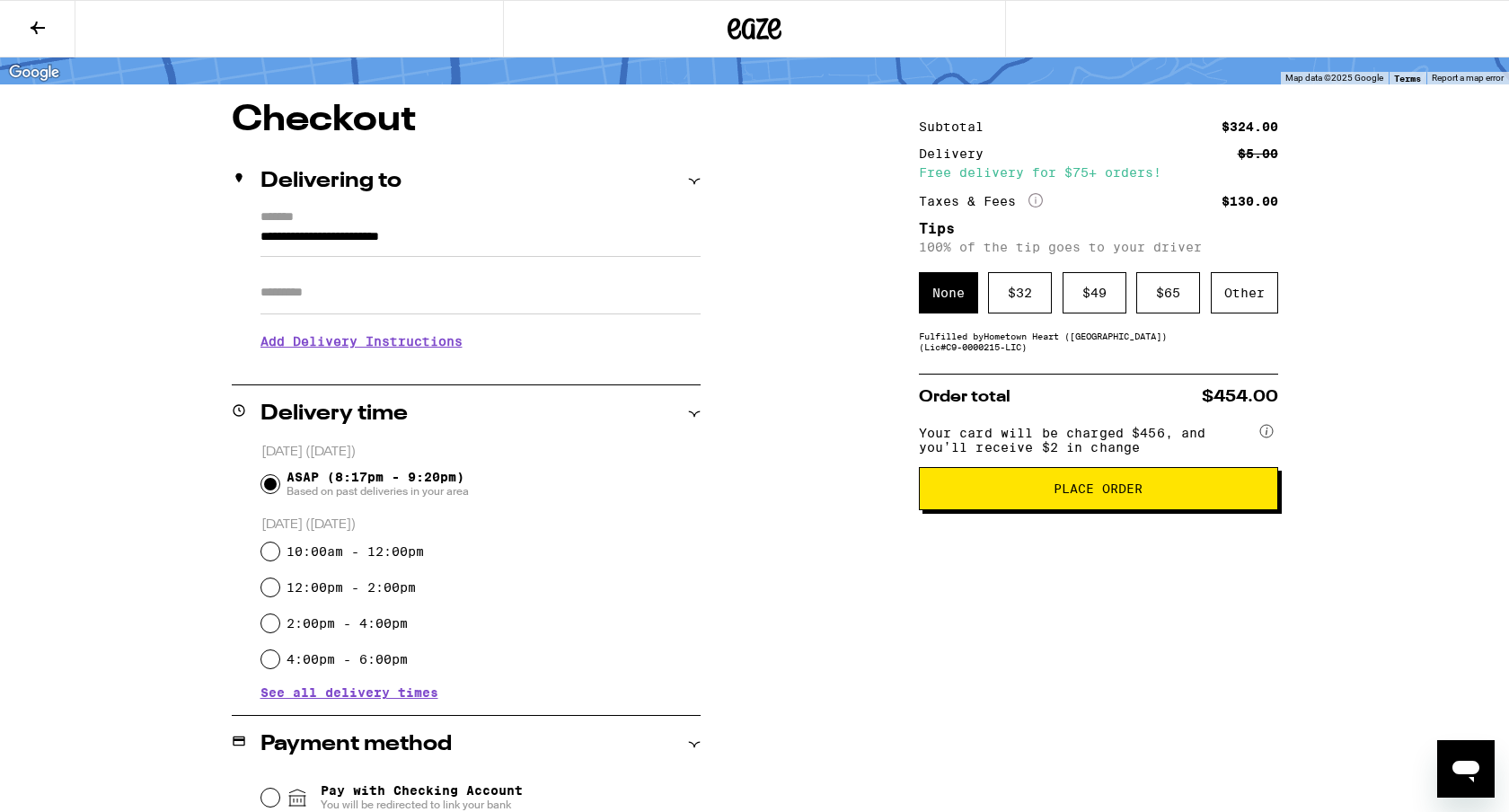
click at [1097, 495] on span "Place Order" at bounding box center [1097, 488] width 89 height 13
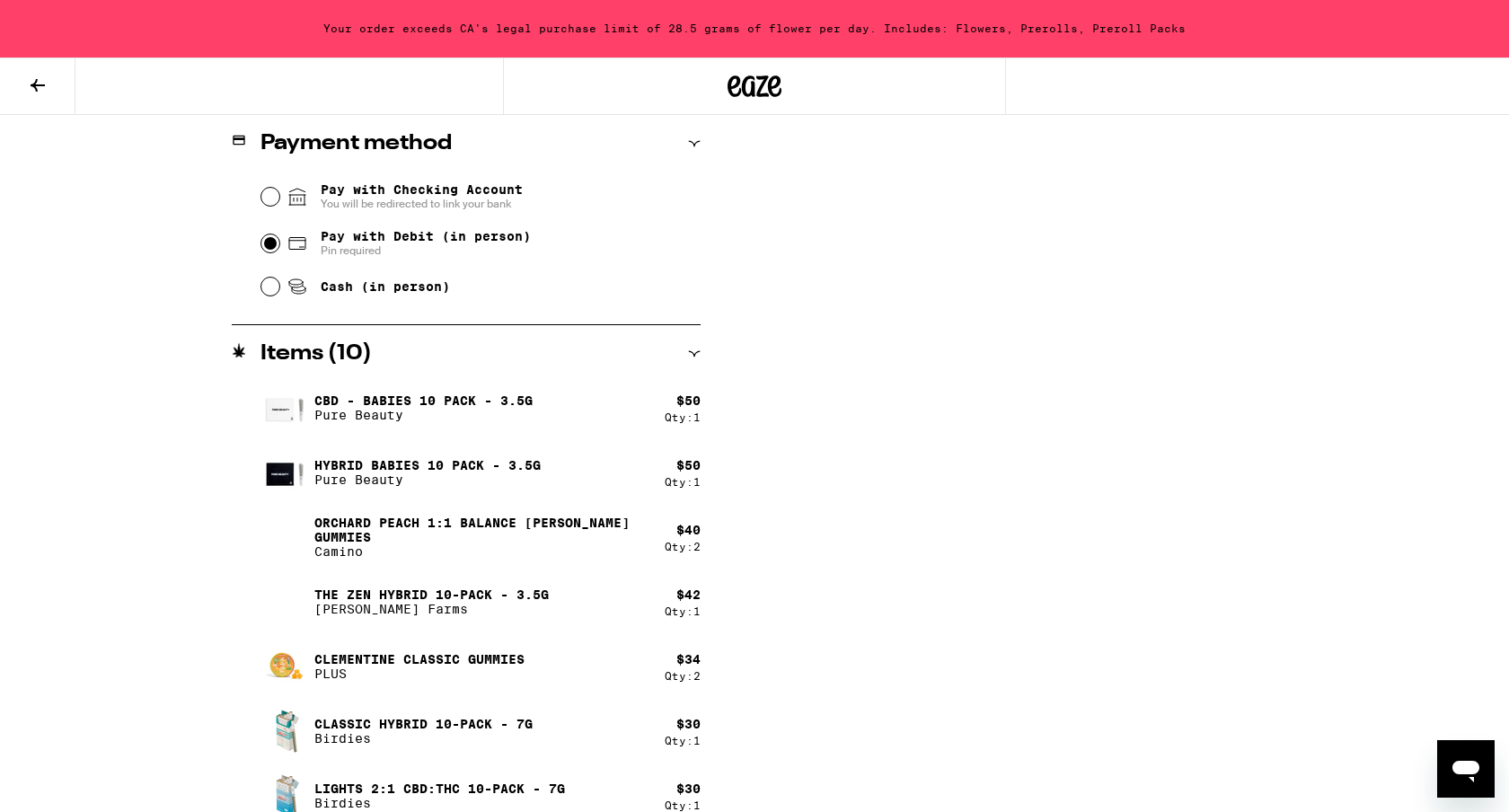
scroll to position [862, 0]
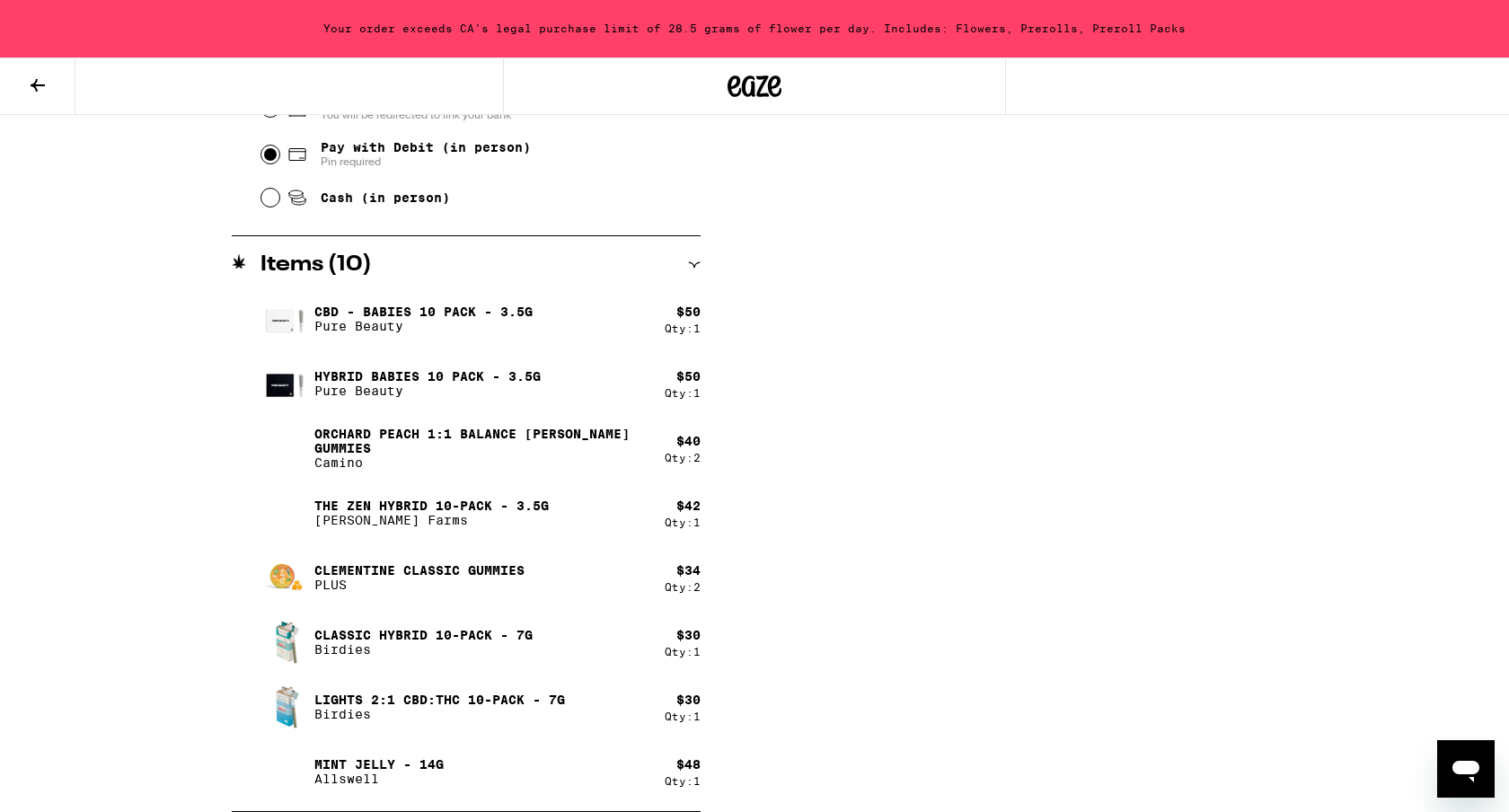
click at [290, 254] on h2 "Items ( 10 )" at bounding box center [317, 265] width 112 height 22
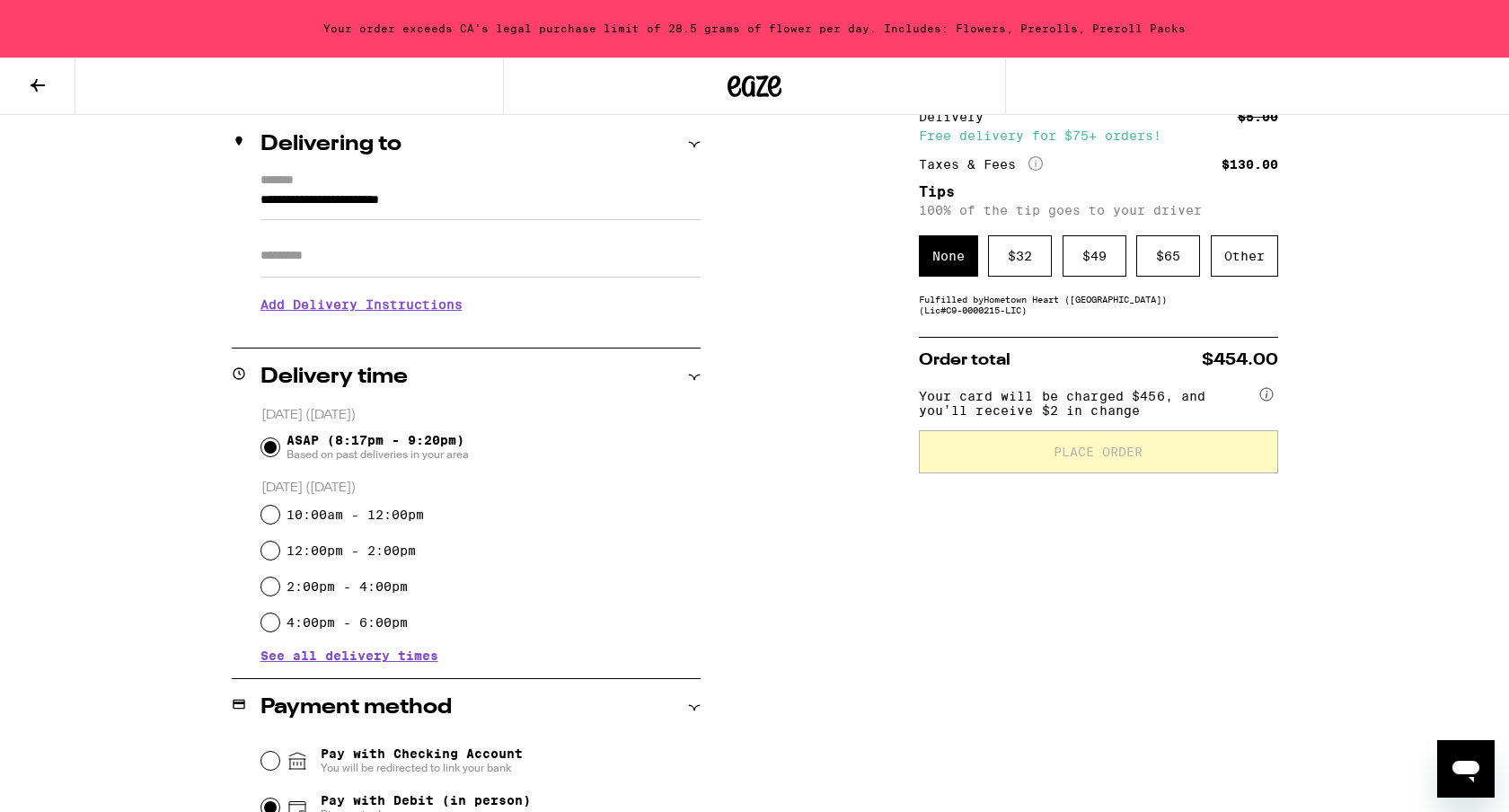
scroll to position [0, 0]
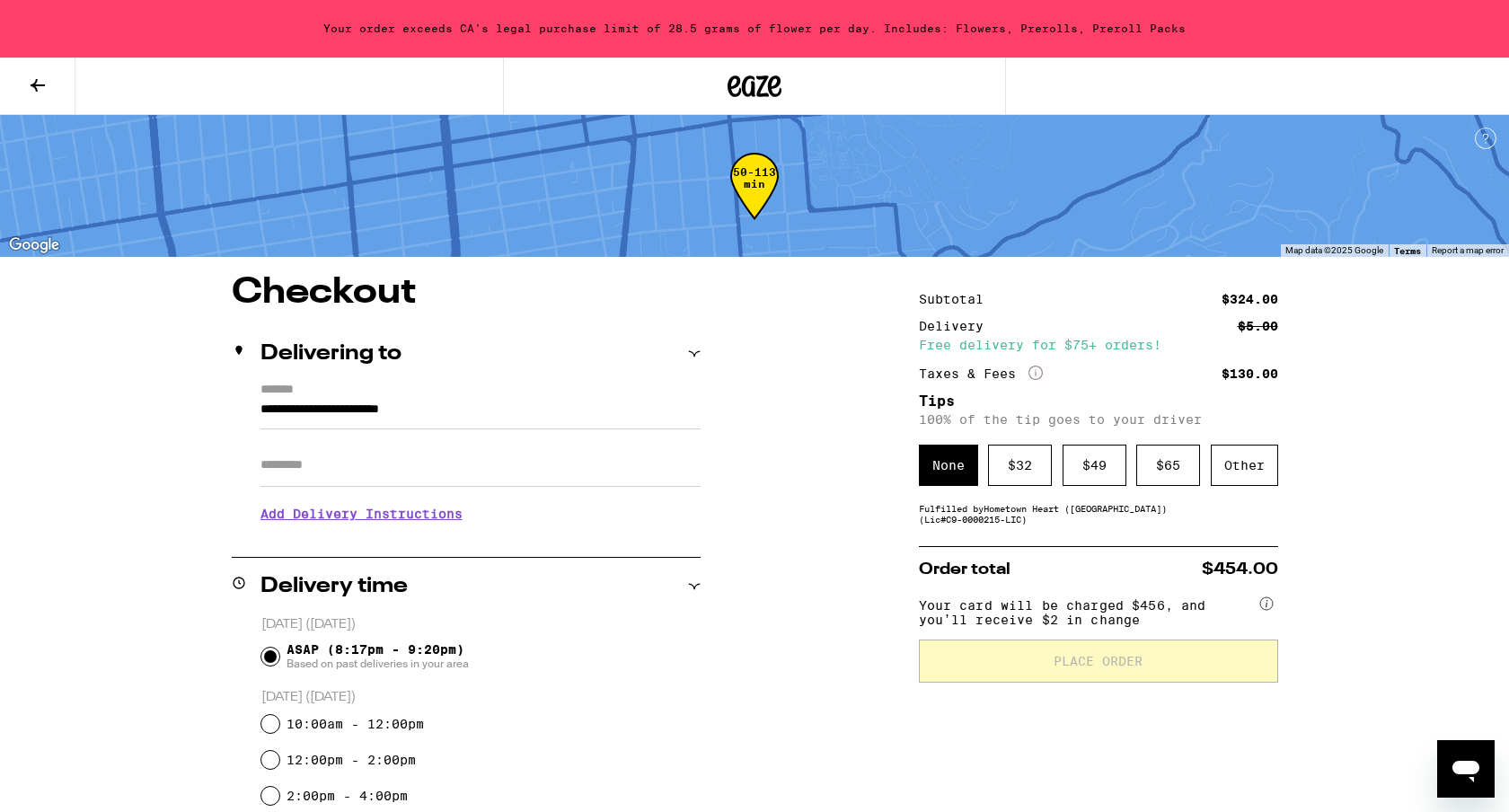
click at [27, 75] on icon at bounding box center [38, 85] width 22 height 22
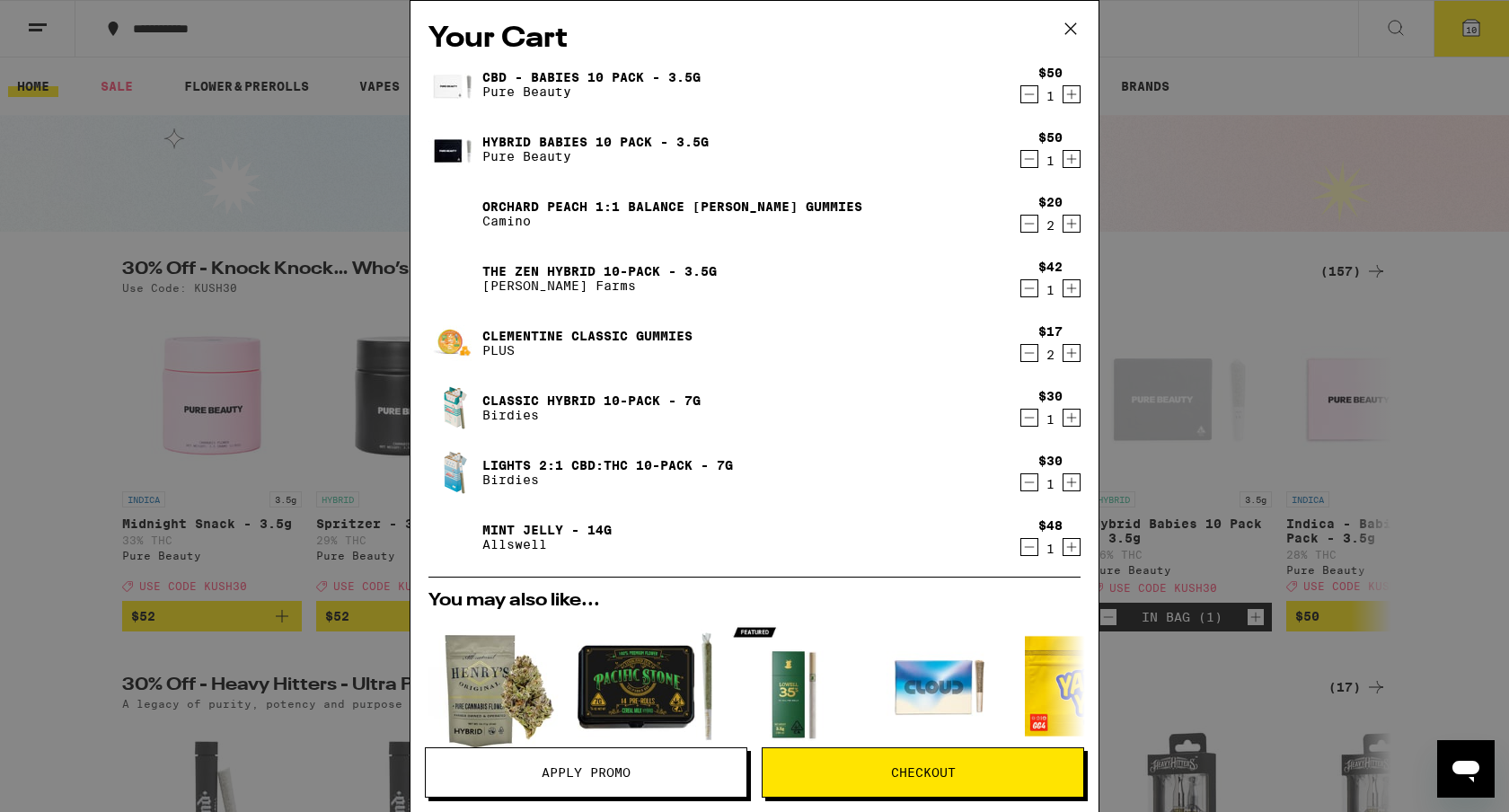
click at [1027, 230] on icon "Decrement" at bounding box center [1029, 224] width 16 height 22
click at [1031, 355] on icon "Decrement" at bounding box center [1029, 352] width 16 height 22
drag, startPoint x: 1032, startPoint y: 489, endPoint x: 1024, endPoint y: 429, distance: 60.5
click at [1024, 425] on div "CBD - Babies 10 Pack - 3.5g Pure Beauty $50 1 Hybrid Babies 10 Pack - 3.5g Pure…" at bounding box center [754, 317] width 652 height 517
click at [1025, 101] on icon "Decrement" at bounding box center [1029, 94] width 16 height 22
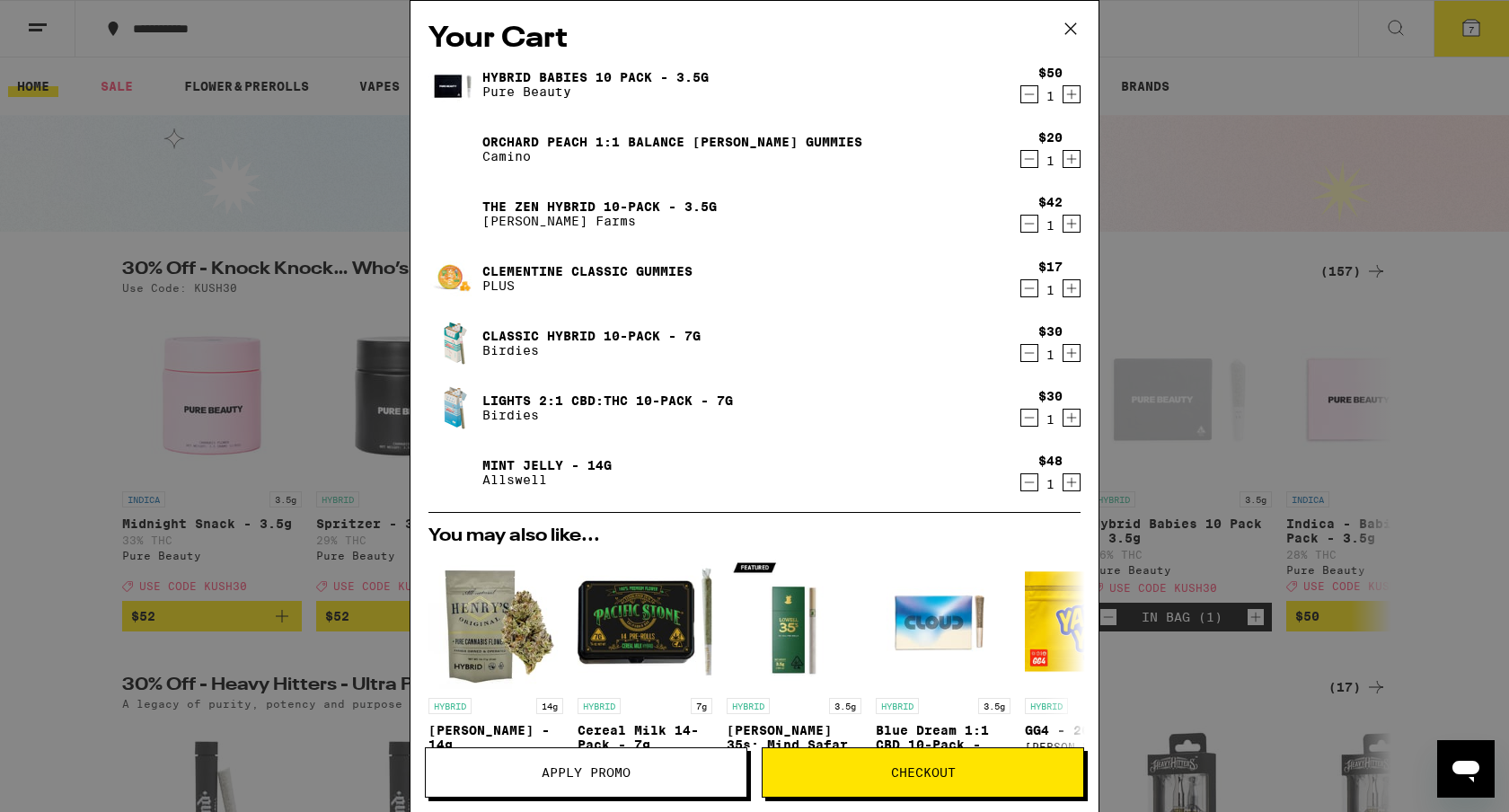
click at [926, 769] on span "Checkout" at bounding box center [924, 772] width 65 height 13
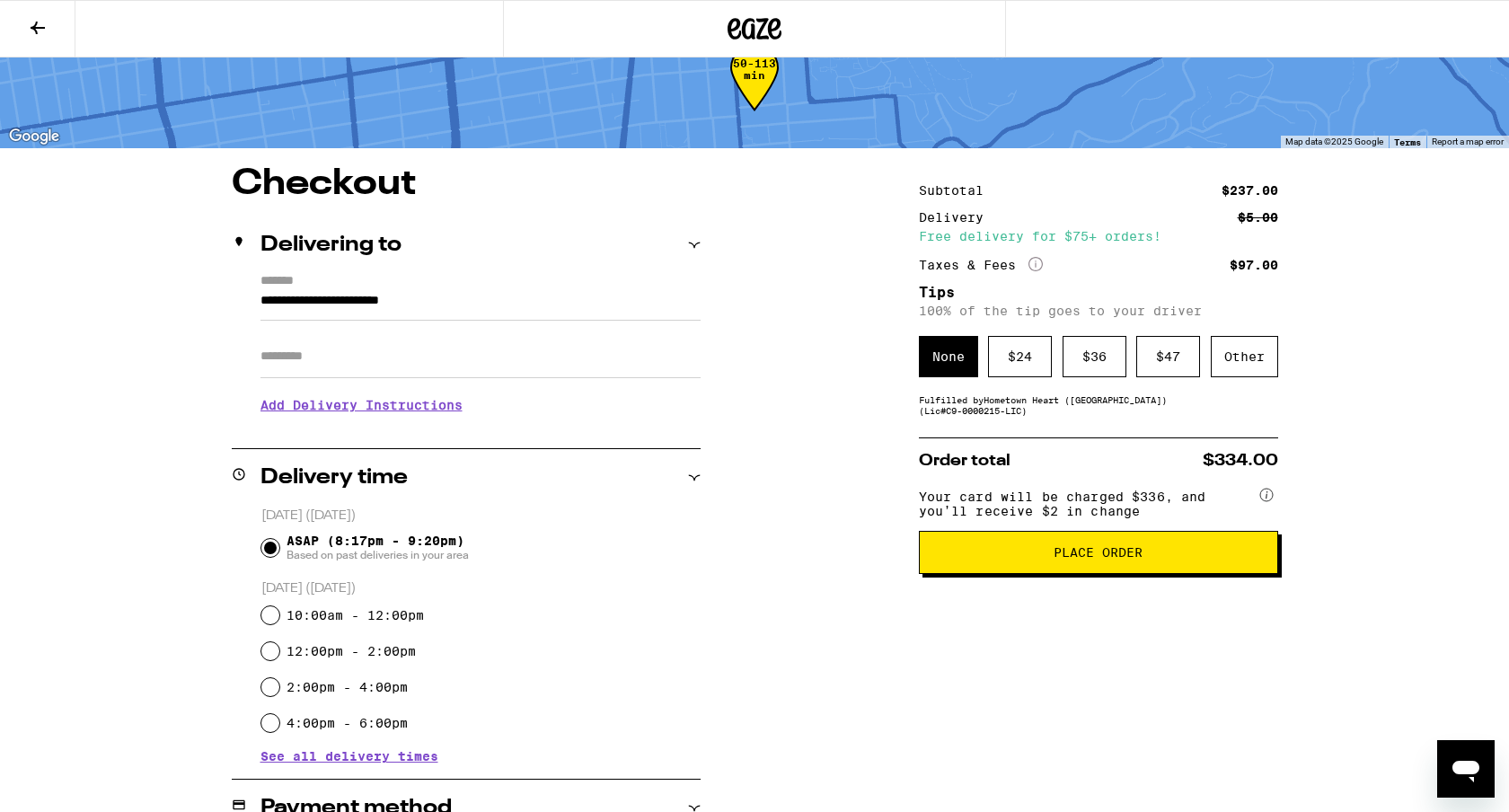
scroll to position [53, 0]
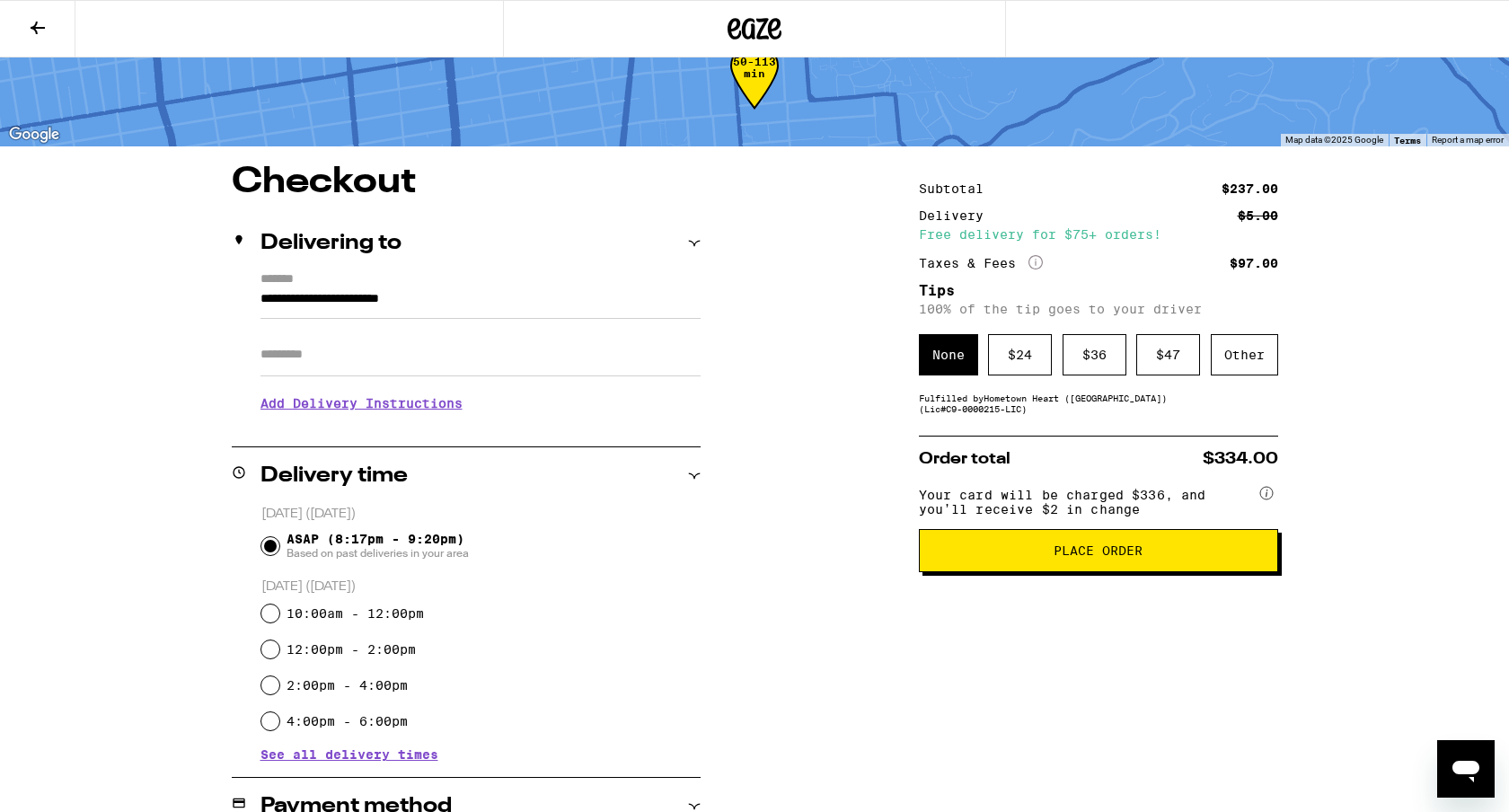
click at [971, 553] on span "Place Order" at bounding box center [1098, 550] width 328 height 13
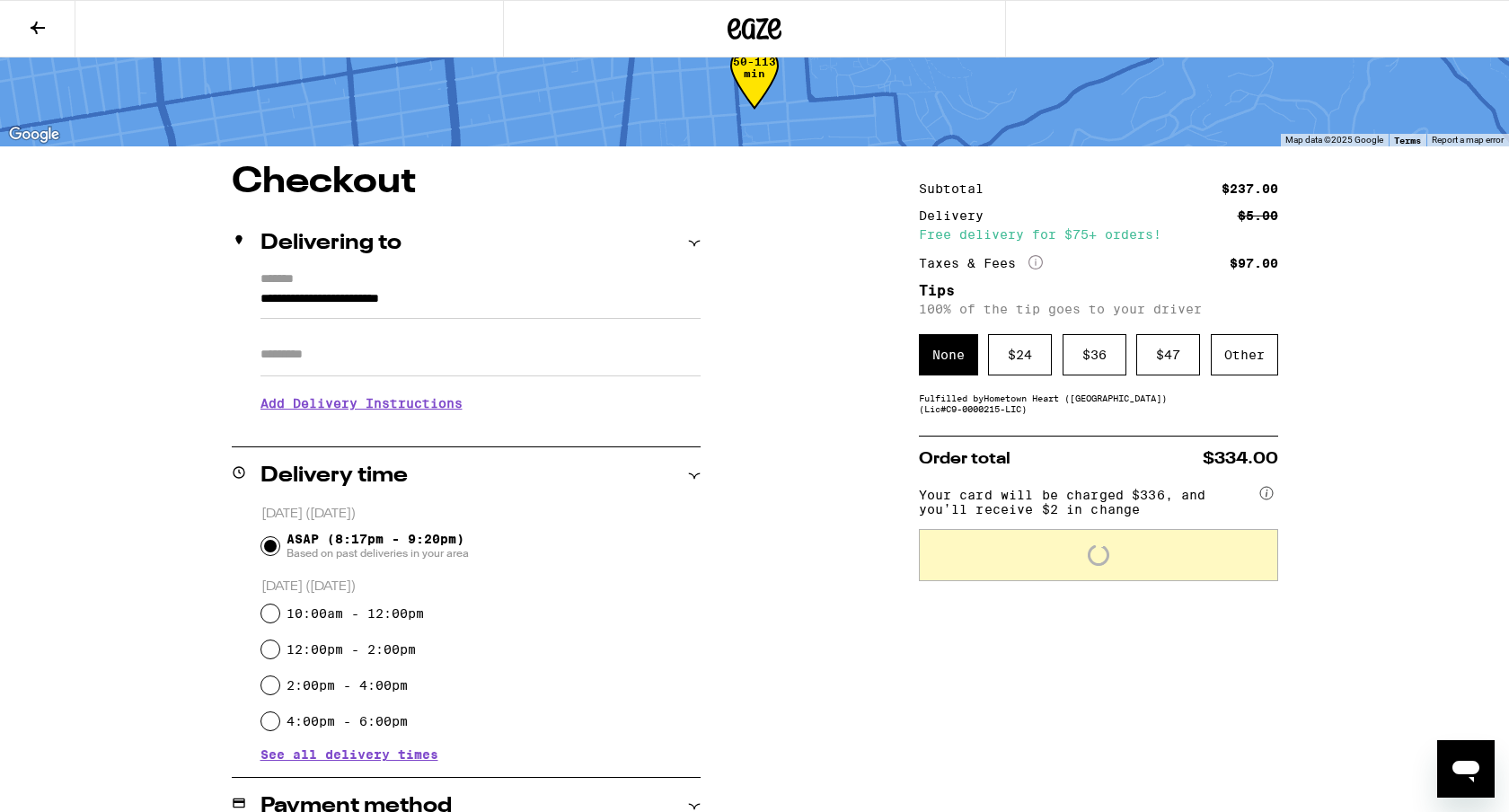
scroll to position [111, 0]
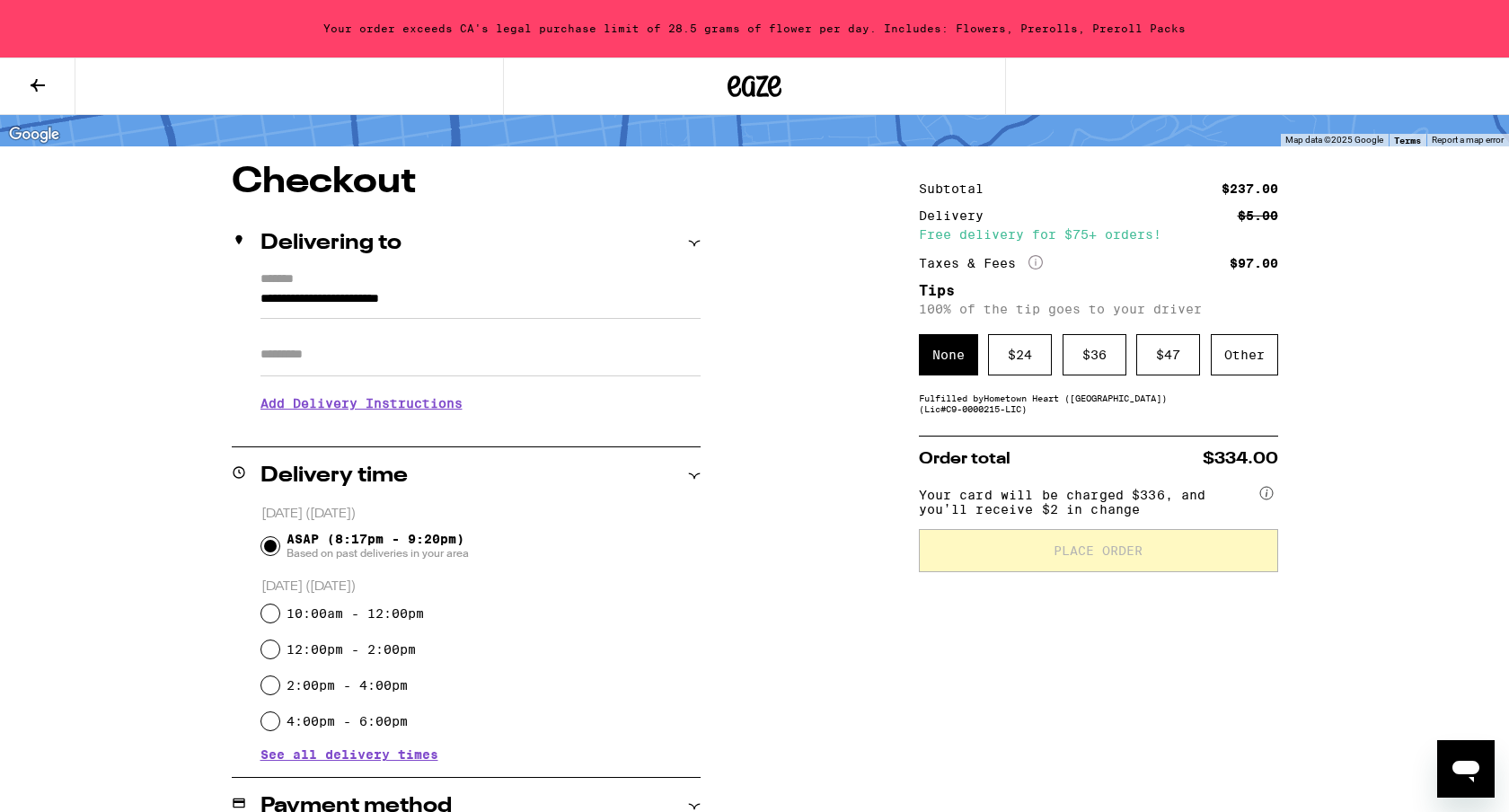
click at [35, 103] on button at bounding box center [38, 86] width 76 height 57
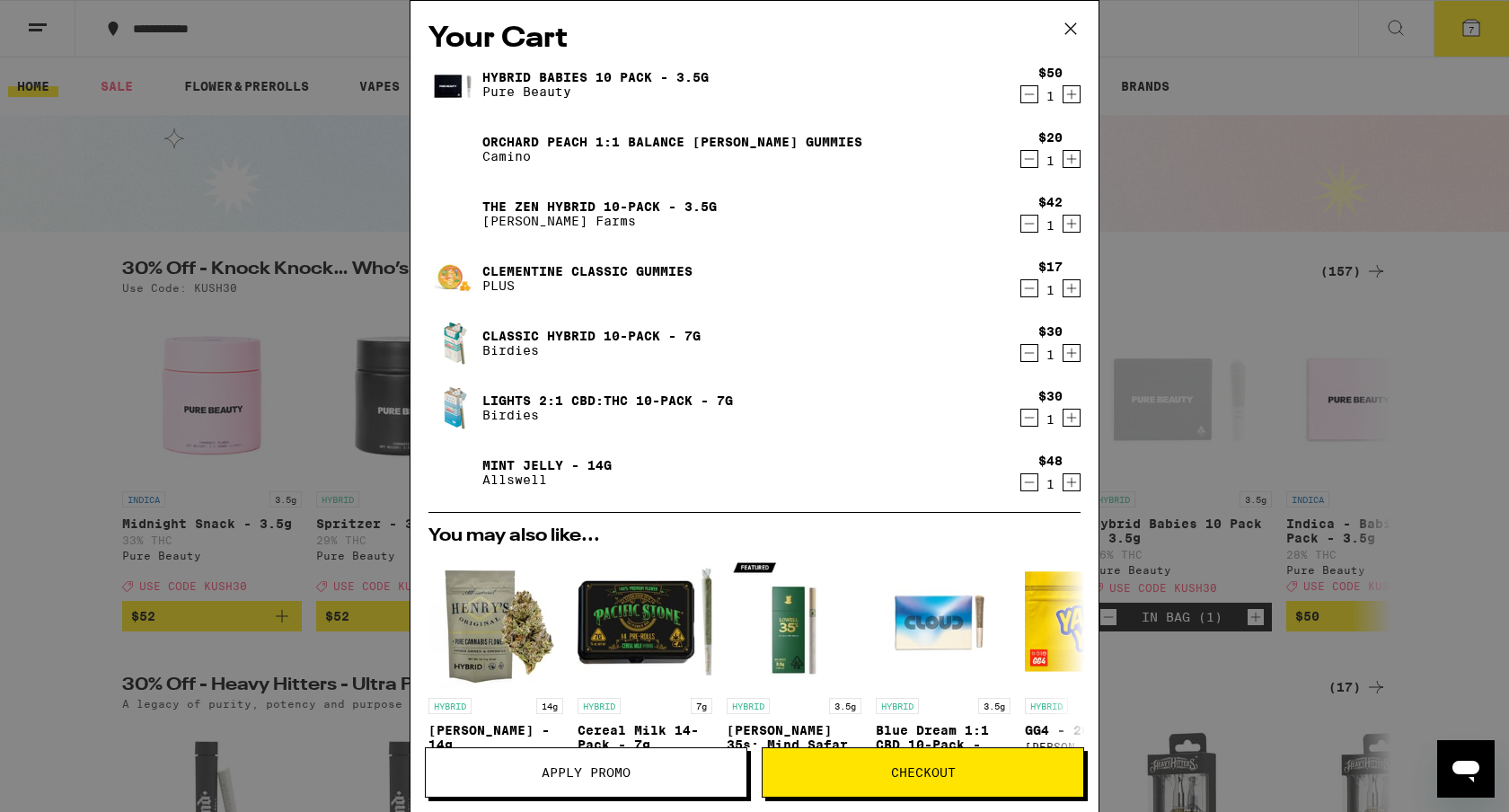
drag, startPoint x: 1028, startPoint y: 228, endPoint x: 1031, endPoint y: 94, distance: 134.0
click at [1032, 93] on div "Hybrid Babies 10 Pack - 3.5g Pure Beauty $50 1 Orchard Peach 1:1 Balance [PERSO…" at bounding box center [754, 285] width 652 height 452
click at [1031, 94] on icon "Decrement" at bounding box center [1029, 94] width 16 height 22
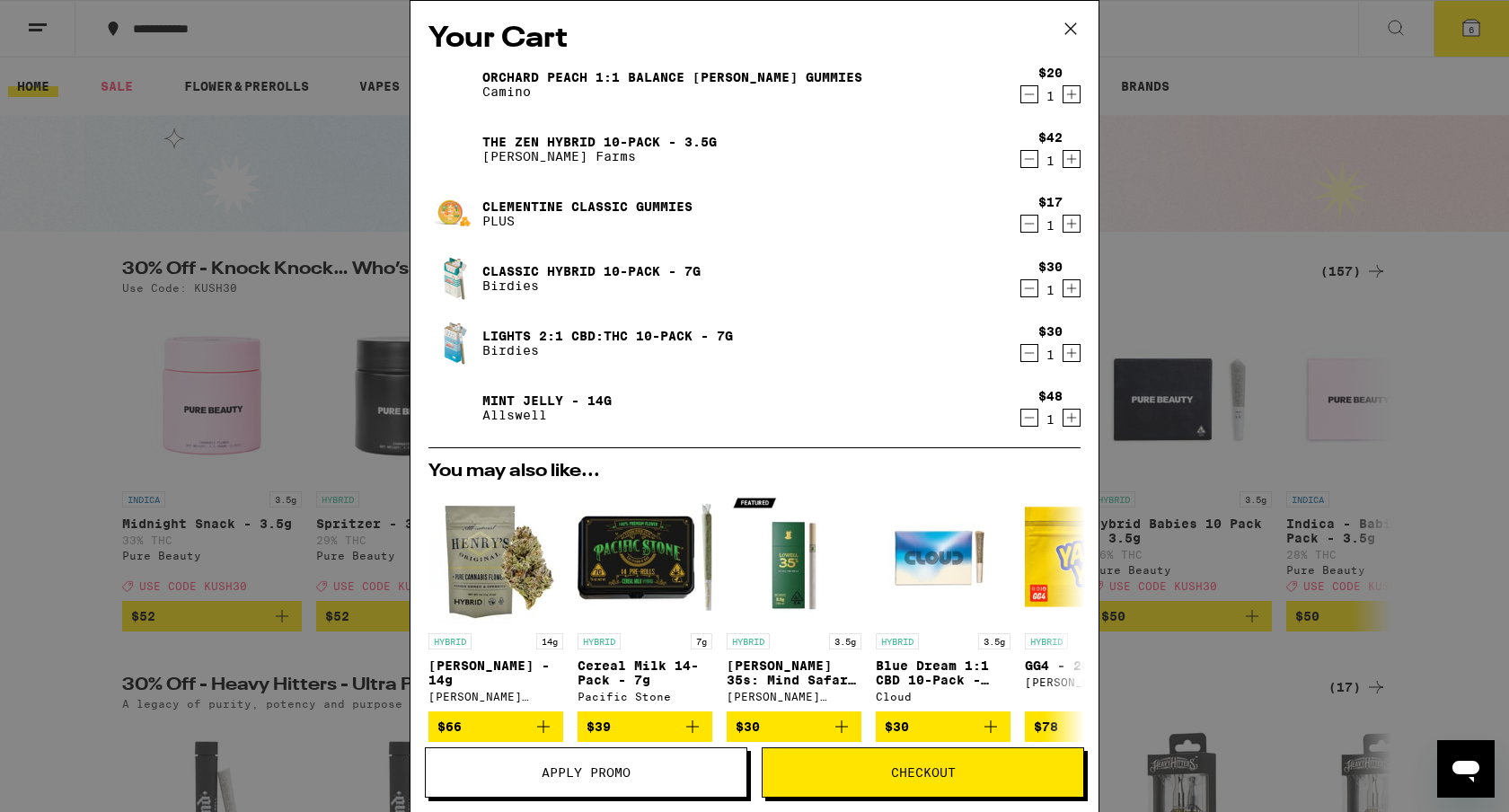
click at [1028, 359] on icon "Decrement" at bounding box center [1029, 352] width 16 height 22
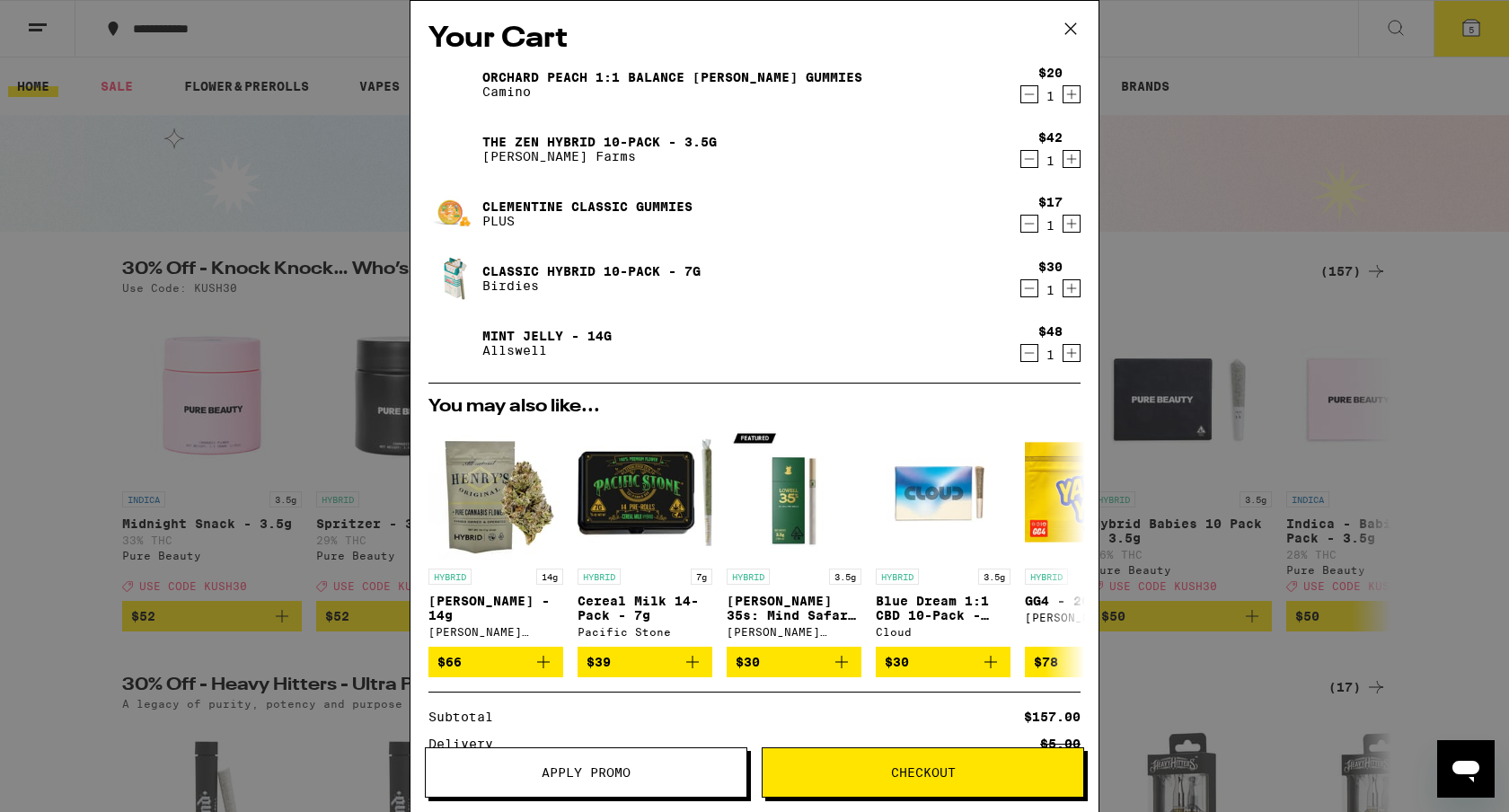
click at [877, 785] on button "Checkout" at bounding box center [923, 772] width 322 height 50
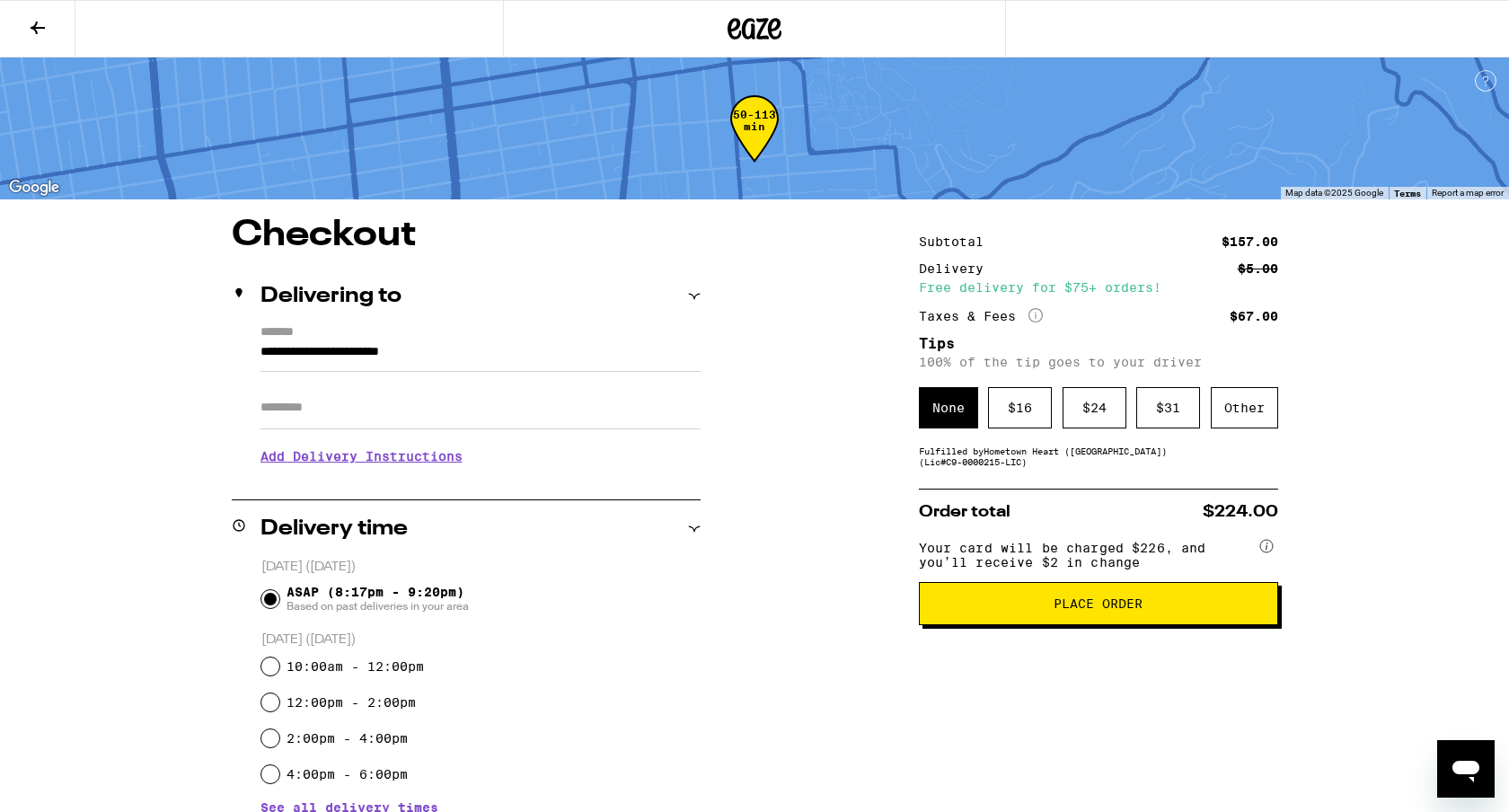
click at [983, 607] on span "Place Order" at bounding box center [1098, 603] width 328 height 13
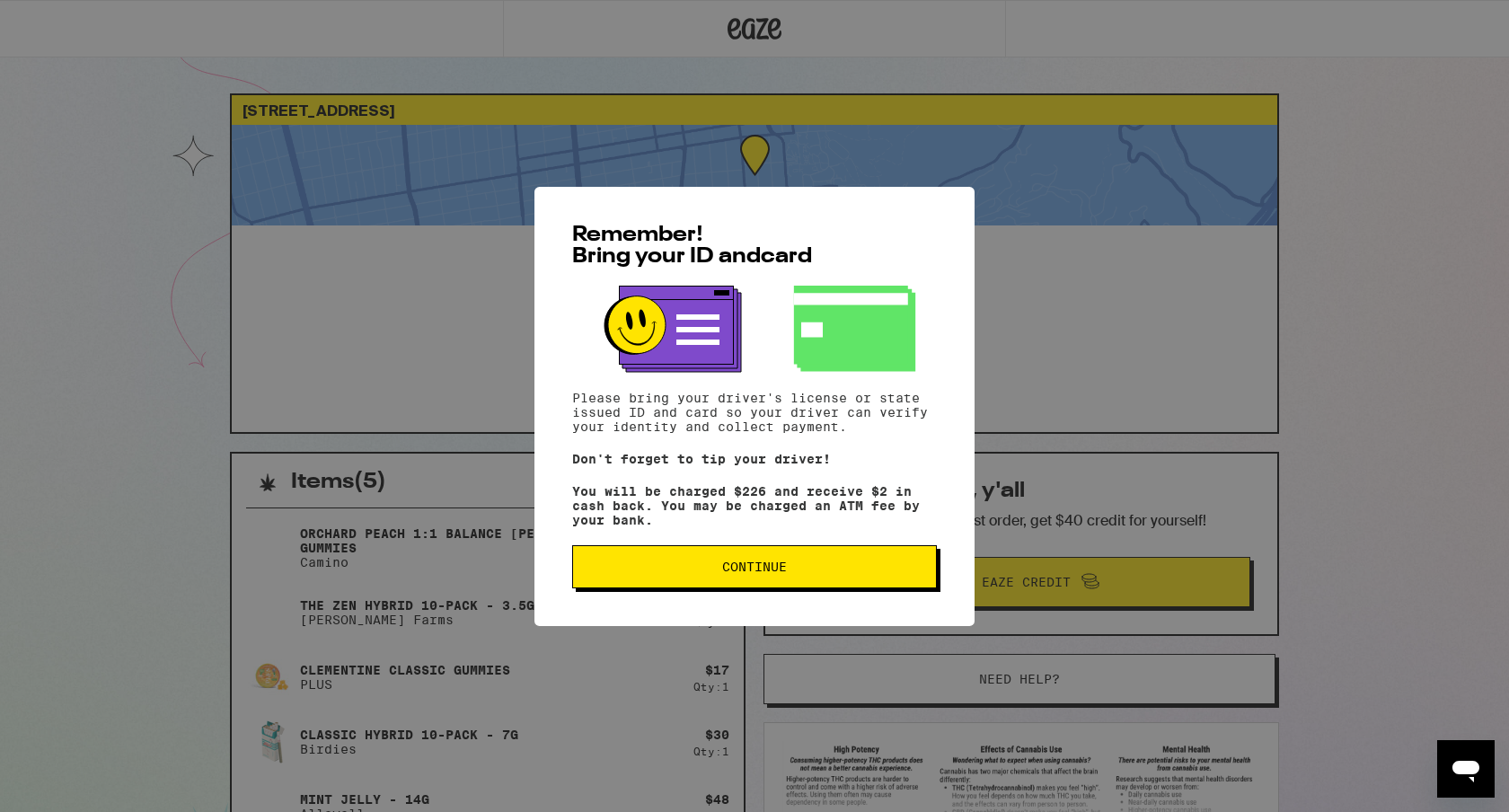
click at [662, 579] on button "Continue" at bounding box center [754, 567] width 364 height 43
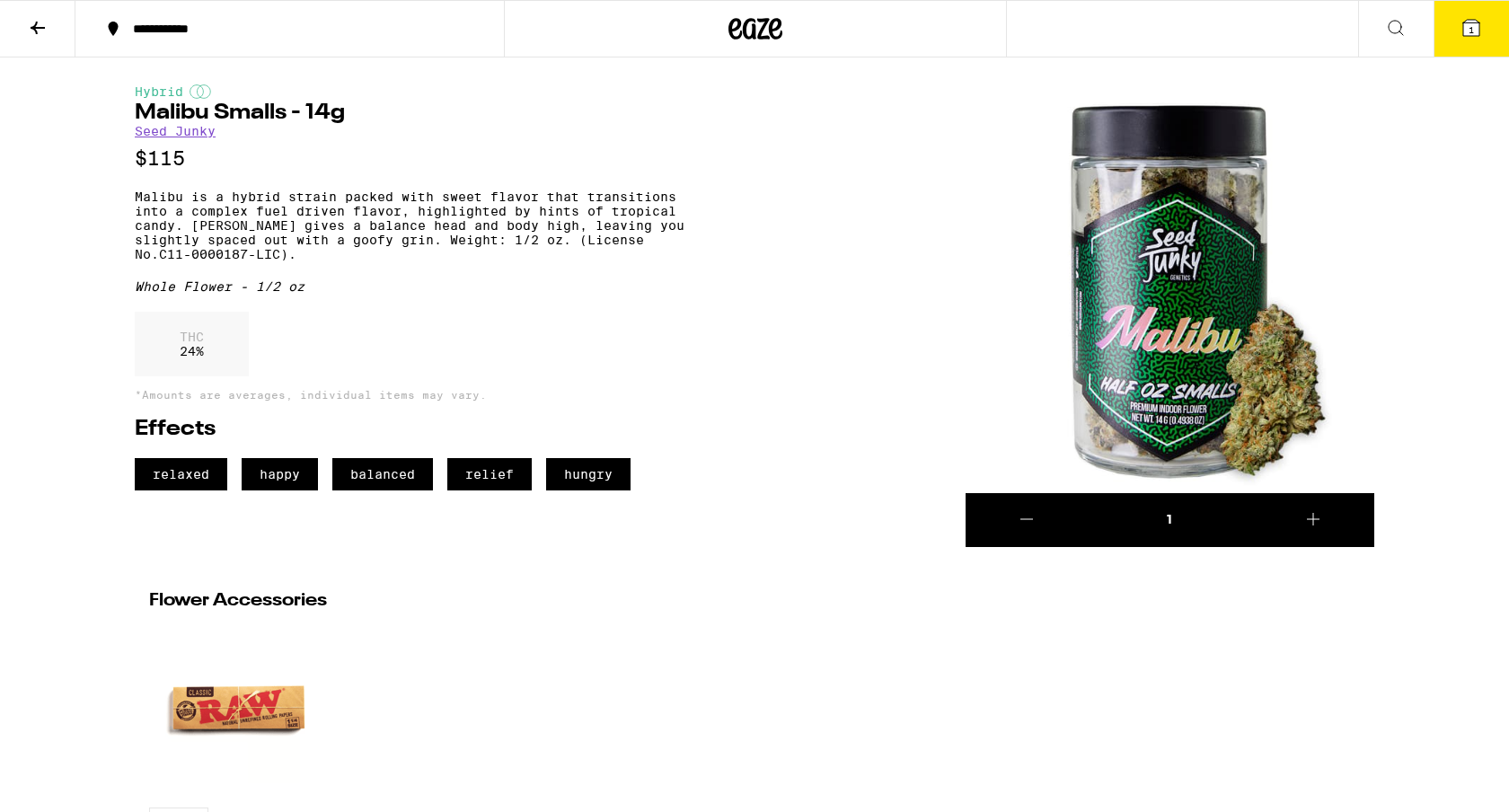
click at [1462, 38] on button "1" at bounding box center [1471, 29] width 76 height 56
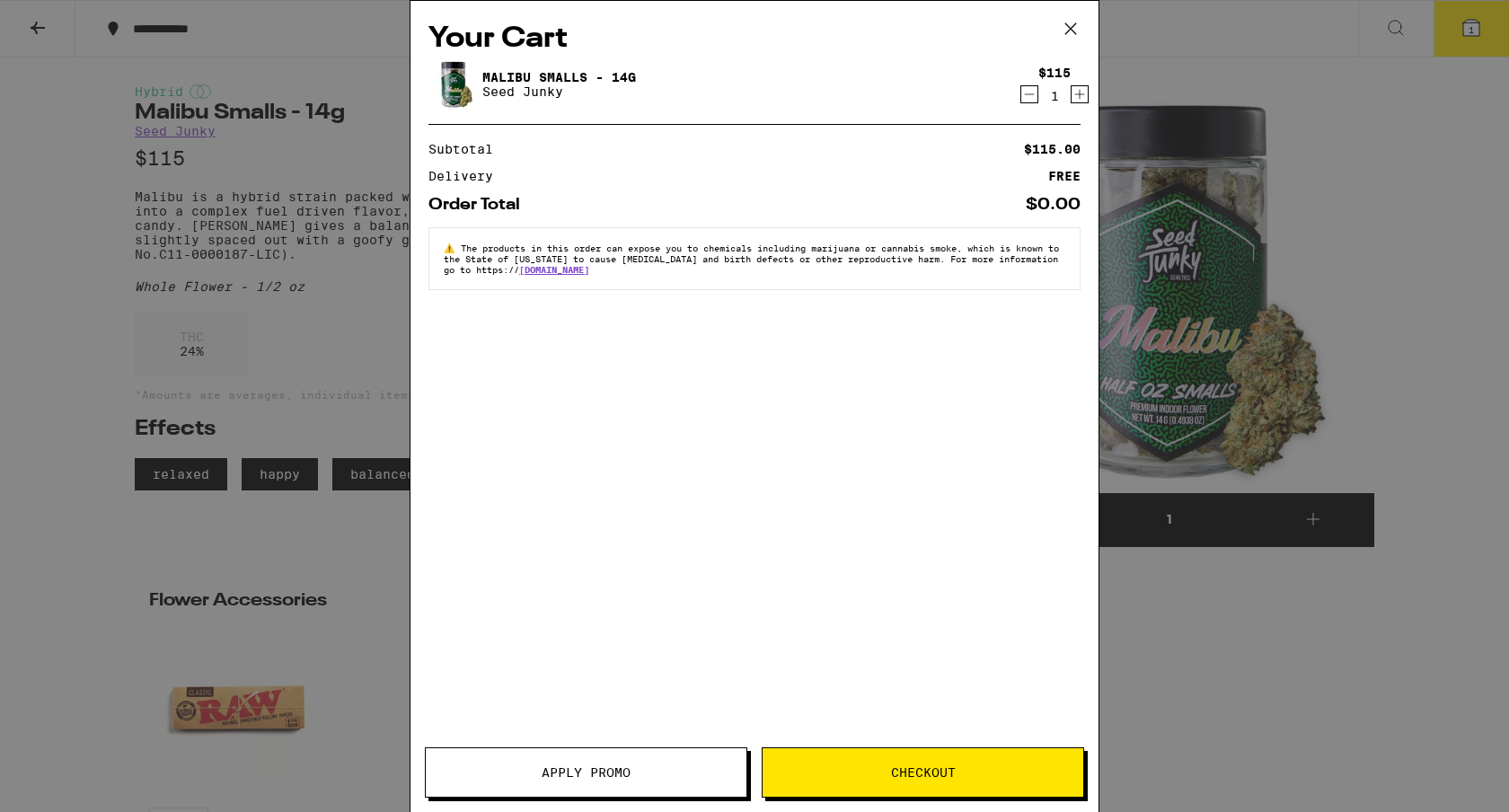
click at [1032, 97] on icon "Decrement" at bounding box center [1029, 94] width 16 height 22
